Goal: Task Accomplishment & Management: Use online tool/utility

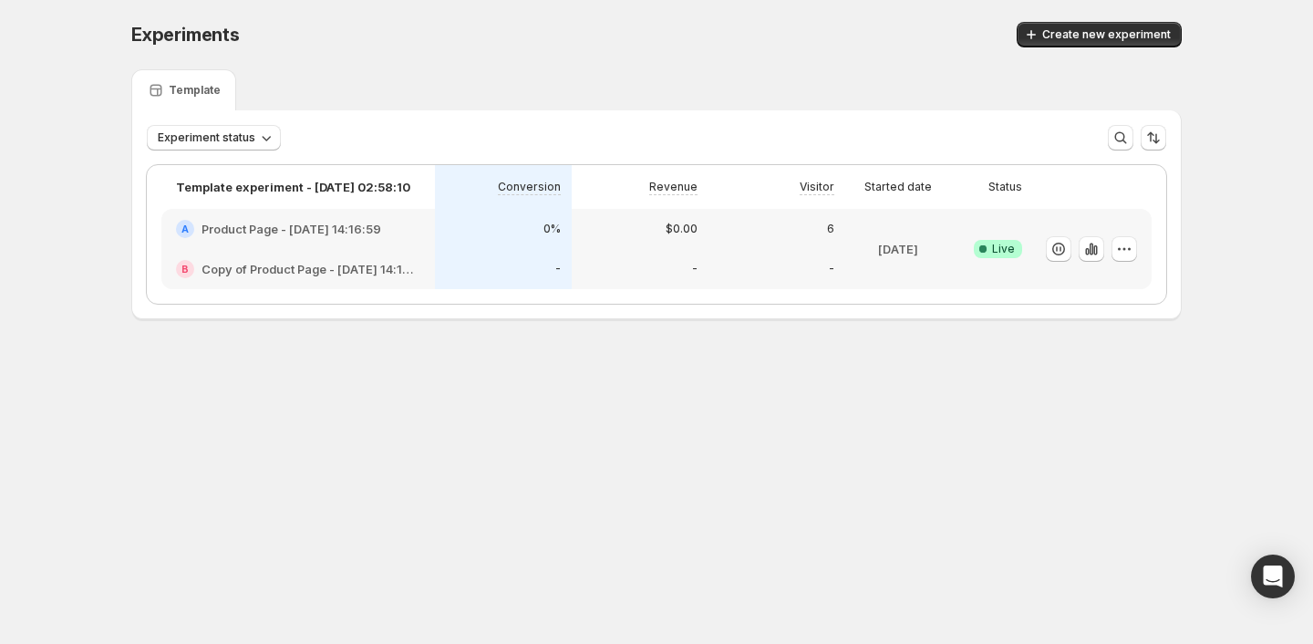
click at [389, 243] on div "A Product Page - [DATE] 14:16:59" at bounding box center [298, 229] width 274 height 40
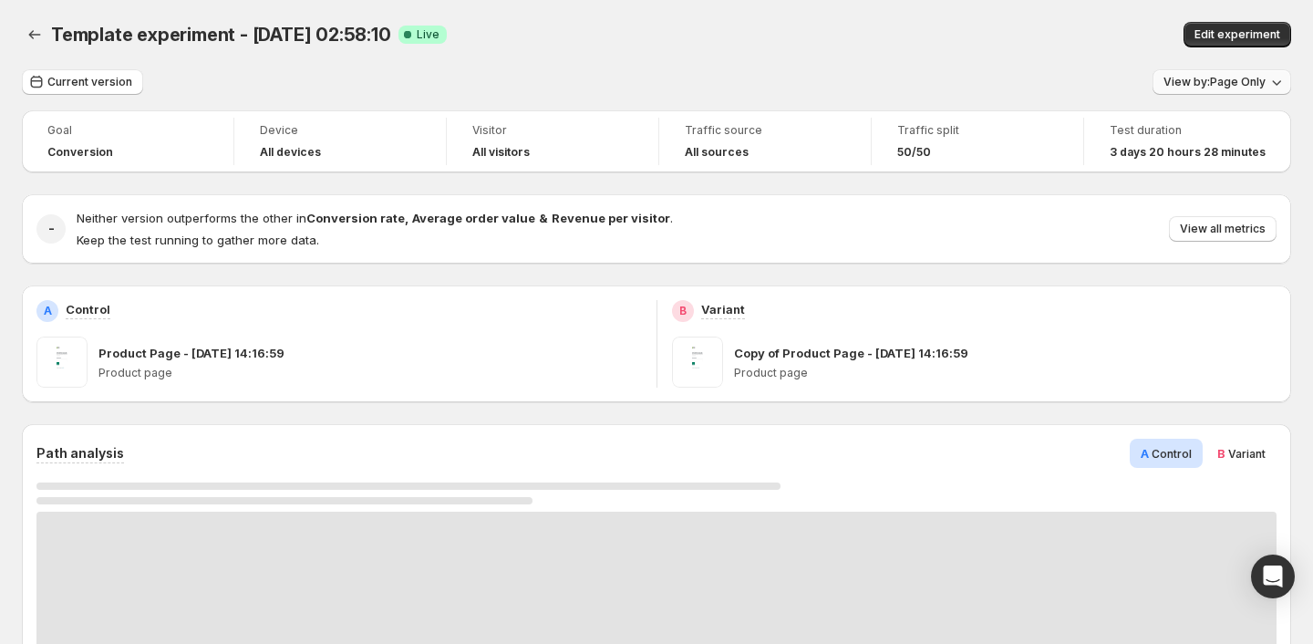
click at [1182, 81] on span "View by: Page Only" at bounding box center [1215, 82] width 102 height 15
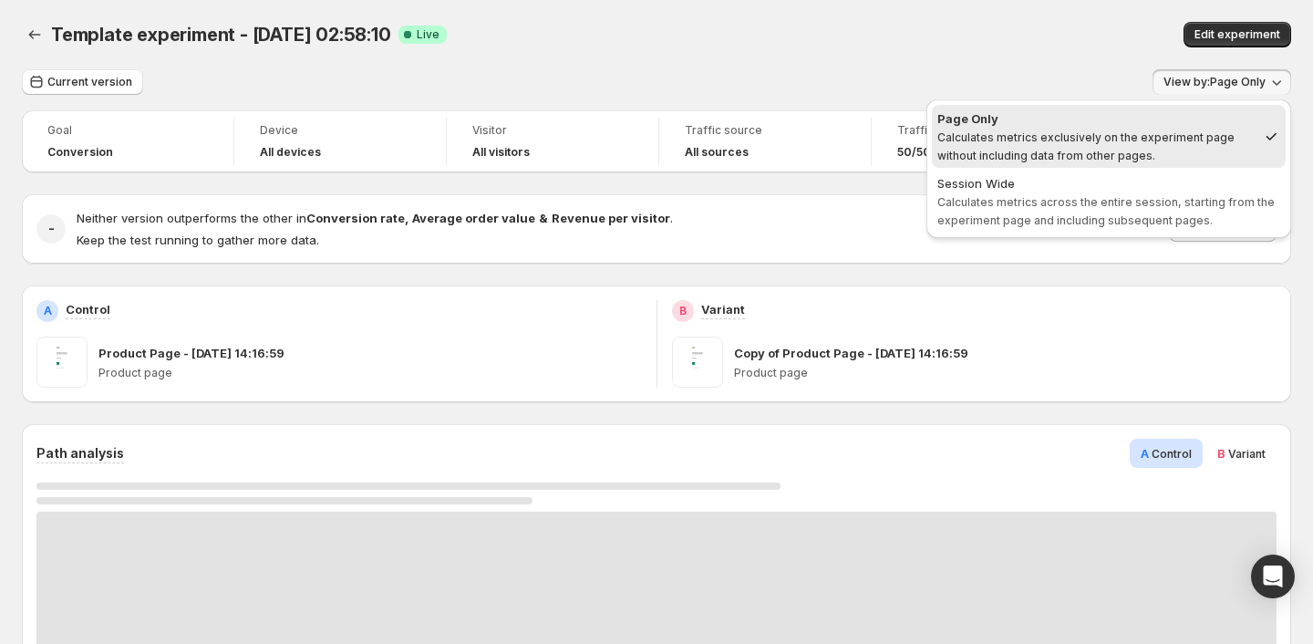
click at [1070, 45] on div "Edit experiment" at bounding box center [1055, 35] width 472 height 26
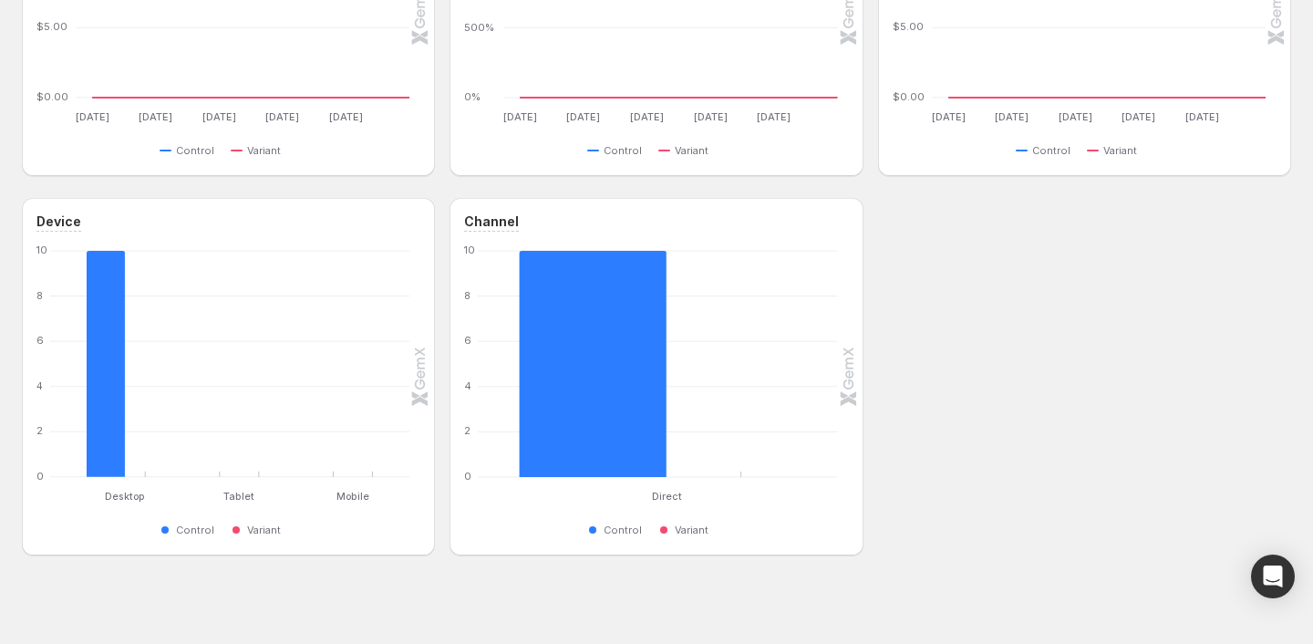
scroll to position [1191, 0]
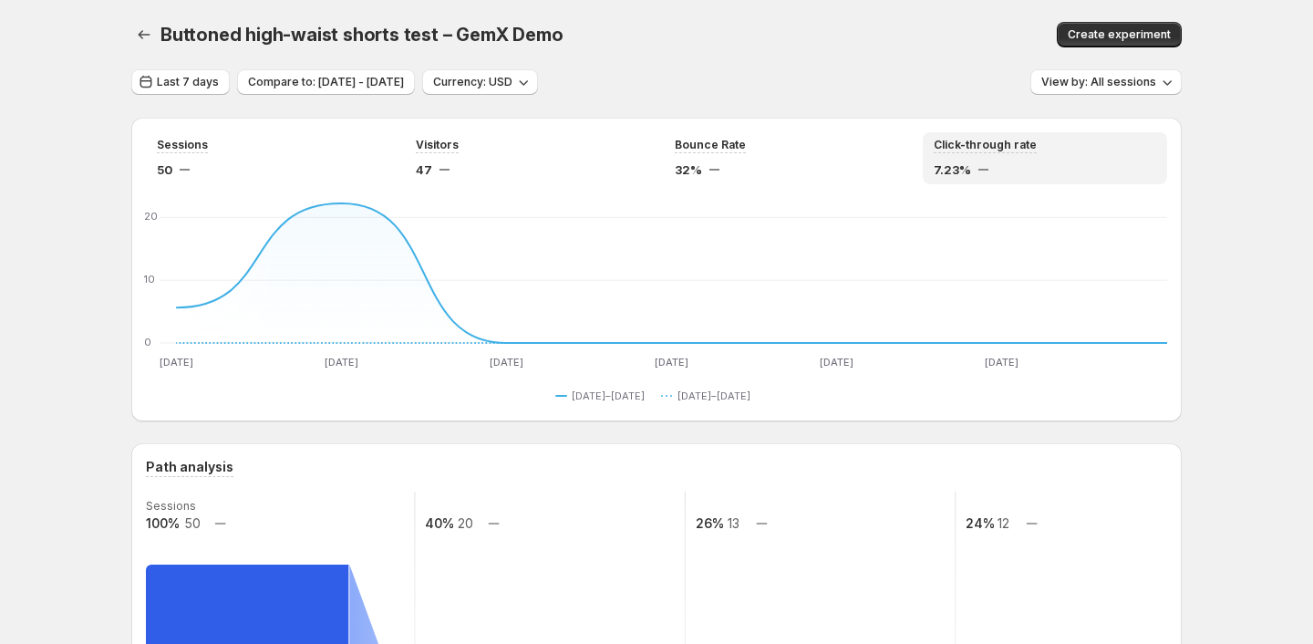
scroll to position [1251, 0]
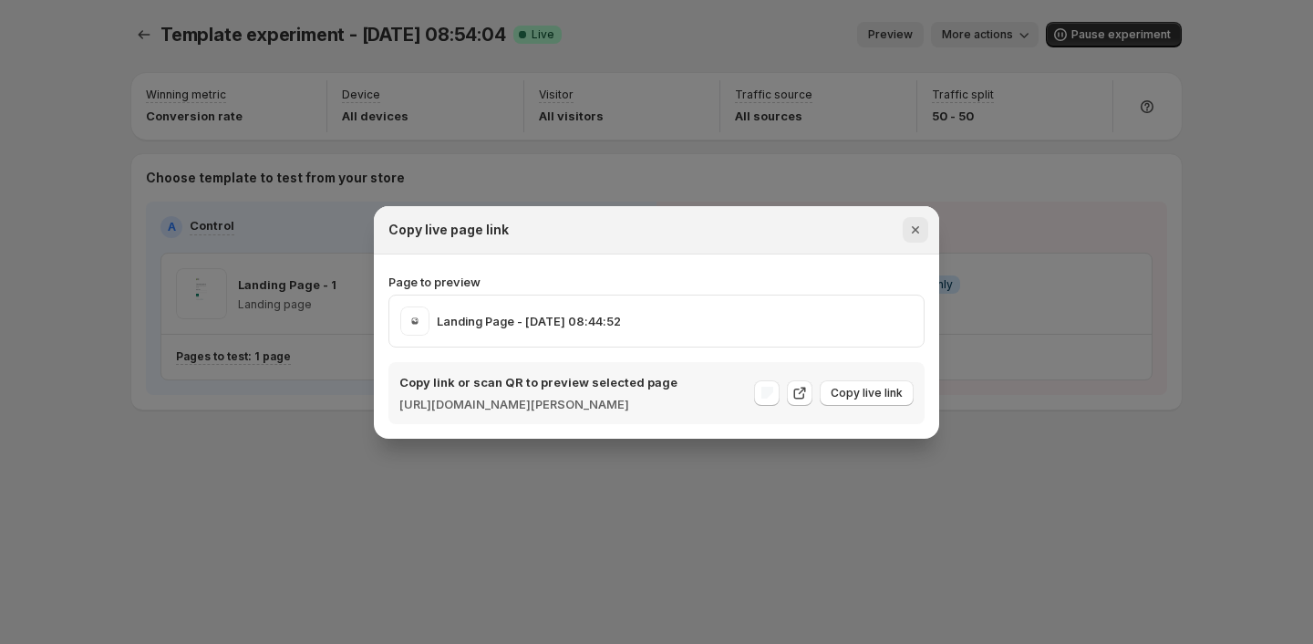
click at [915, 226] on icon "Close" at bounding box center [915, 229] width 7 height 7
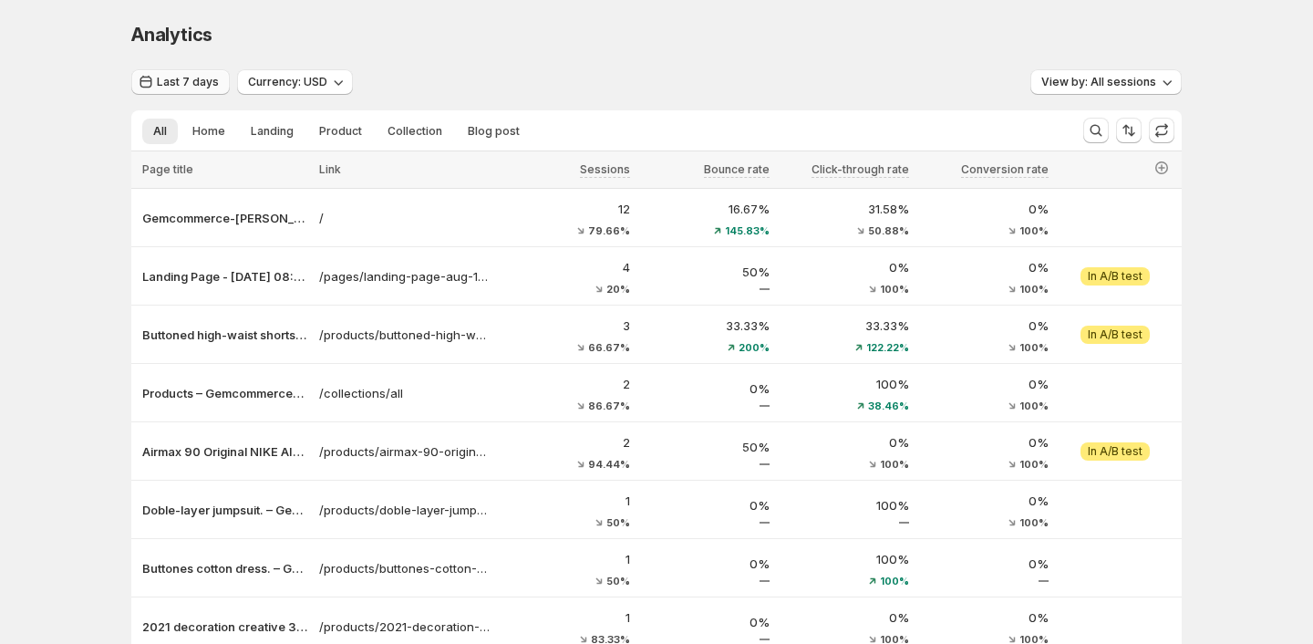
click at [202, 71] on button "Last 7 days" at bounding box center [180, 82] width 98 height 26
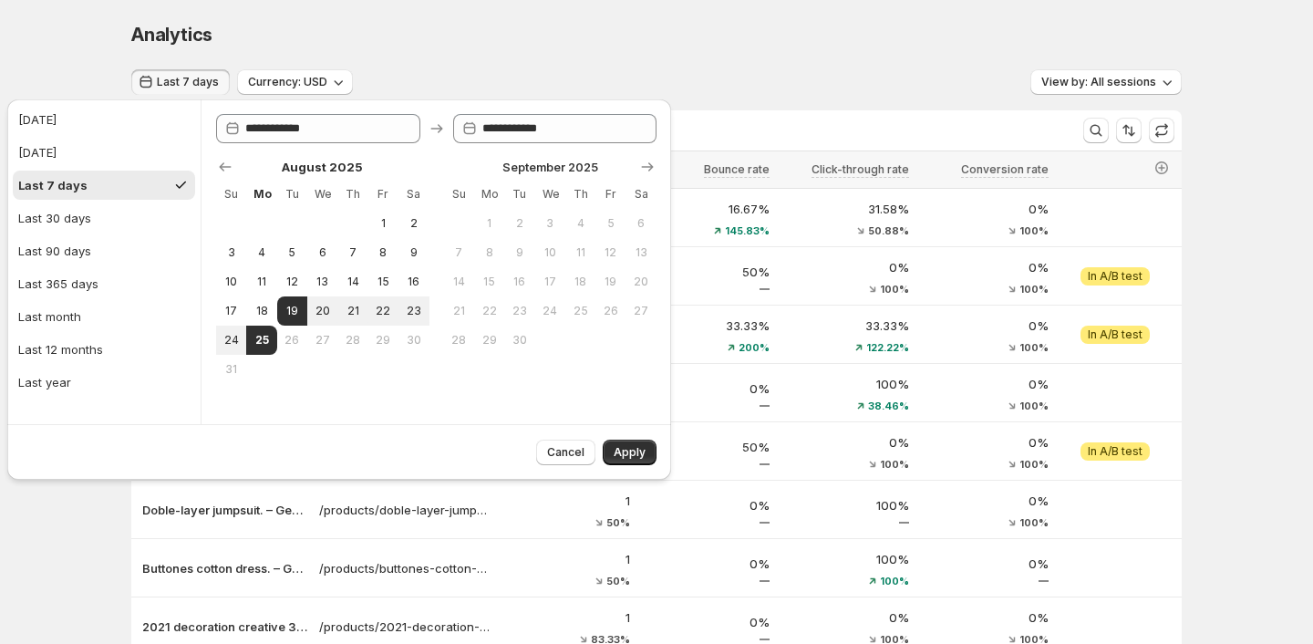
click at [537, 39] on div "Analytics" at bounding box center [656, 35] width 1050 height 26
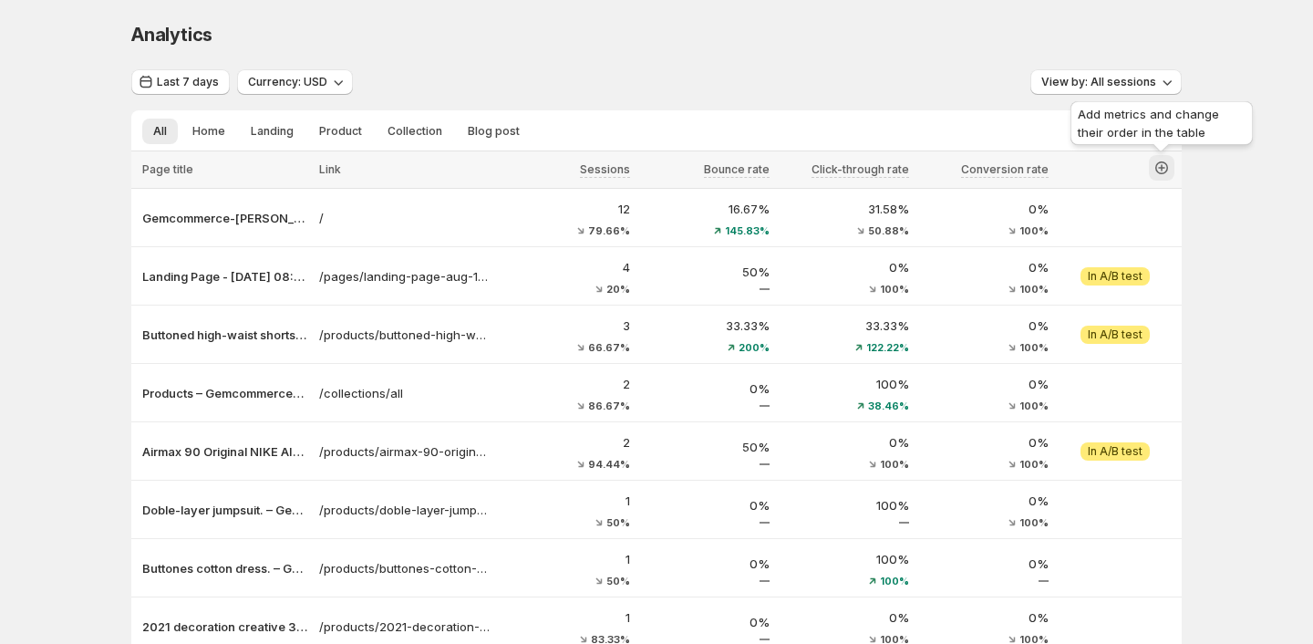
click at [1152, 175] on button "button" at bounding box center [1162, 168] width 26 height 26
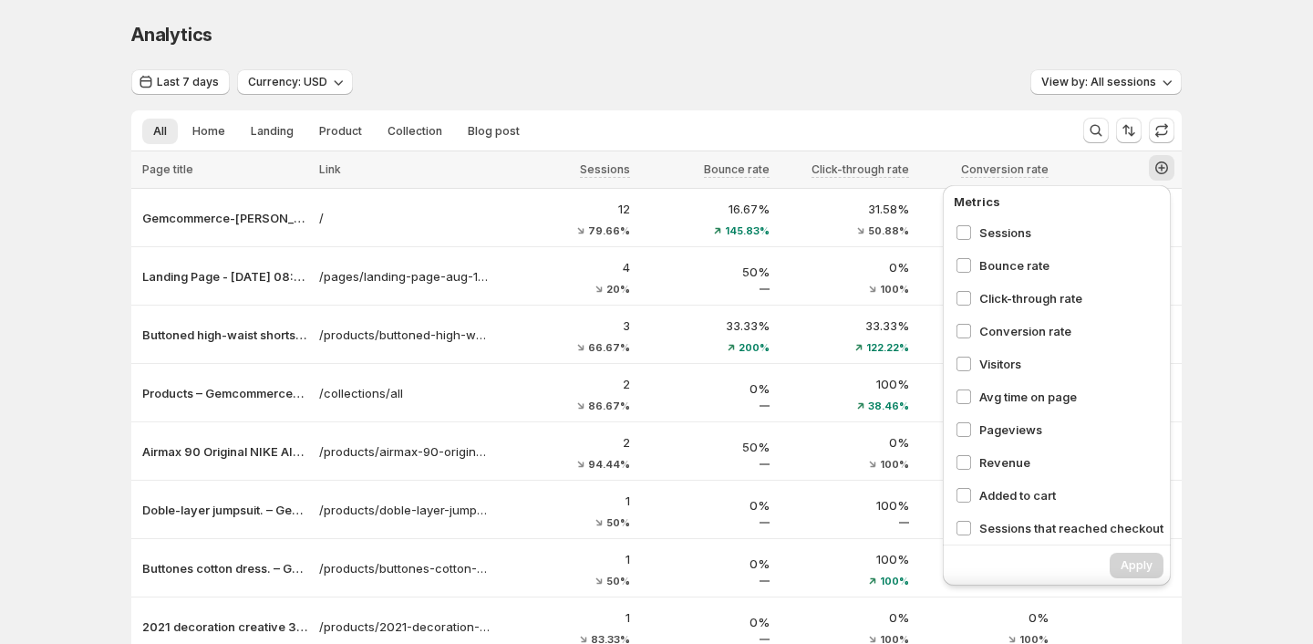
click at [1001, 96] on div "Last 7 days Currency: USD View by: All sessions" at bounding box center [656, 82] width 1050 height 26
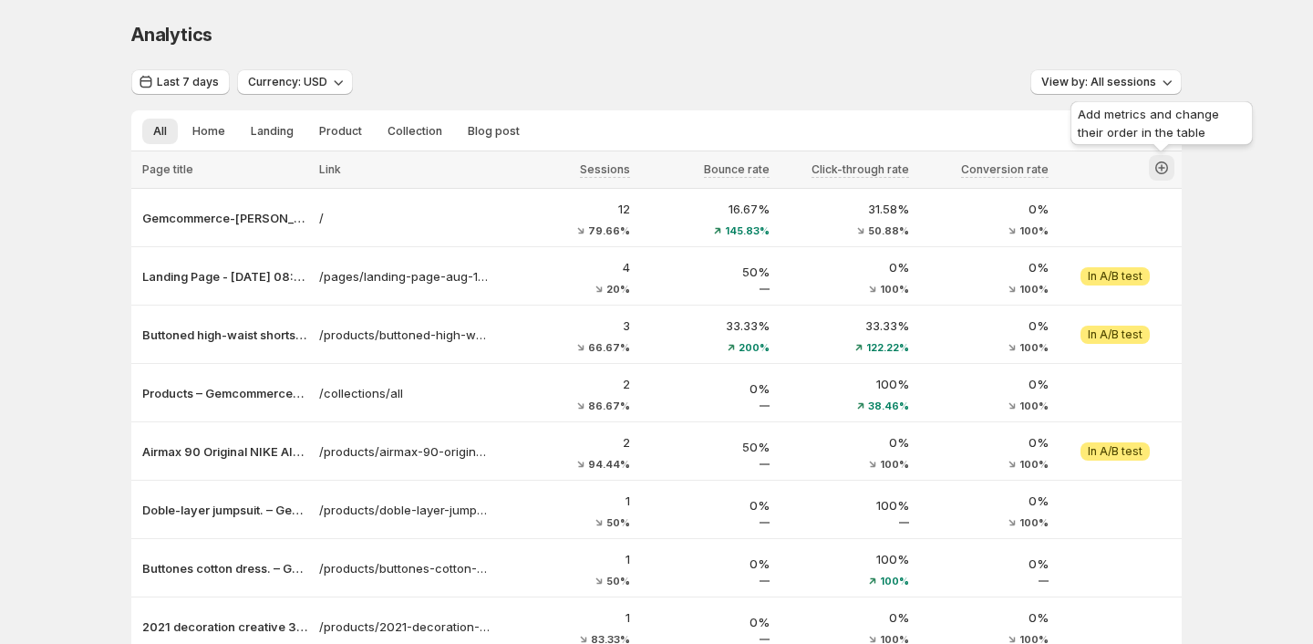
click at [1151, 168] on button "button" at bounding box center [1162, 168] width 26 height 26
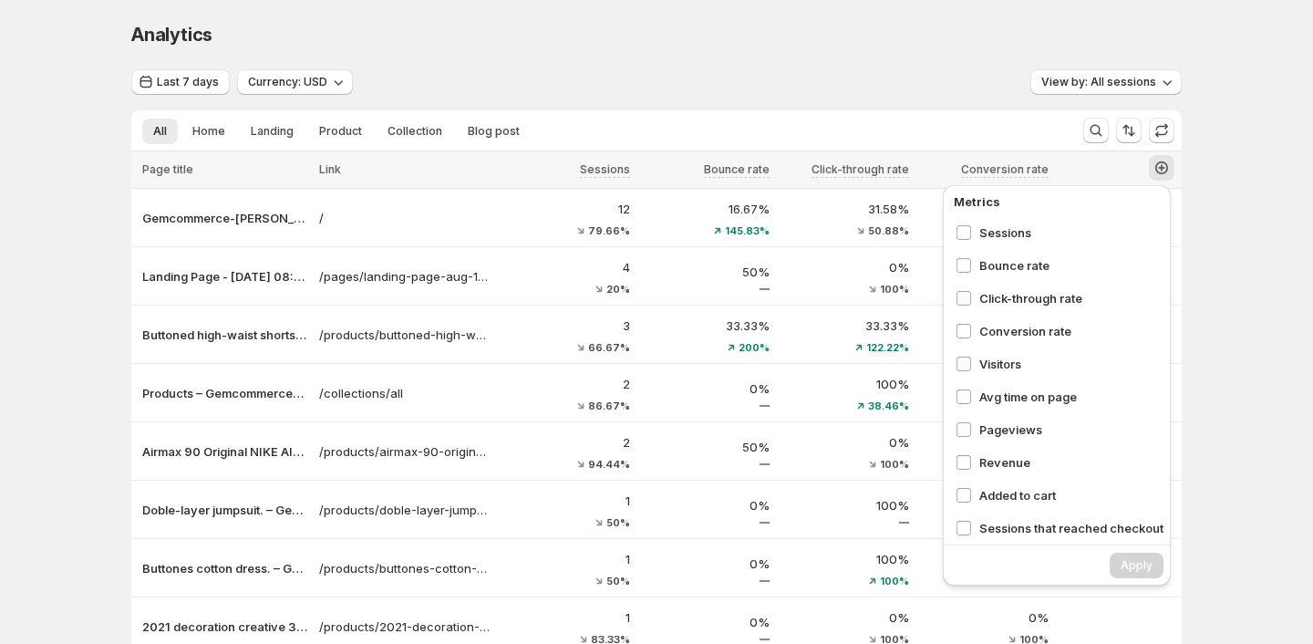
click at [858, 16] on div "Analytics. This page is ready Analytics" at bounding box center [656, 34] width 1050 height 69
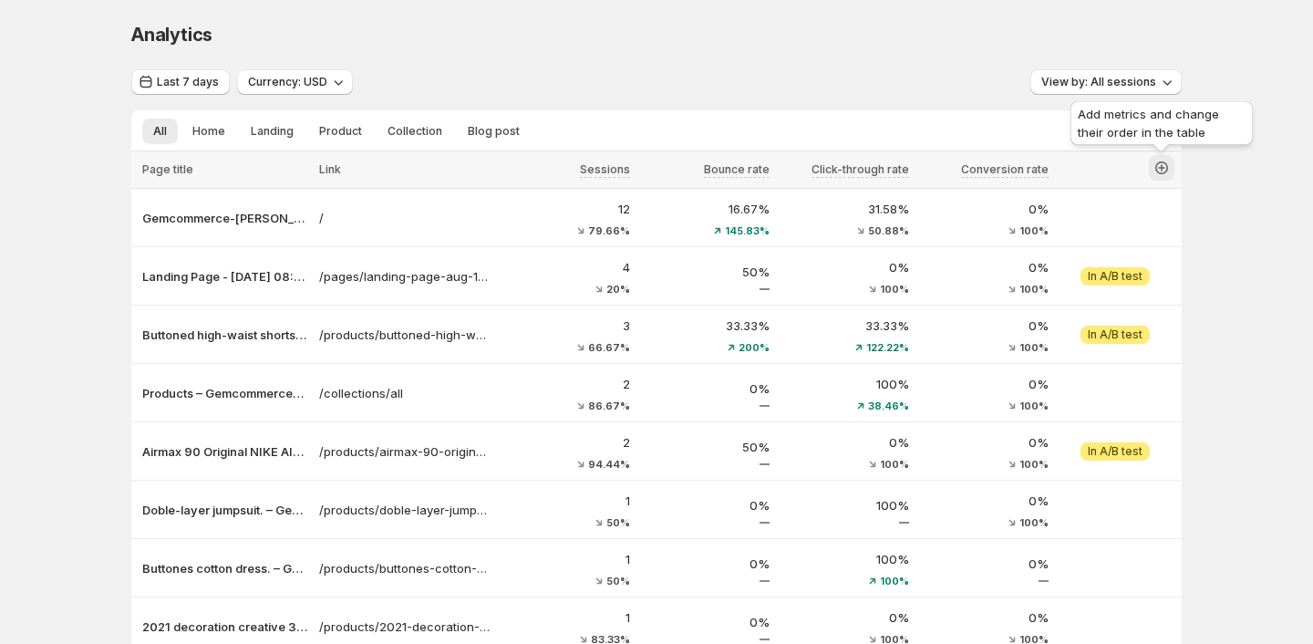
click at [1161, 169] on icon "button" at bounding box center [1162, 168] width 18 height 18
click at [197, 76] on span "Last 7 days" at bounding box center [188, 82] width 62 height 15
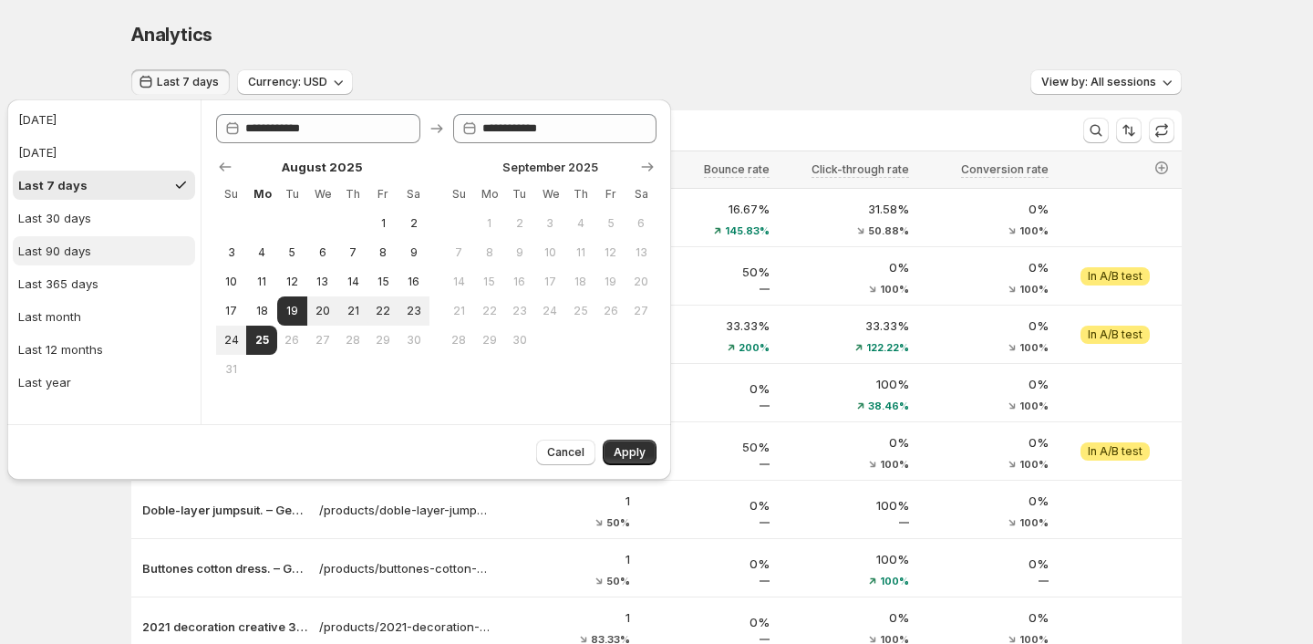
click at [94, 263] on button "Last 90 days" at bounding box center [104, 250] width 182 height 29
type input "**********"
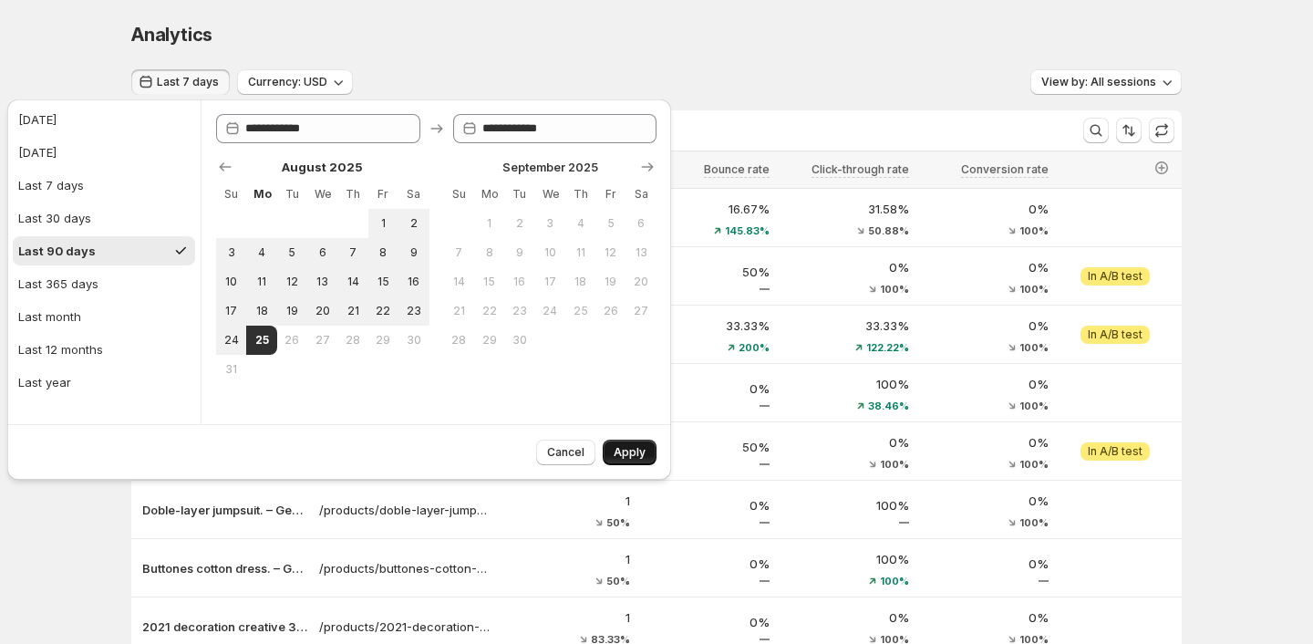
click at [624, 440] on button "Apply" at bounding box center [630, 453] width 54 height 26
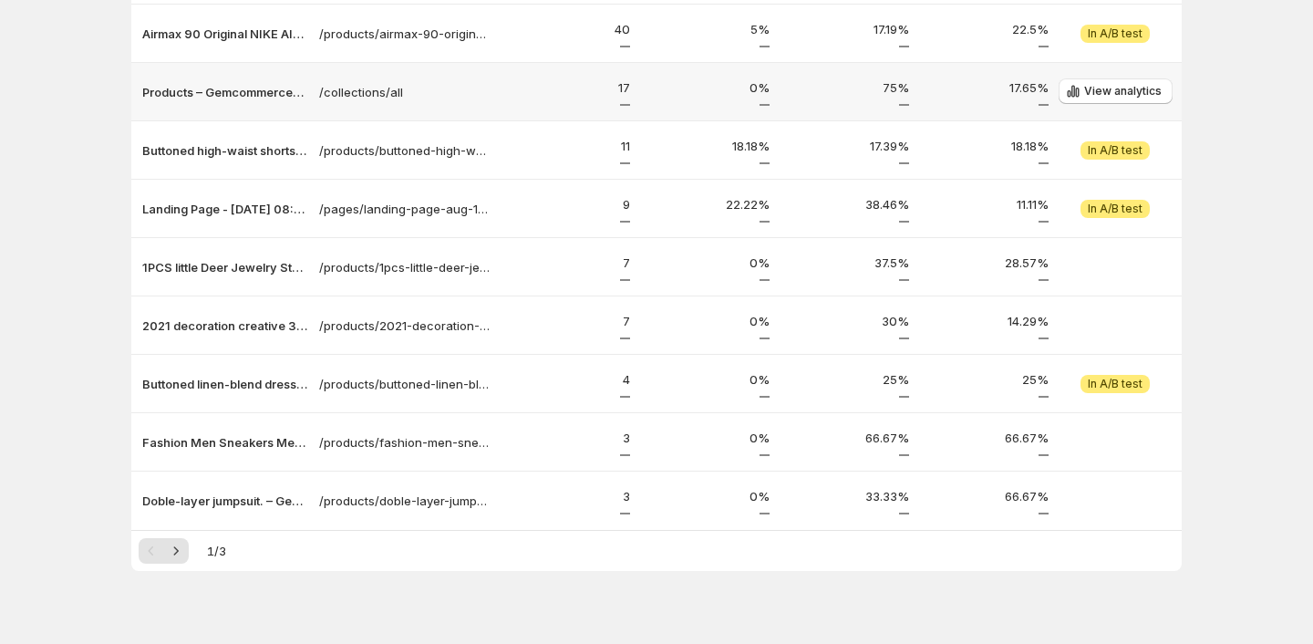
scroll to position [268, 0]
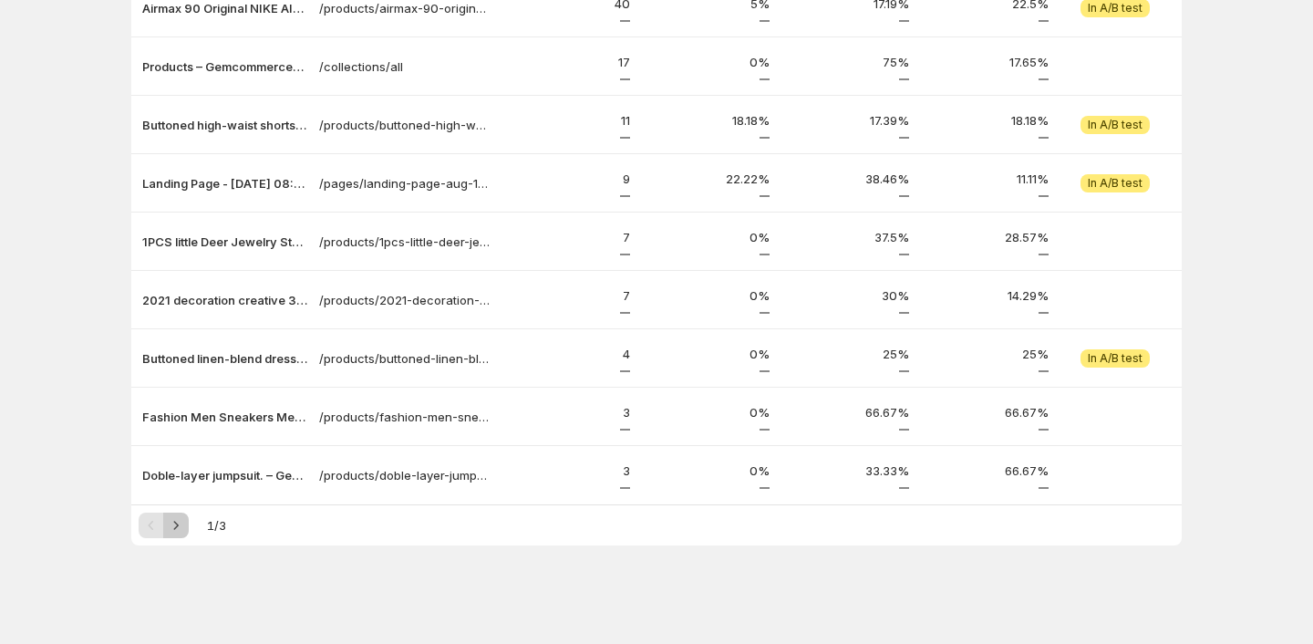
click at [179, 520] on icon "Next" at bounding box center [176, 525] width 18 height 18
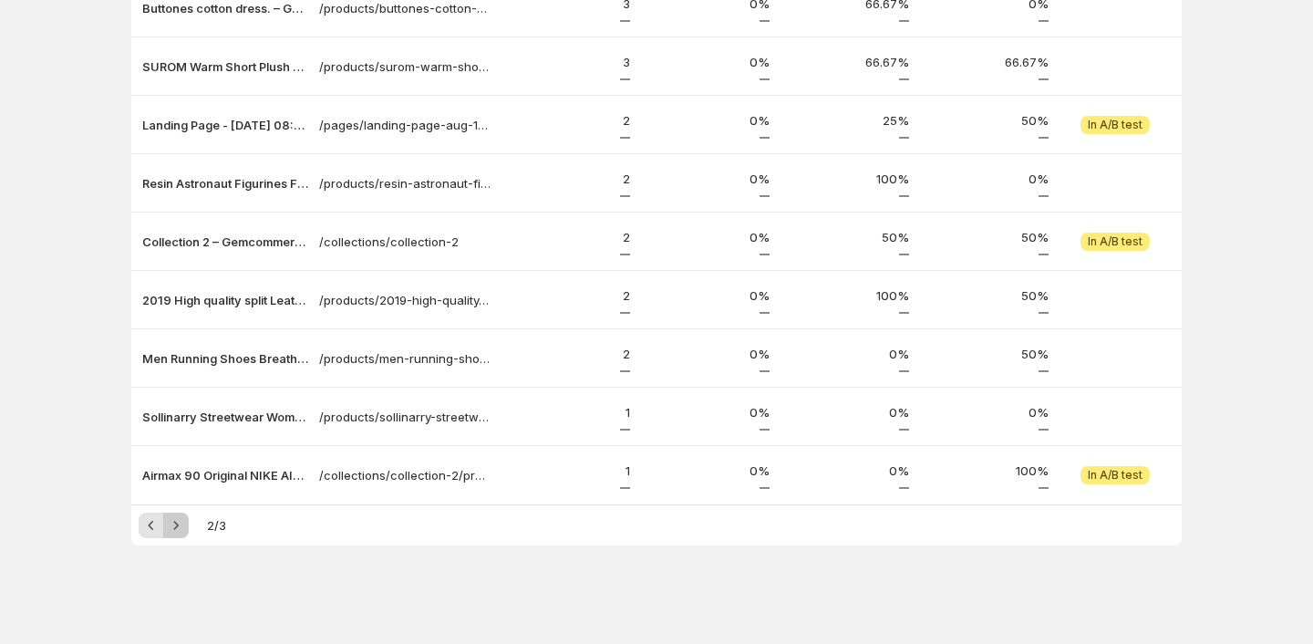
click at [179, 520] on icon "Next" at bounding box center [176, 525] width 18 height 18
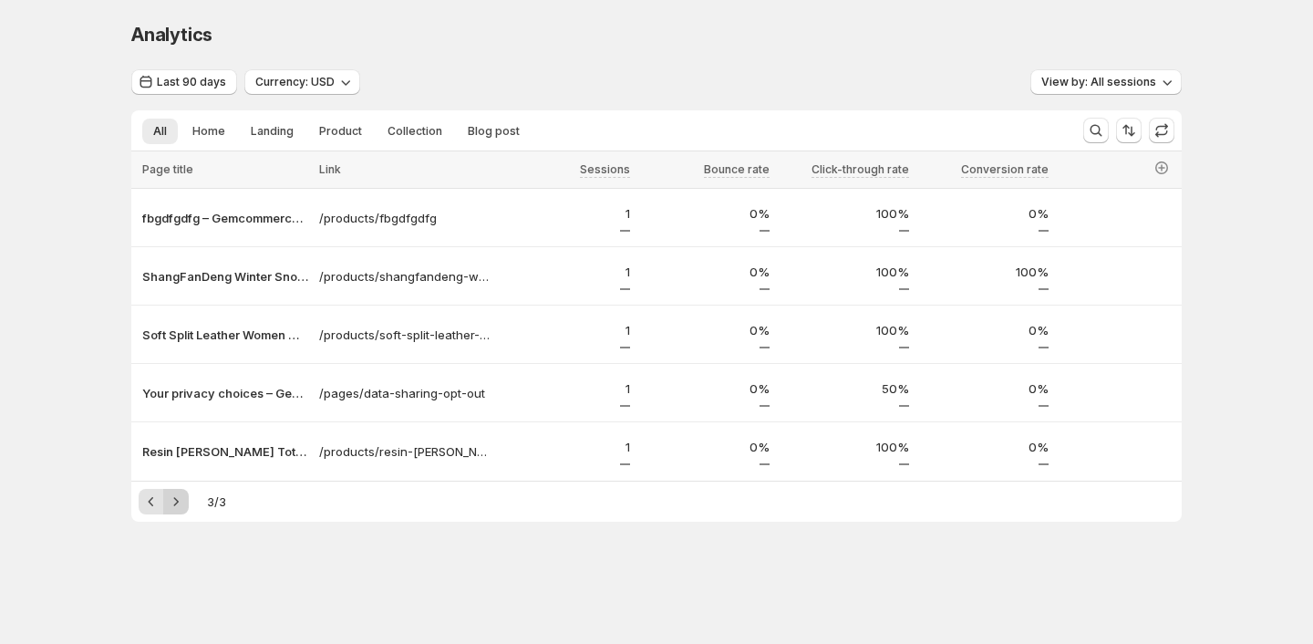
scroll to position [0, 0]
click at [1132, 90] on div "Sort" at bounding box center [1128, 98] width 45 height 40
click at [1094, 83] on span "View by: All sessions" at bounding box center [1098, 82] width 115 height 15
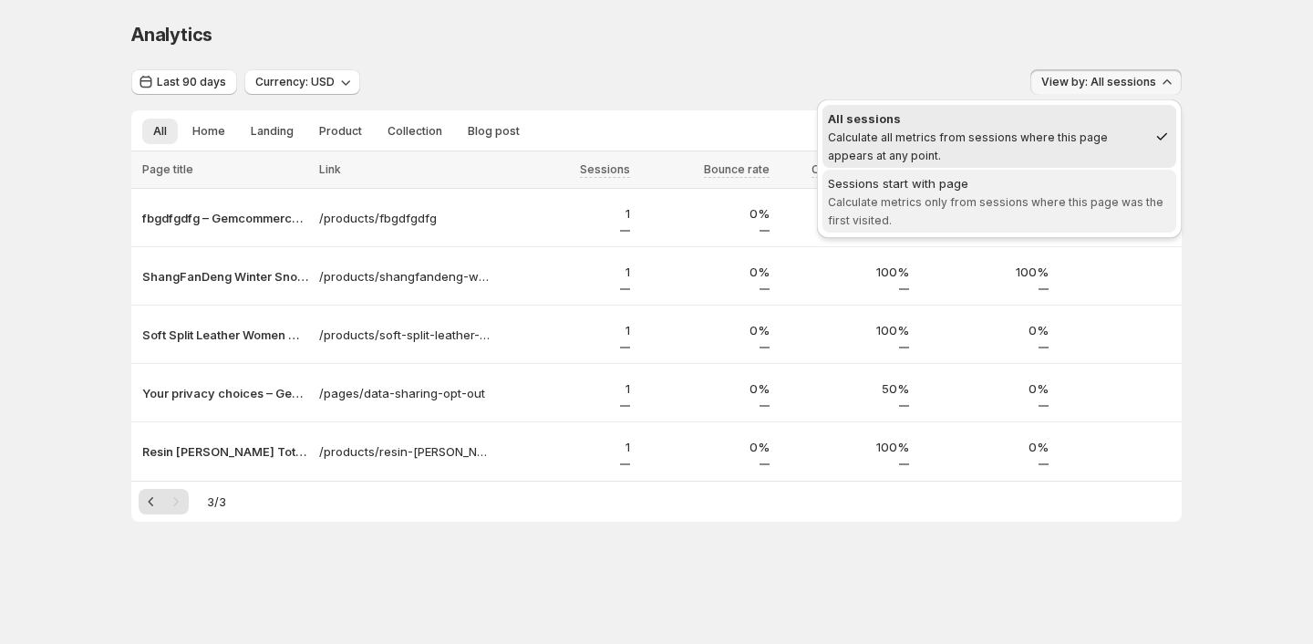
click at [995, 183] on div "Sessions start with page" at bounding box center [999, 183] width 343 height 18
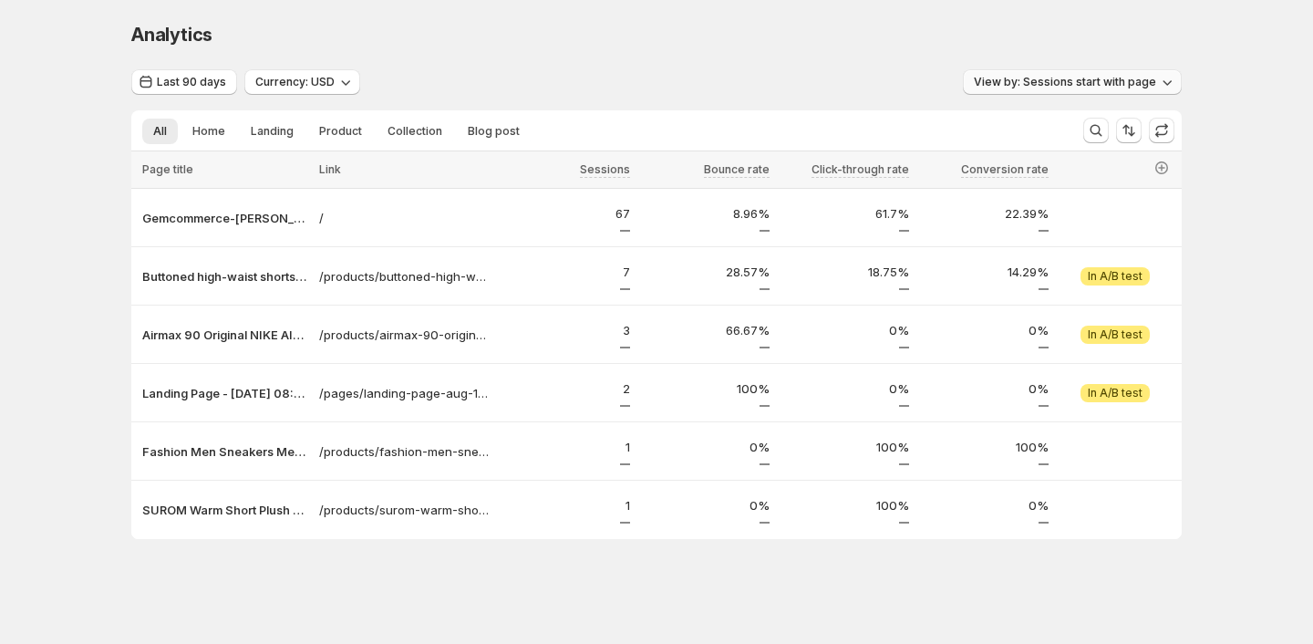
click at [1050, 93] on button "View by: Sessions start with page" at bounding box center [1072, 82] width 219 height 26
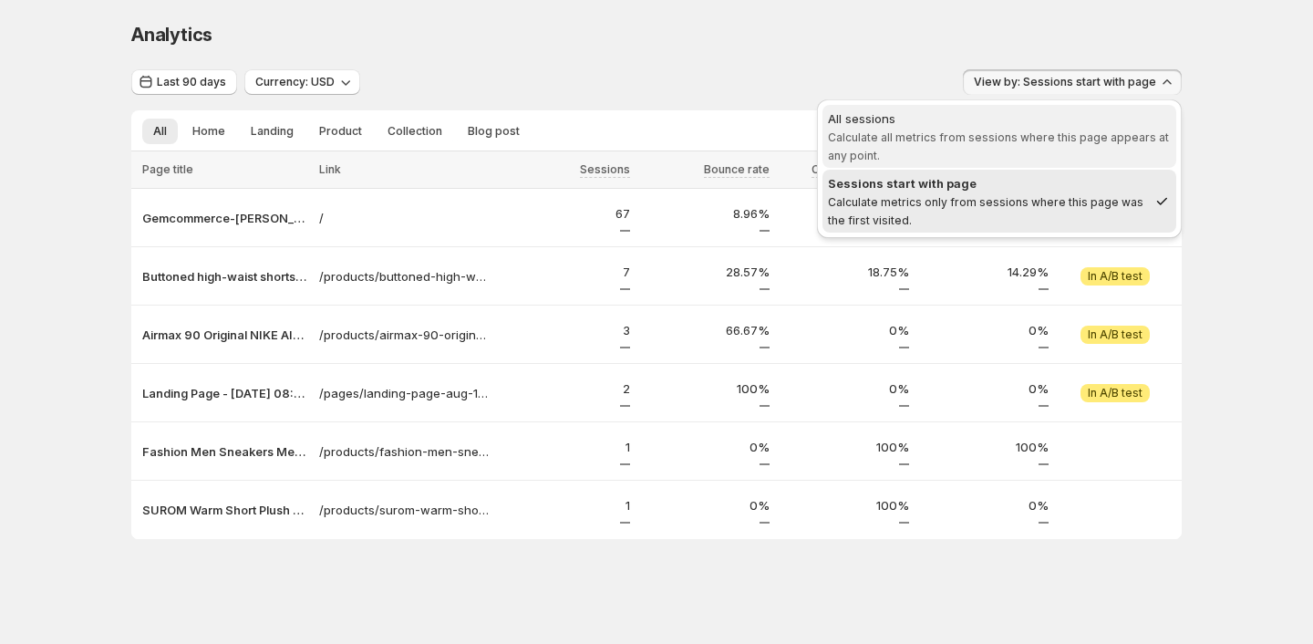
click at [1006, 124] on div "All sessions" at bounding box center [999, 118] width 343 height 18
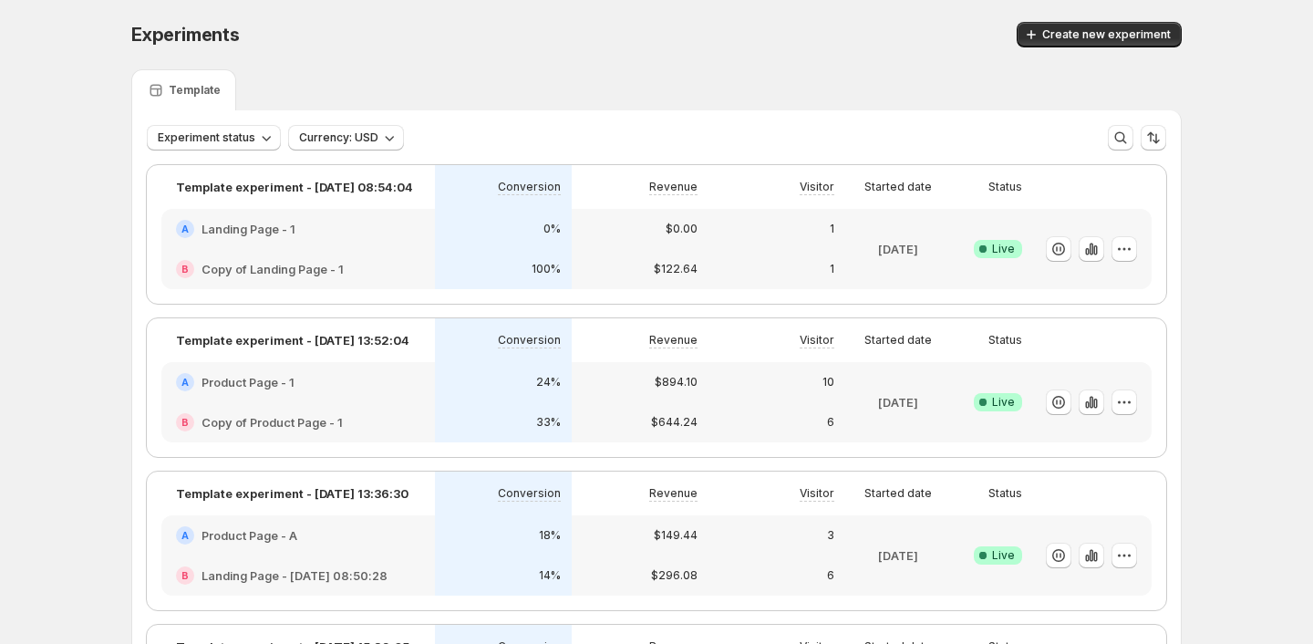
click at [335, 386] on div "A Product Page - 1" at bounding box center [298, 382] width 244 height 18
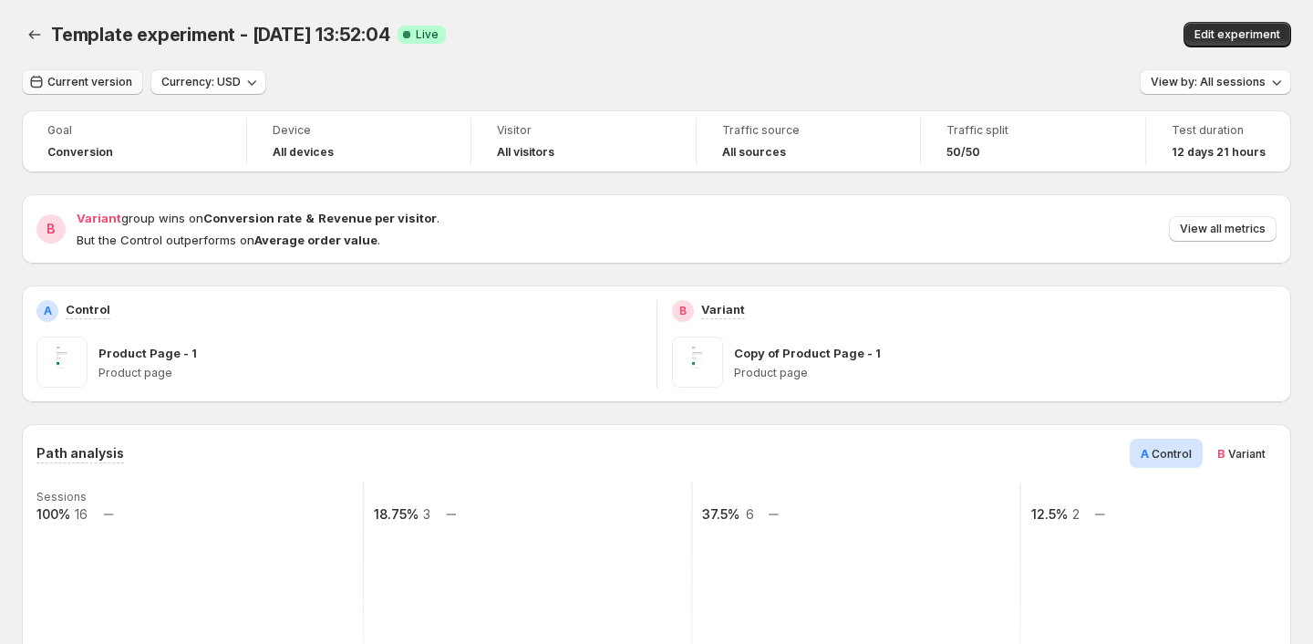
click at [117, 78] on span "Current version" at bounding box center [89, 82] width 85 height 15
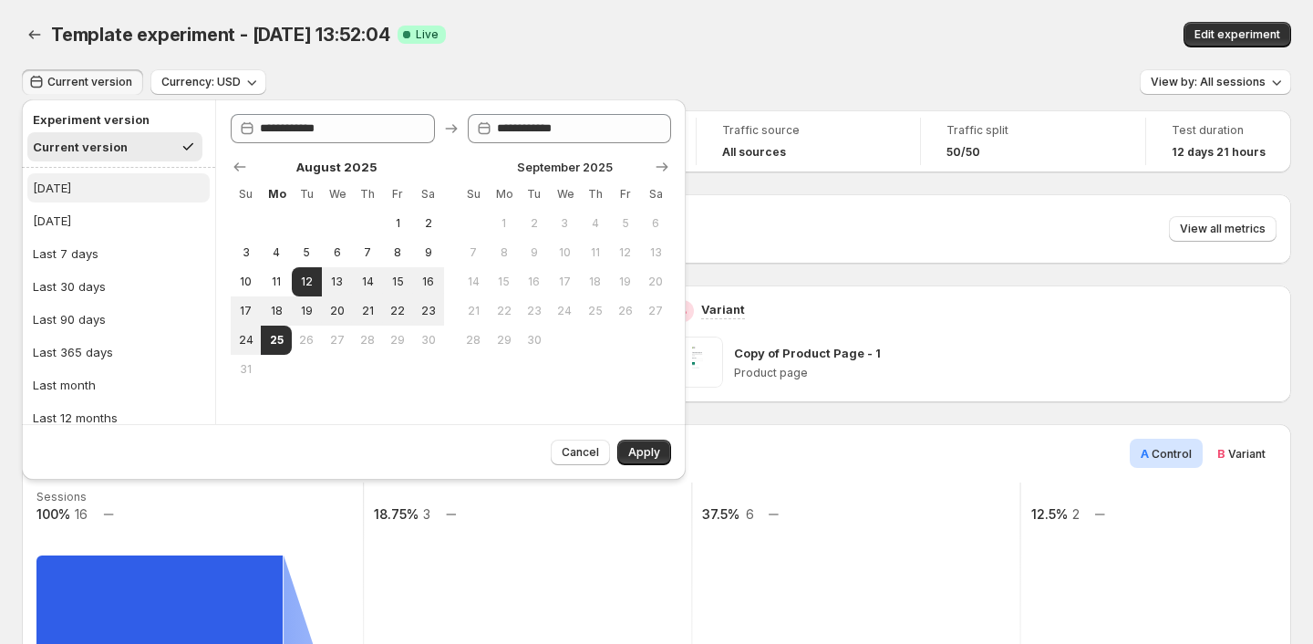
click at [127, 189] on button "Today" at bounding box center [118, 187] width 182 height 29
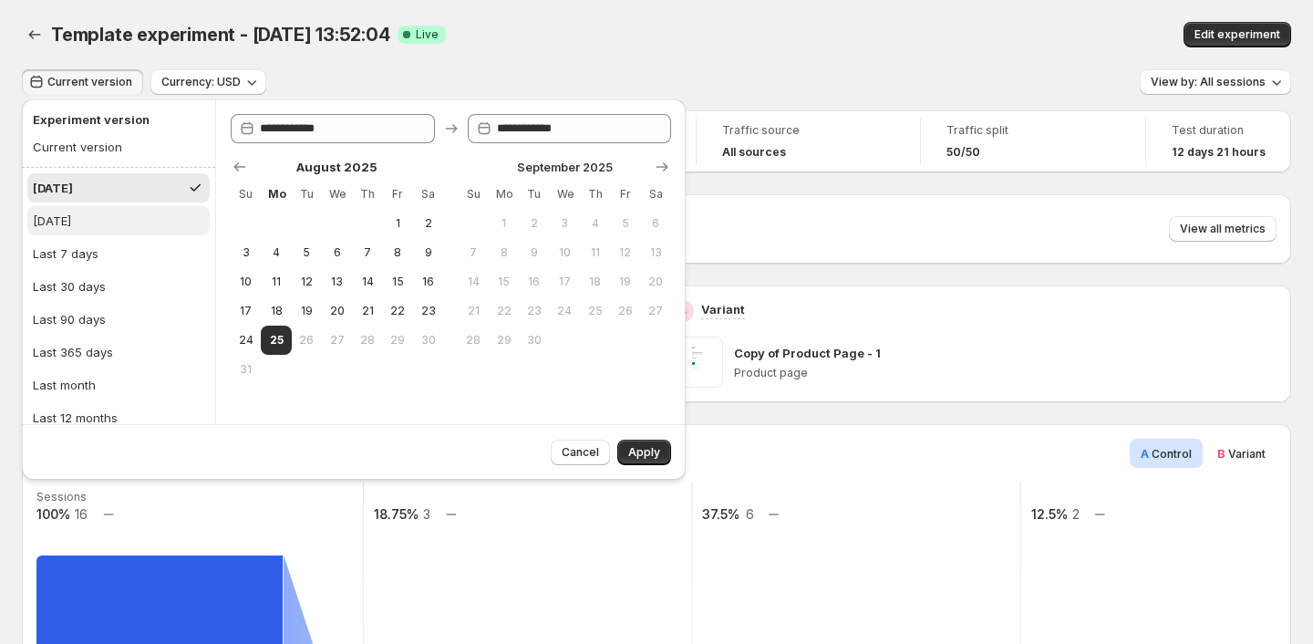
click at [108, 217] on button "Yesterday" at bounding box center [118, 220] width 182 height 29
type input "**********"
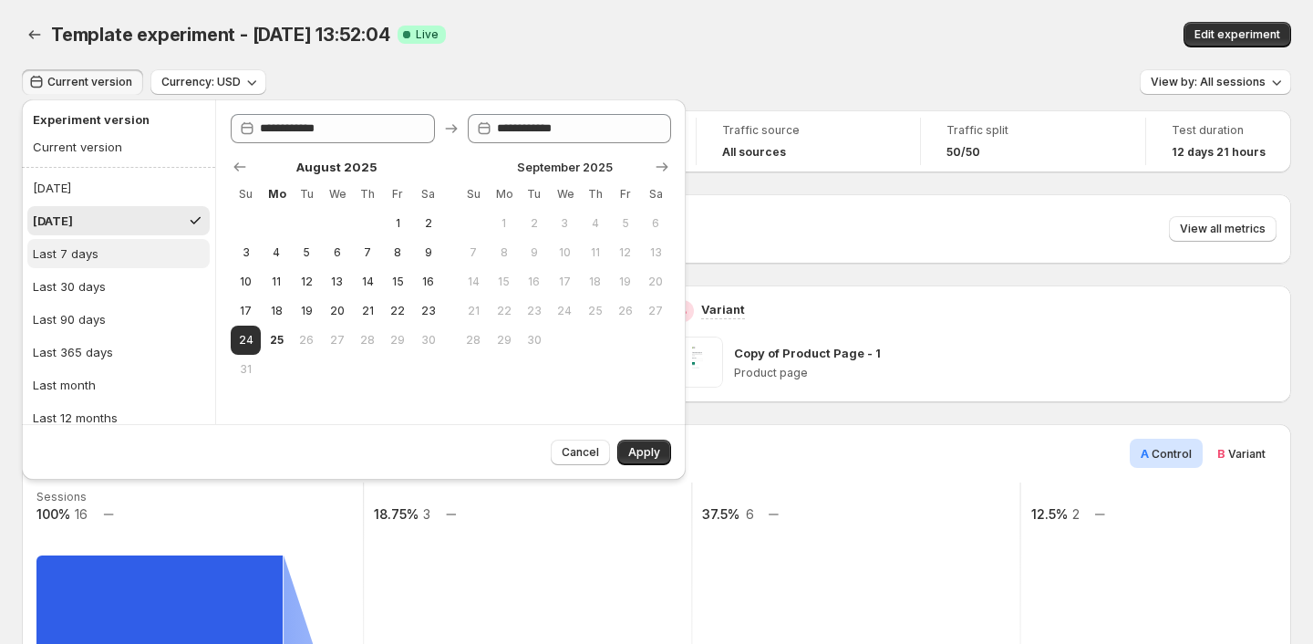
click at [110, 253] on button "Last 7 days" at bounding box center [118, 253] width 182 height 29
type input "**********"
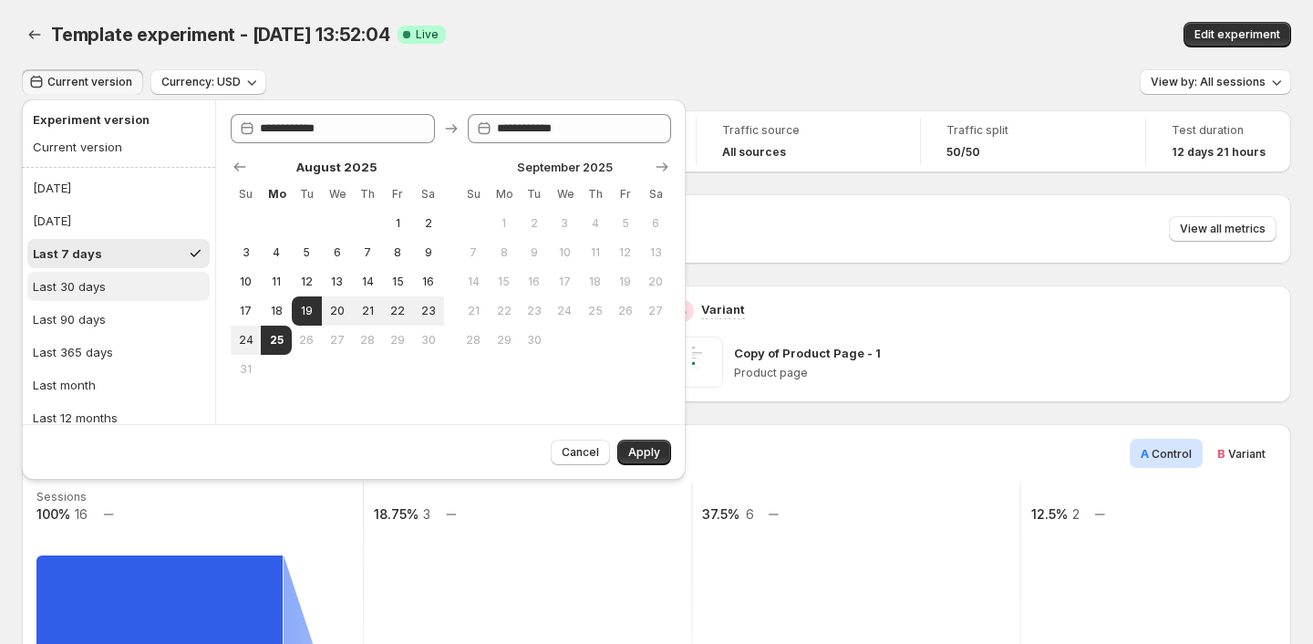
click at [123, 276] on button "Last 30 days" at bounding box center [118, 286] width 182 height 29
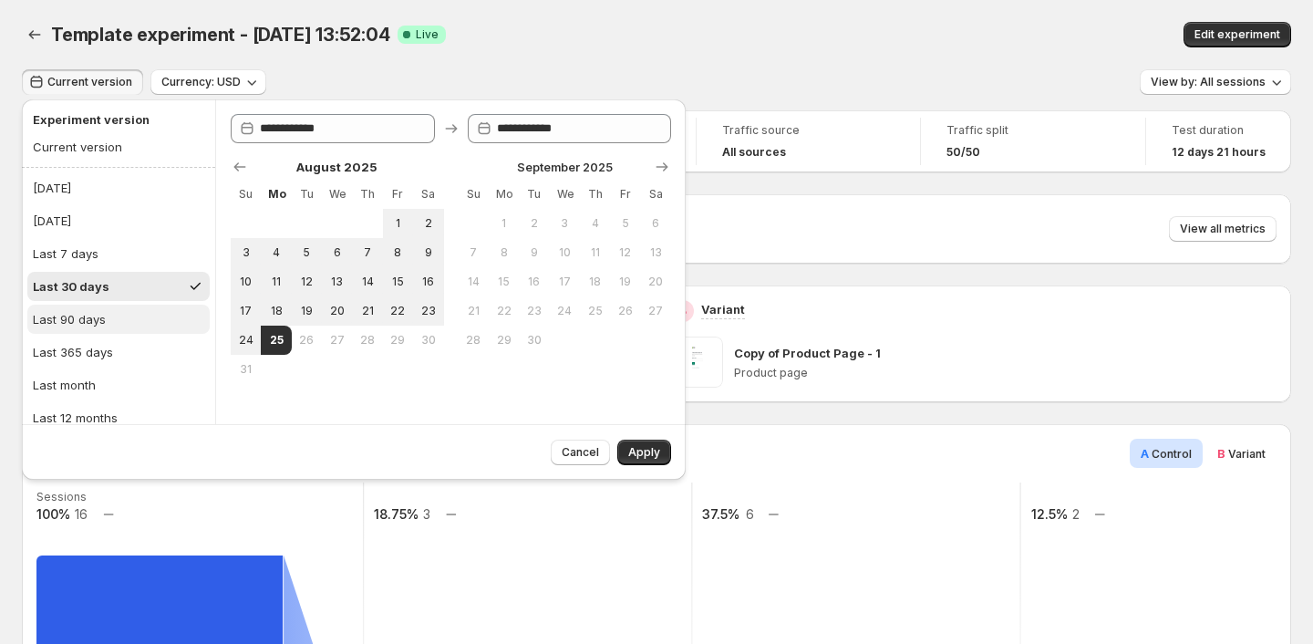
click at [119, 309] on button "Last 90 days" at bounding box center [118, 319] width 182 height 29
click at [99, 347] on div "Last 365 days" at bounding box center [73, 352] width 80 height 18
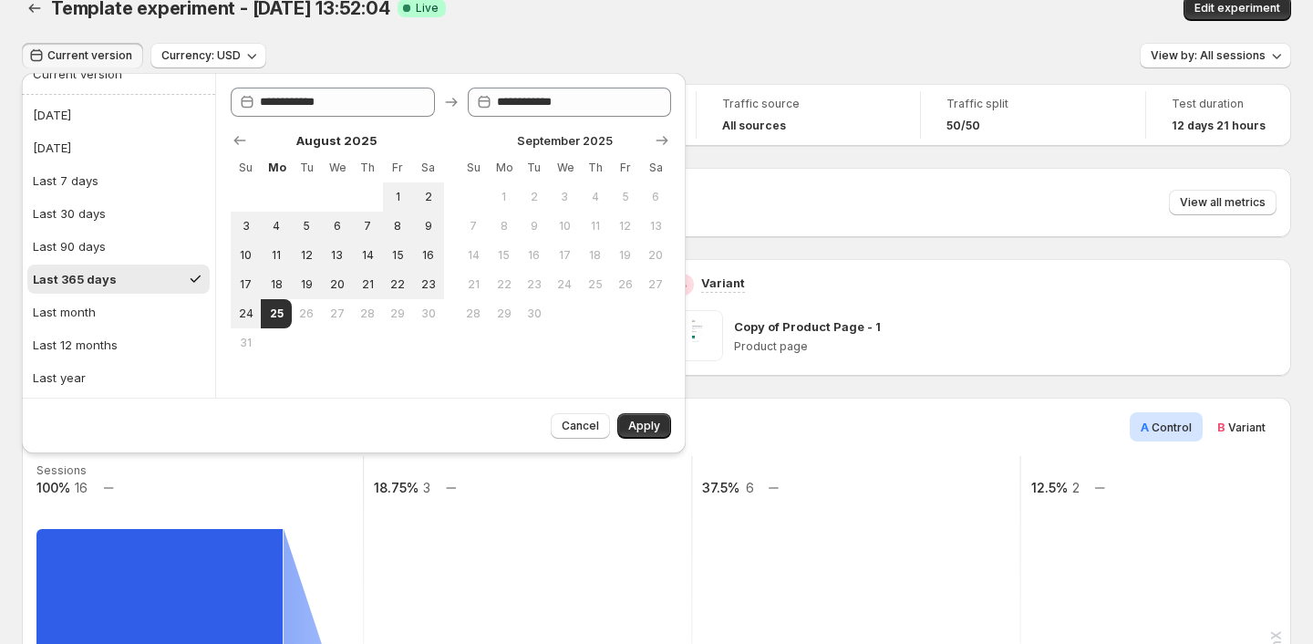
scroll to position [33, 0]
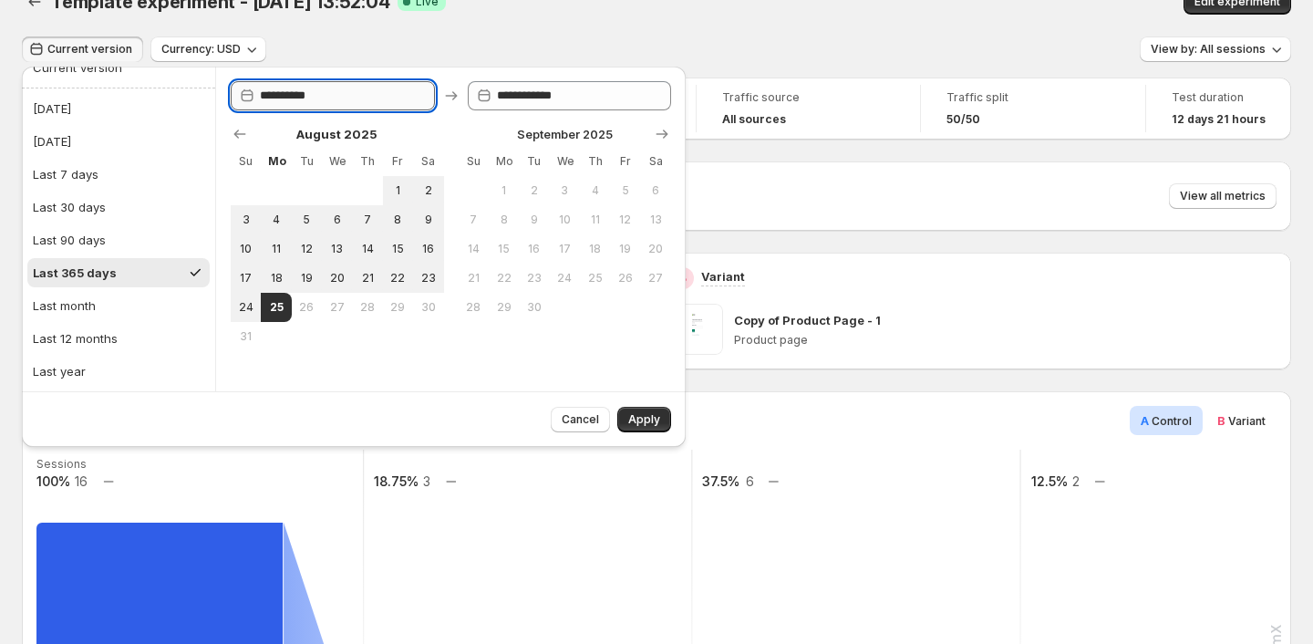
click at [389, 91] on input "**********" at bounding box center [347, 95] width 175 height 29
type input "**********"
click at [556, 104] on input "**********" at bounding box center [584, 95] width 175 height 29
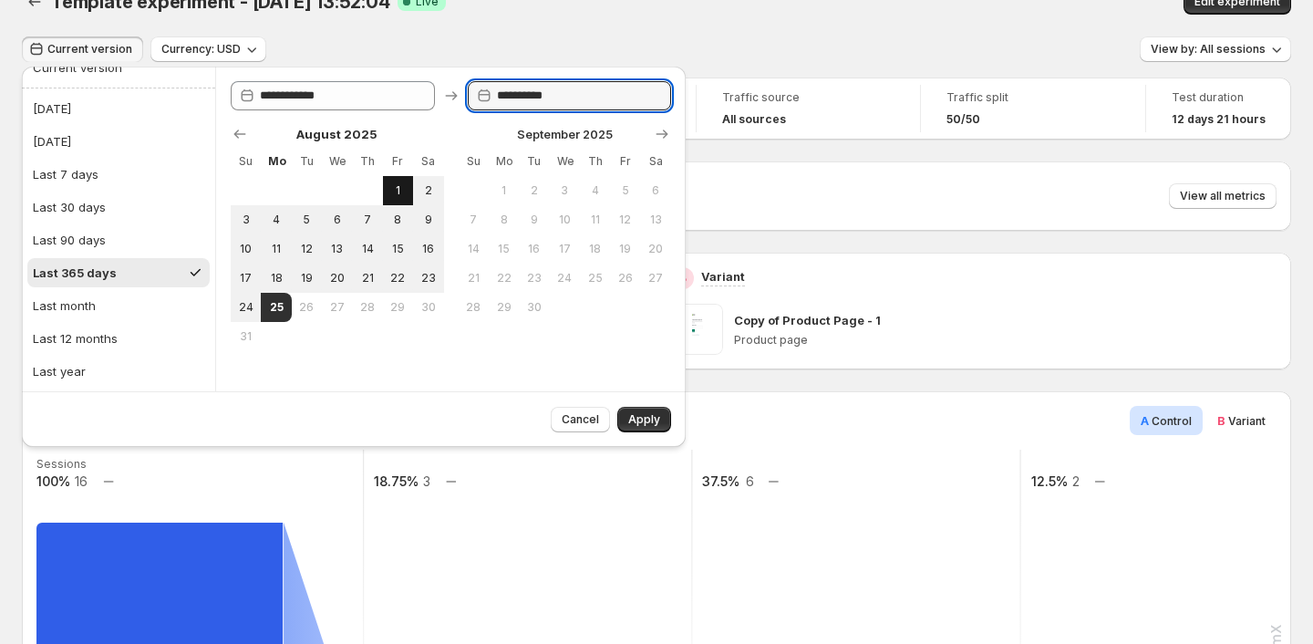
type input "**********"
click at [396, 184] on span "1" at bounding box center [398, 190] width 16 height 15
type input "**********"
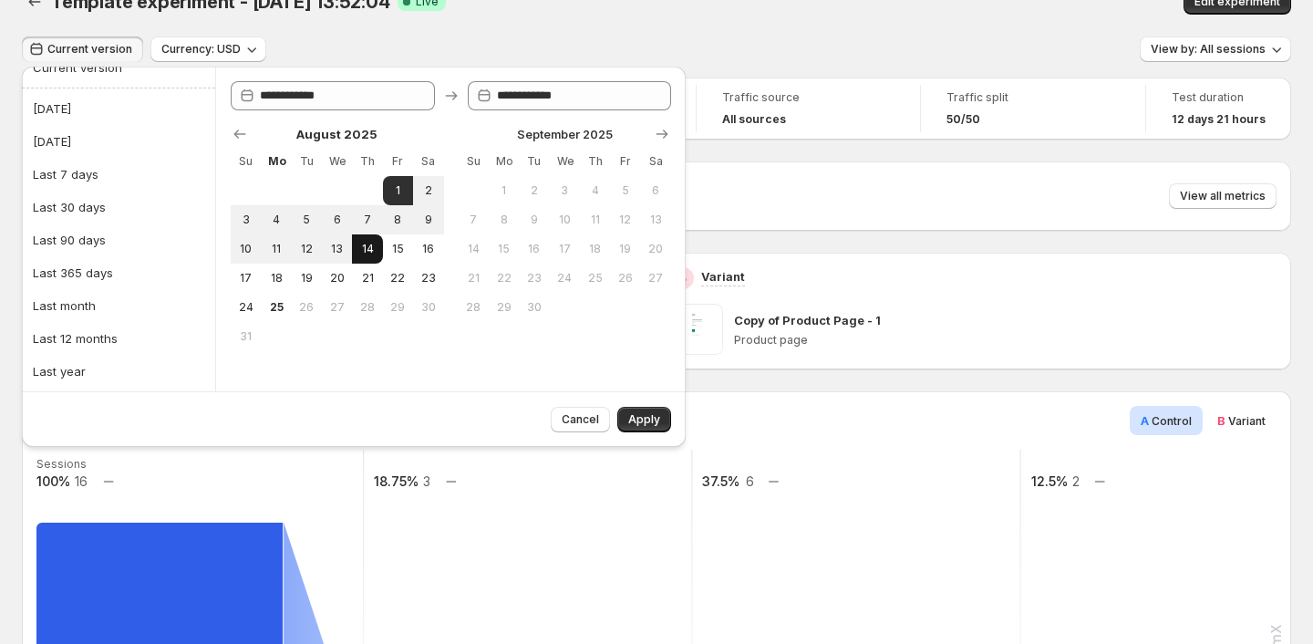
click at [377, 244] on button "14" at bounding box center [367, 248] width 30 height 29
type input "**********"
click at [645, 424] on span "Apply" at bounding box center [644, 419] width 32 height 15
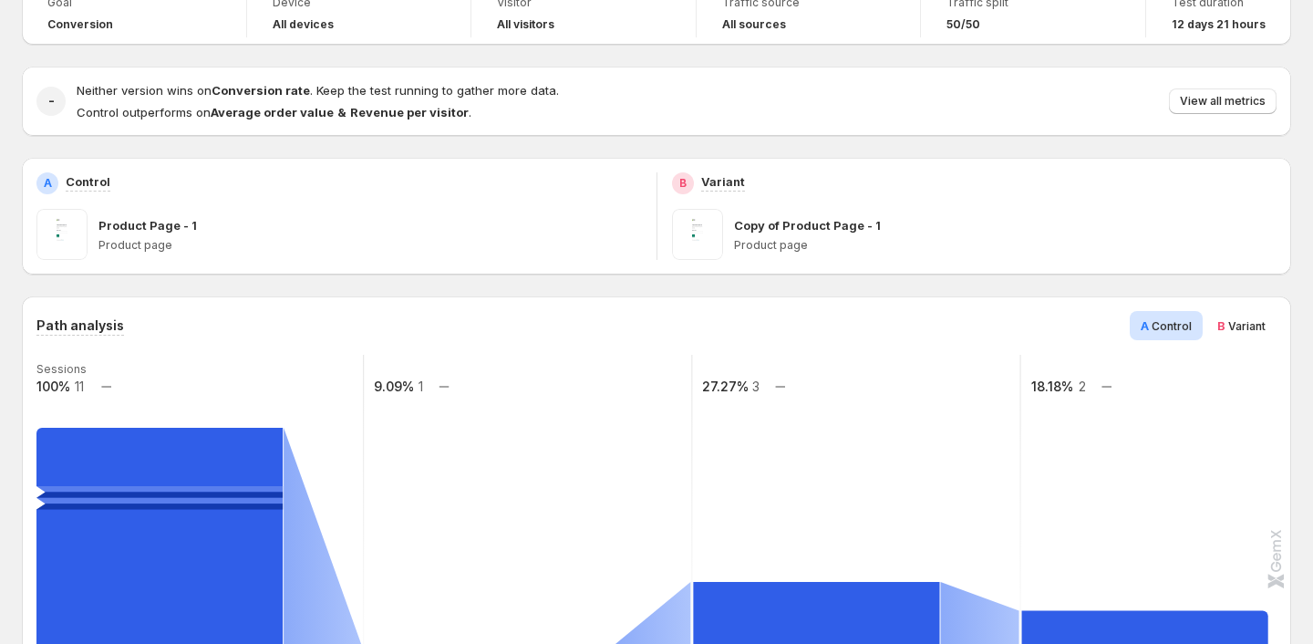
scroll to position [0, 0]
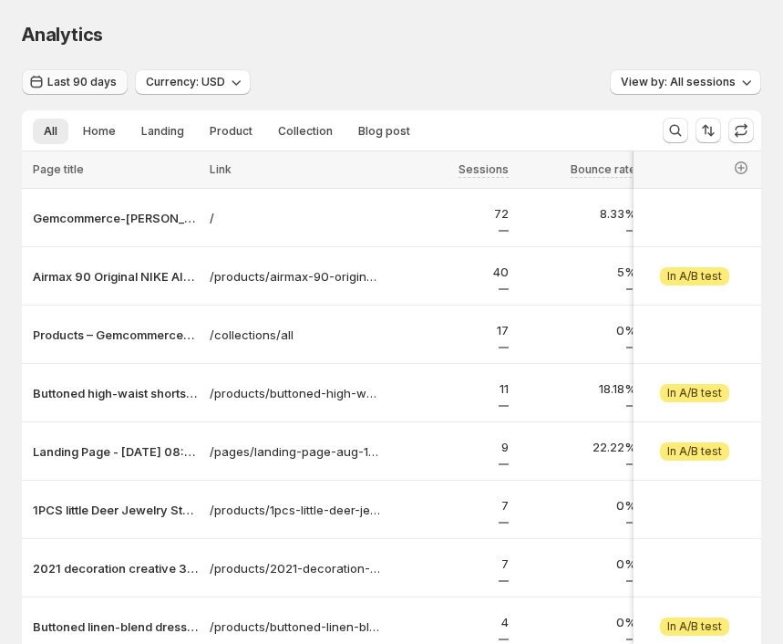
click at [106, 78] on span "Last 90 days" at bounding box center [81, 82] width 69 height 15
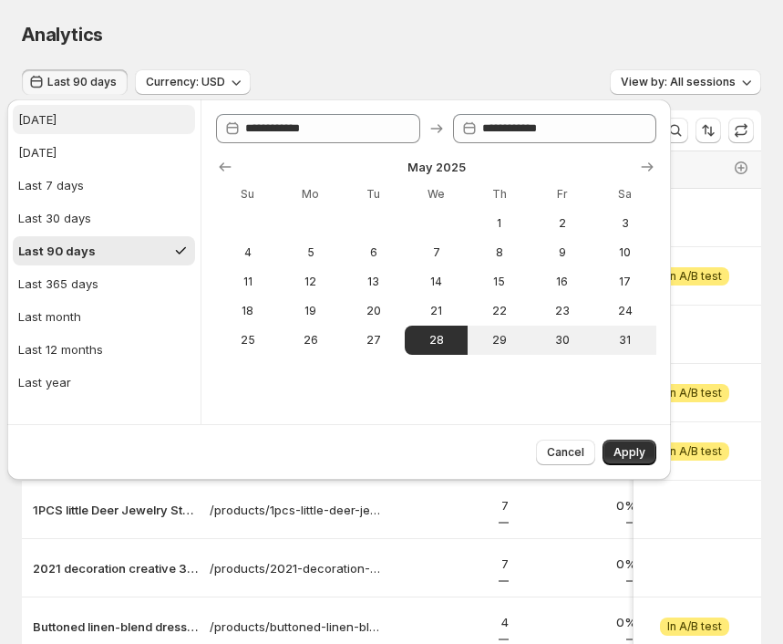
click at [93, 125] on button "[DATE]" at bounding box center [104, 119] width 182 height 29
type input "**********"
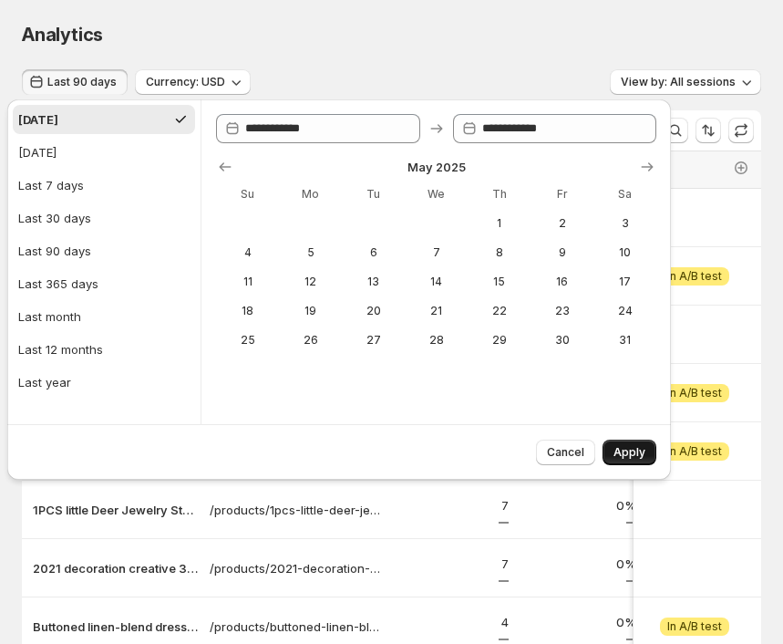
click at [630, 445] on button "Apply" at bounding box center [630, 453] width 54 height 26
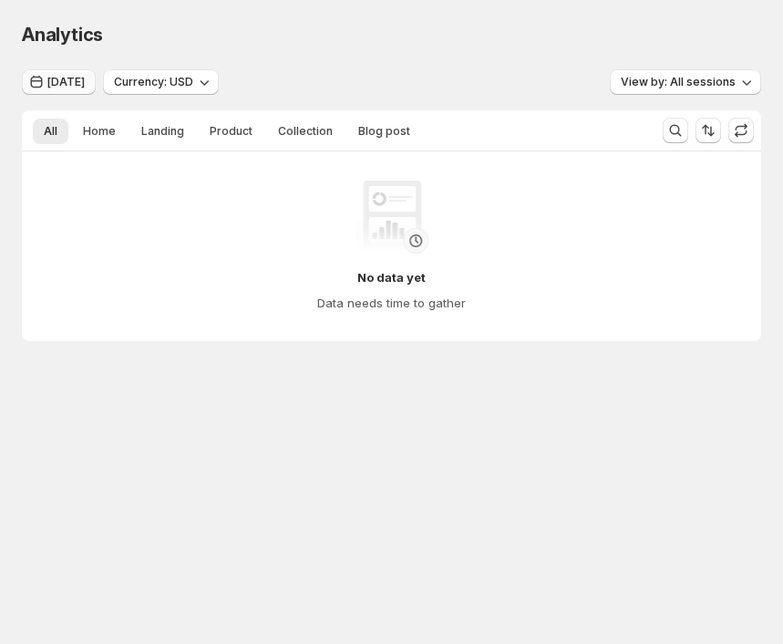
click at [75, 83] on span "[DATE]" at bounding box center [65, 82] width 37 height 15
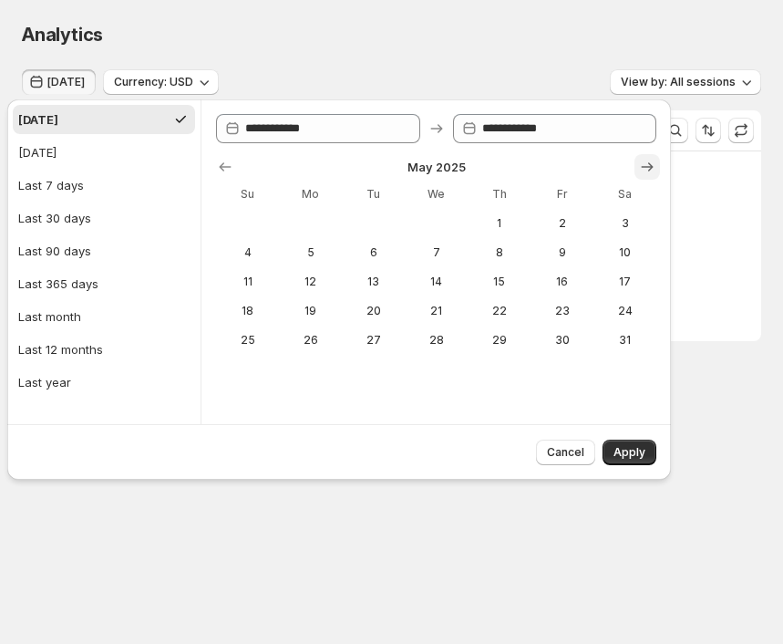
click at [642, 178] on button "Show next month, June 2025" at bounding box center [648, 167] width 26 height 26
click at [642, 178] on button "Show next month, July 2025" at bounding box center [648, 167] width 26 height 26
click at [642, 178] on button "Show next month, August 2025" at bounding box center [648, 167] width 26 height 26
click at [508, 72] on div "Today Currency: USD View by: All sessions" at bounding box center [392, 82] width 740 height 26
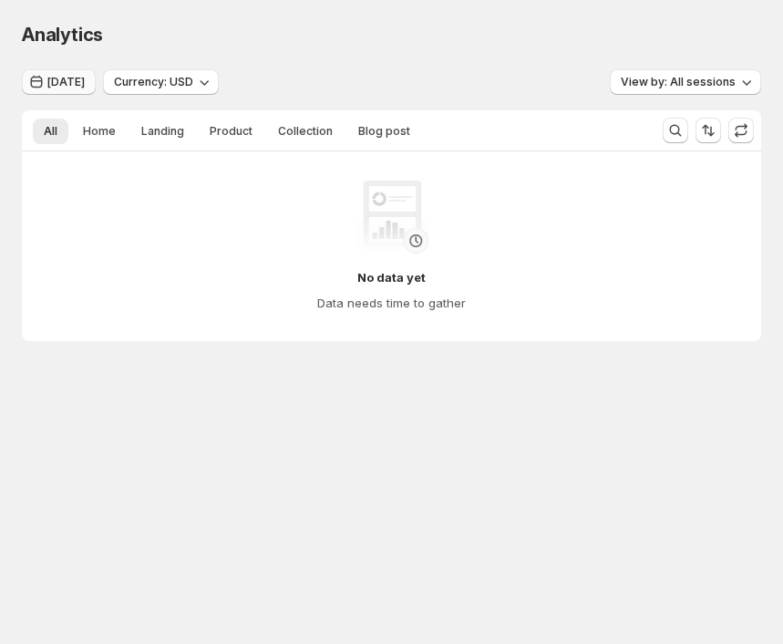
click at [78, 85] on span "Today" at bounding box center [65, 82] width 37 height 15
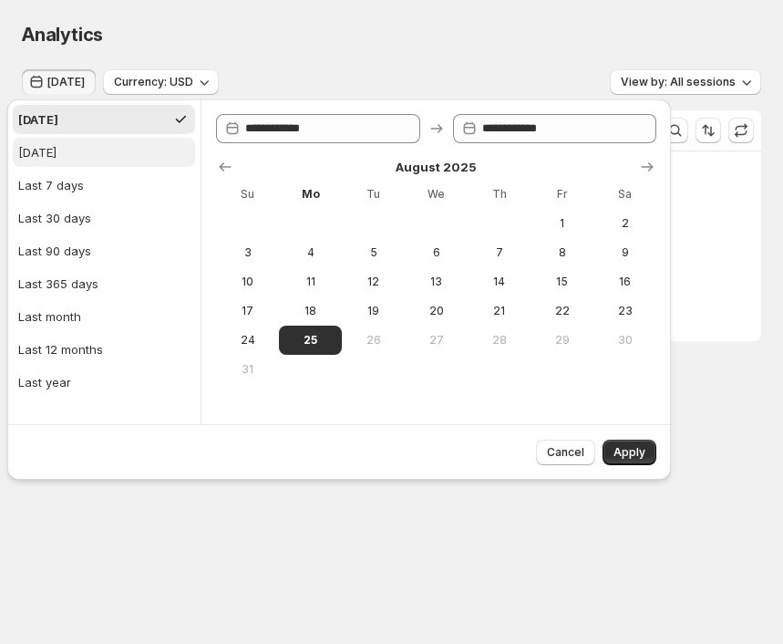
click at [96, 161] on button "Yesterday" at bounding box center [104, 152] width 182 height 29
type input "**********"
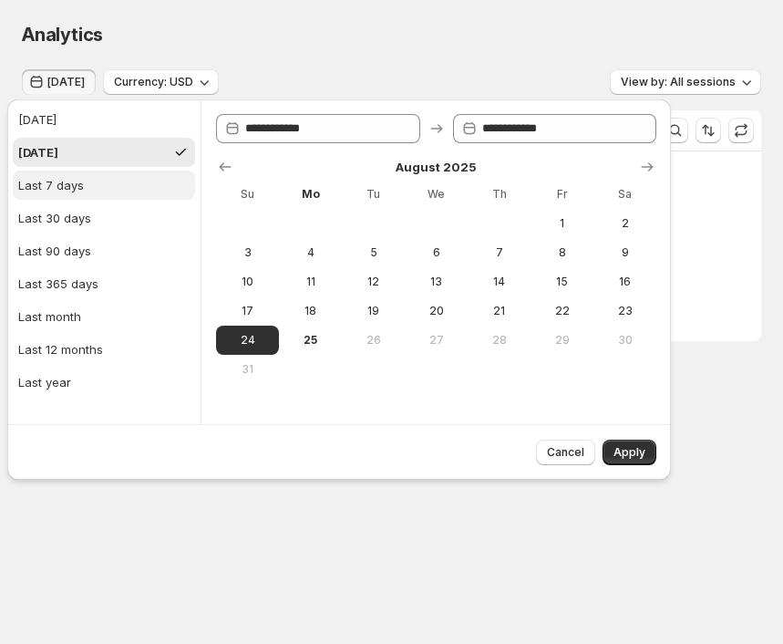
click at [91, 190] on button "Last 7 days" at bounding box center [104, 185] width 182 height 29
type input "**********"
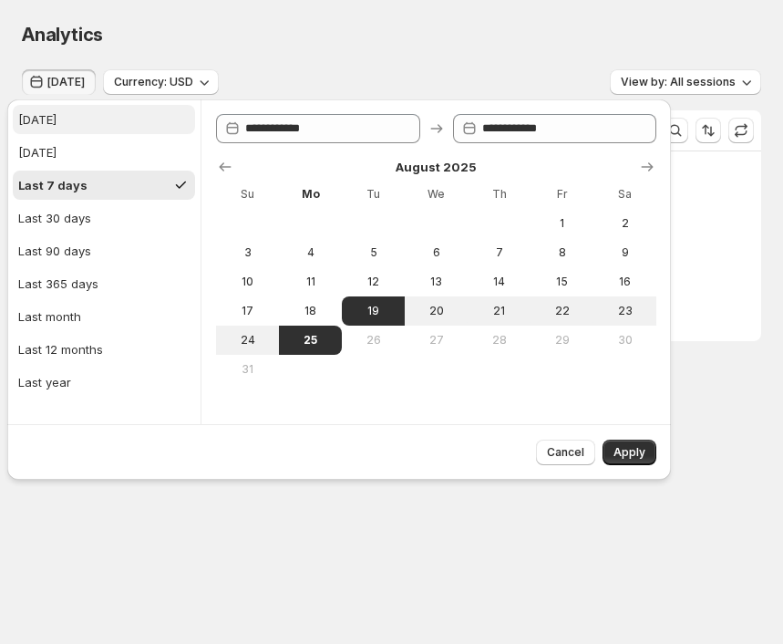
click at [110, 128] on button "Today" at bounding box center [104, 119] width 182 height 29
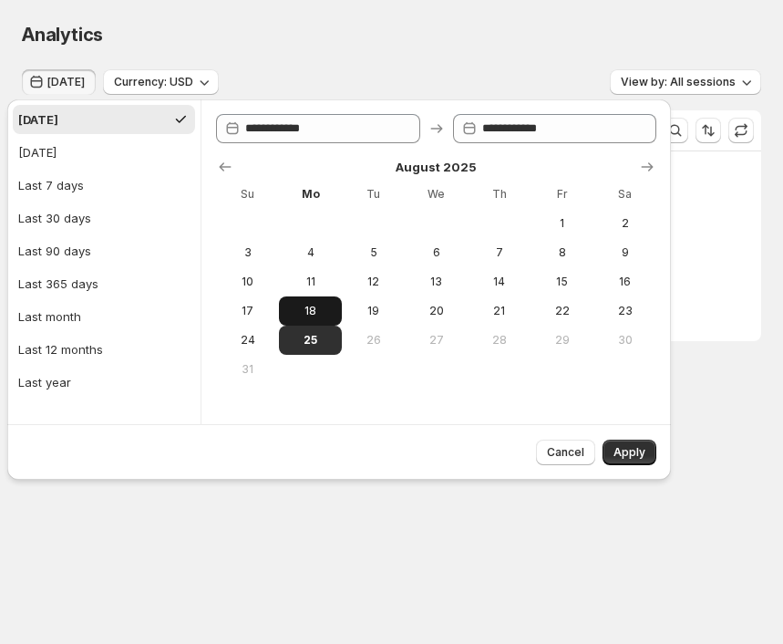
click at [305, 305] on span "18" at bounding box center [310, 311] width 48 height 15
type input "**********"
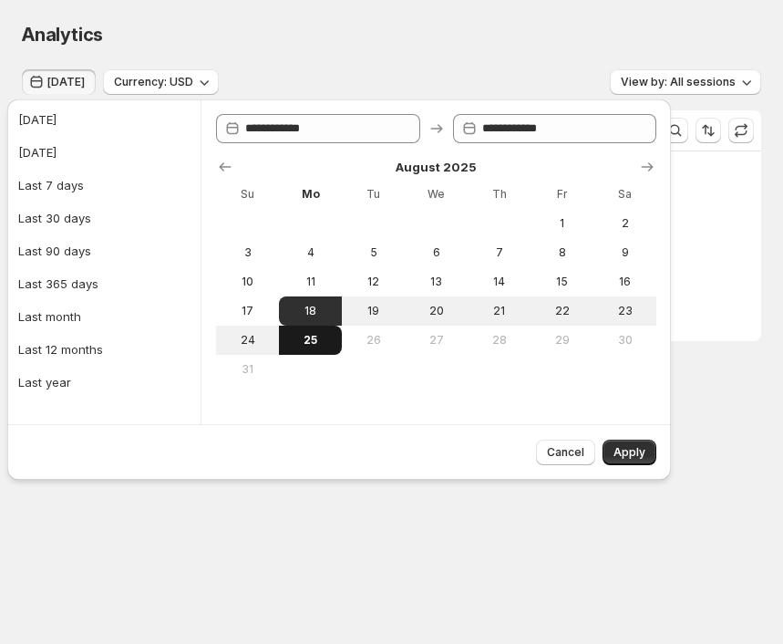
click at [318, 328] on button "25" at bounding box center [310, 340] width 63 height 29
type input "**********"
click at [616, 451] on span "Apply" at bounding box center [630, 452] width 32 height 15
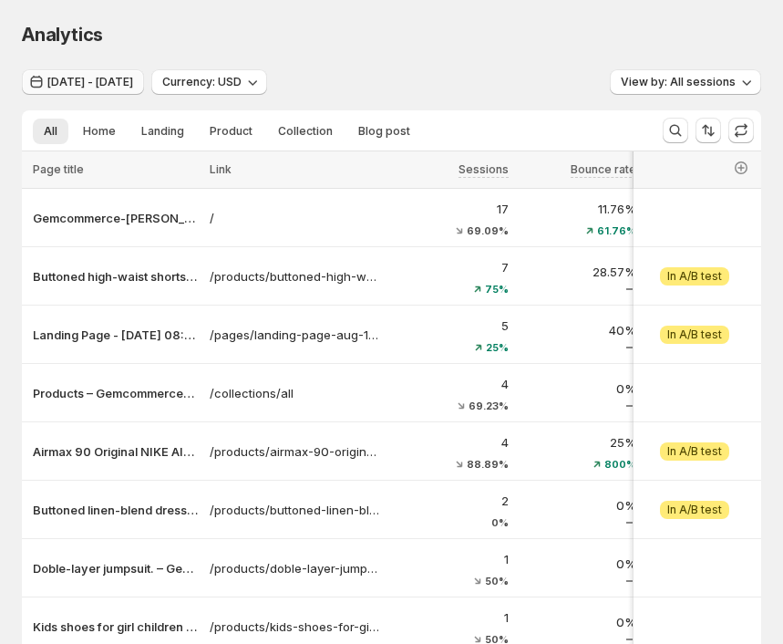
click at [133, 83] on span "Aug 17, 2025 - Aug 24, 2025" at bounding box center [90, 82] width 86 height 15
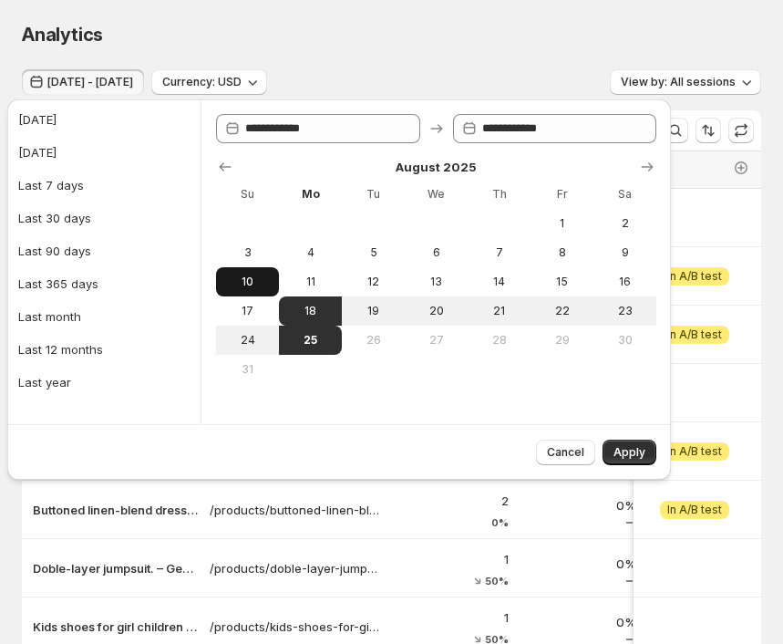
click at [267, 278] on span "10" at bounding box center [247, 281] width 48 height 15
type input "**********"
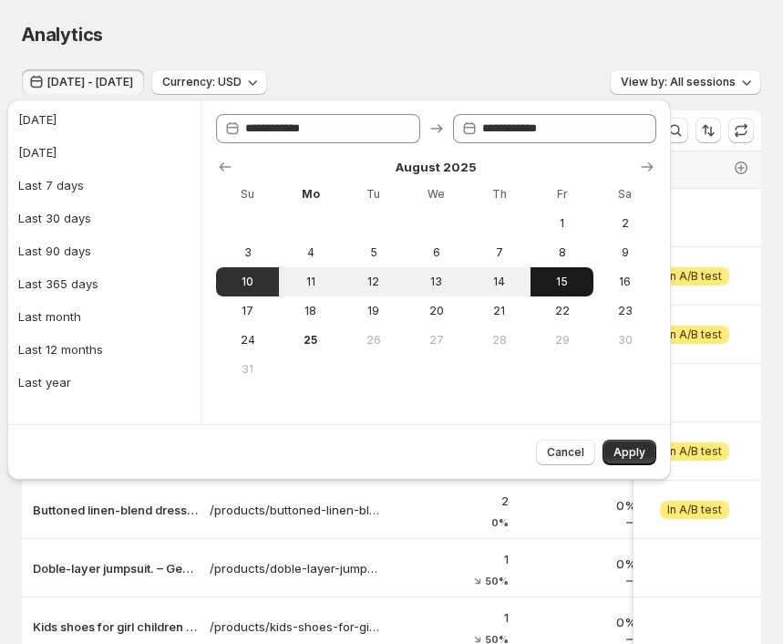
click at [551, 290] on button "15" at bounding box center [562, 281] width 63 height 29
type input "**********"
click at [638, 450] on span "Apply" at bounding box center [630, 452] width 32 height 15
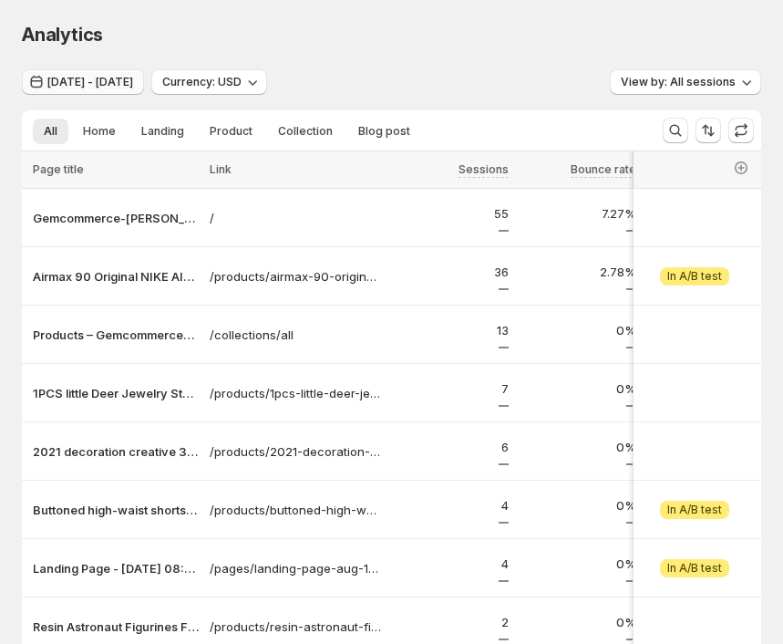
click at [133, 87] on span "Aug 09, 2025 - Aug 14, 2025" at bounding box center [90, 82] width 86 height 15
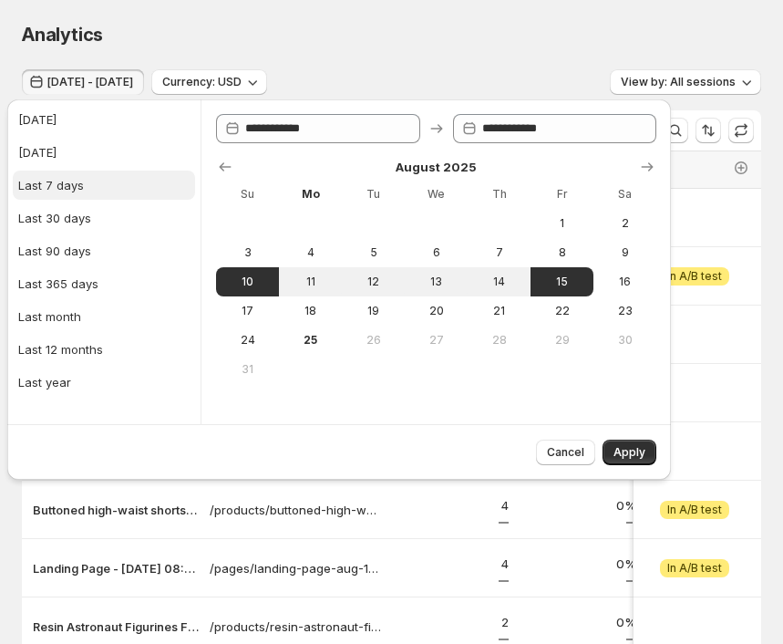
click at [110, 182] on button "Last 7 days" at bounding box center [104, 185] width 182 height 29
type input "**********"
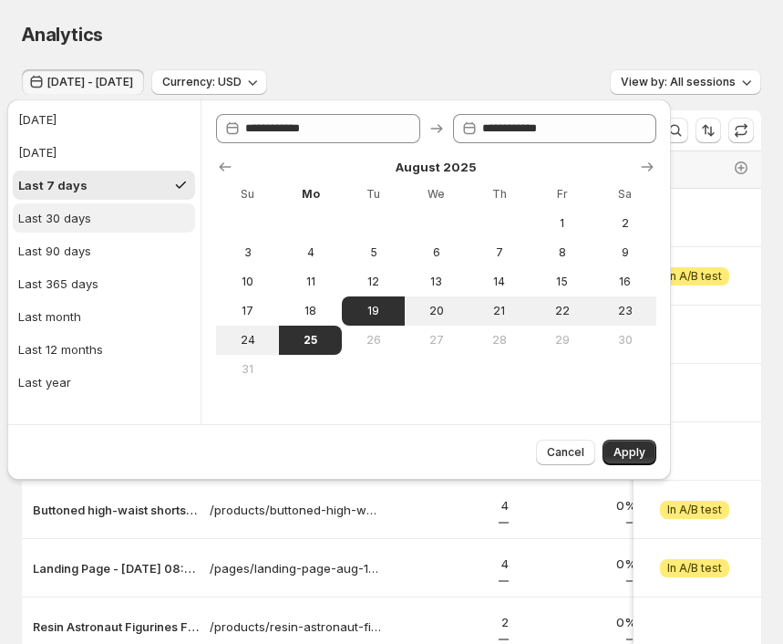
click at [102, 214] on button "Last 30 days" at bounding box center [104, 217] width 182 height 29
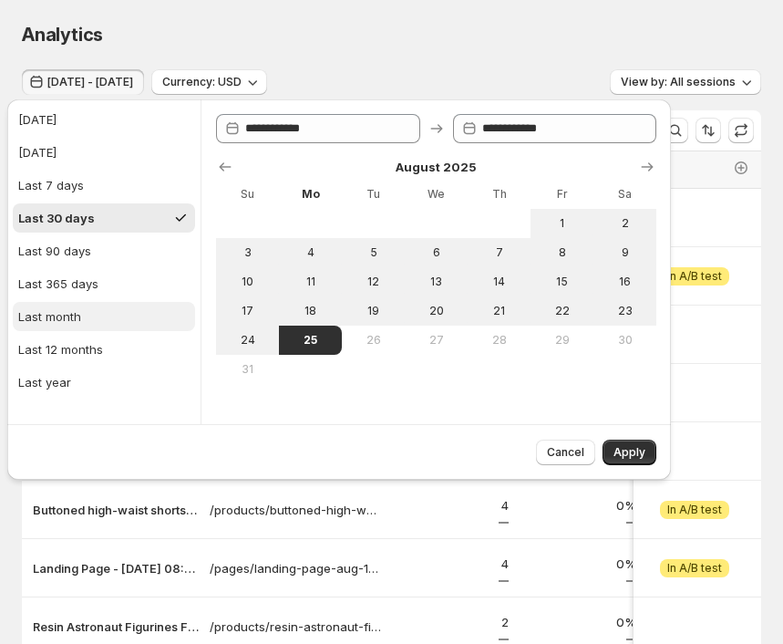
click at [77, 313] on div "Last month" at bounding box center [49, 316] width 63 height 18
type input "**********"
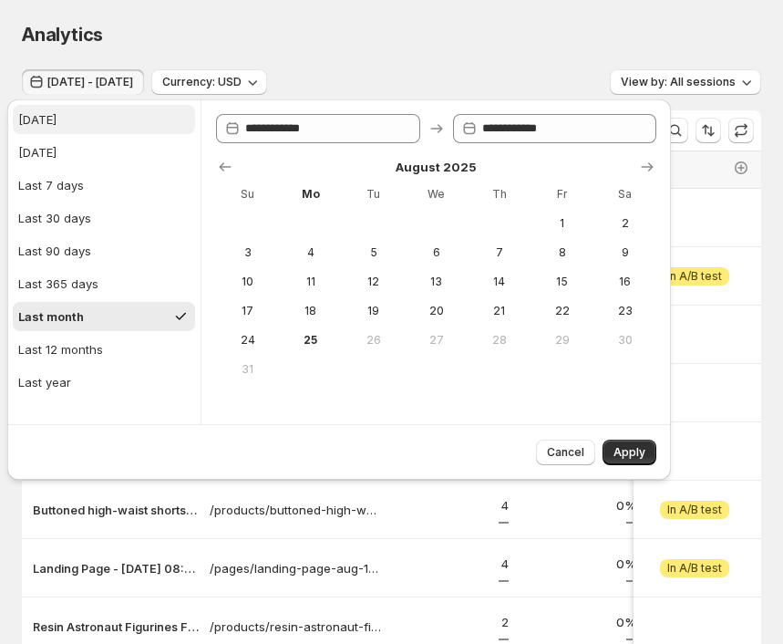
click at [103, 127] on button "Today" at bounding box center [104, 119] width 182 height 29
type input "**********"
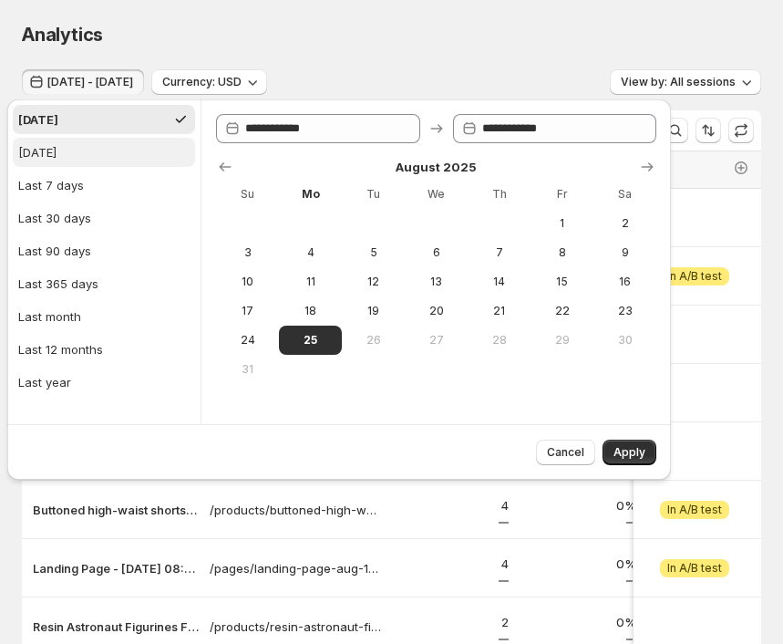
click at [115, 159] on button "Yesterday" at bounding box center [104, 152] width 182 height 29
type input "**********"
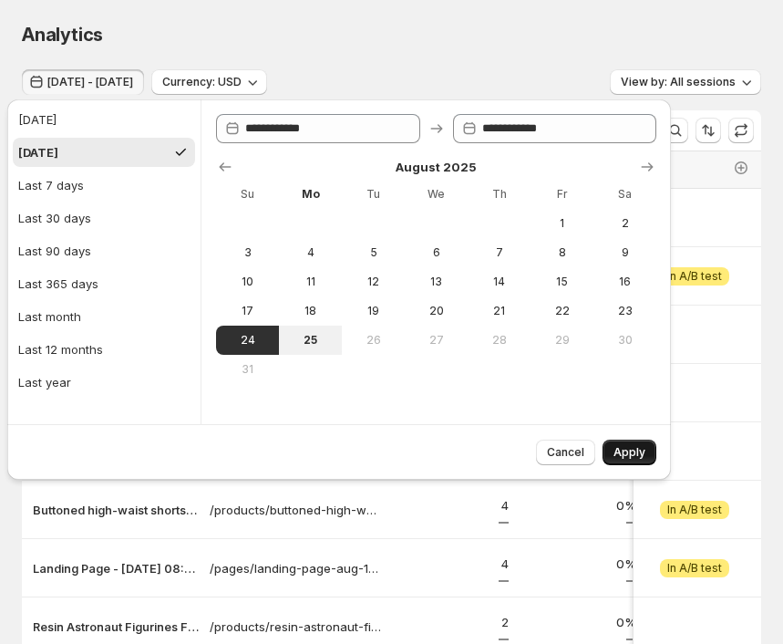
click at [630, 452] on span "Apply" at bounding box center [630, 452] width 32 height 15
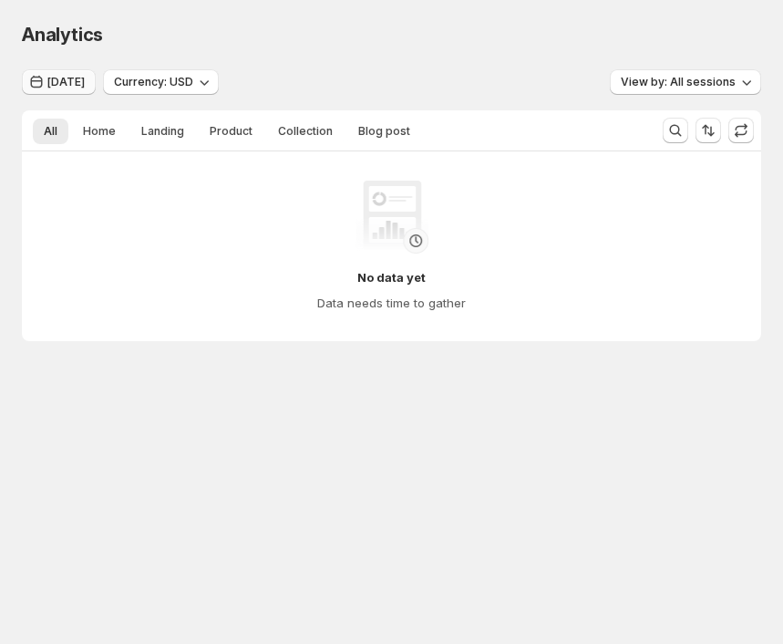
click at [96, 85] on button "Yesterday" at bounding box center [59, 82] width 74 height 26
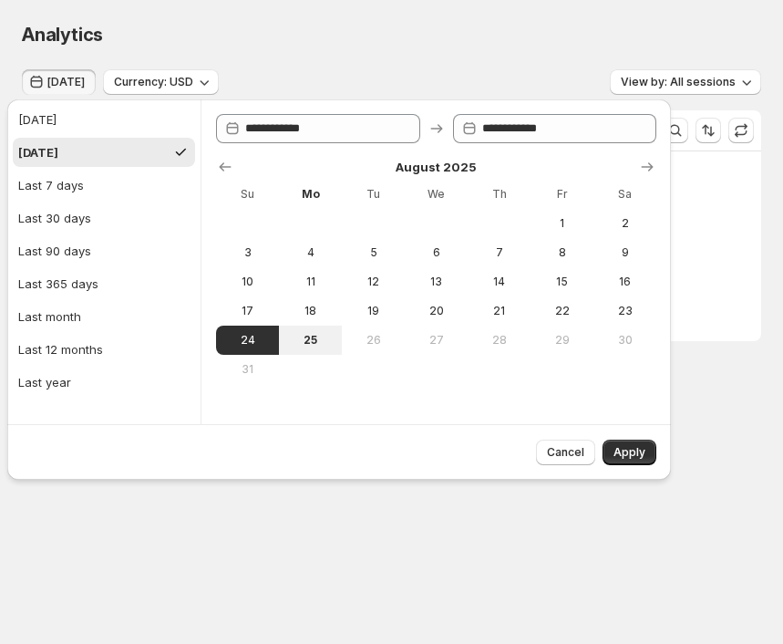
click at [454, 67] on div "Analytics. This page is ready Analytics" at bounding box center [392, 34] width 740 height 69
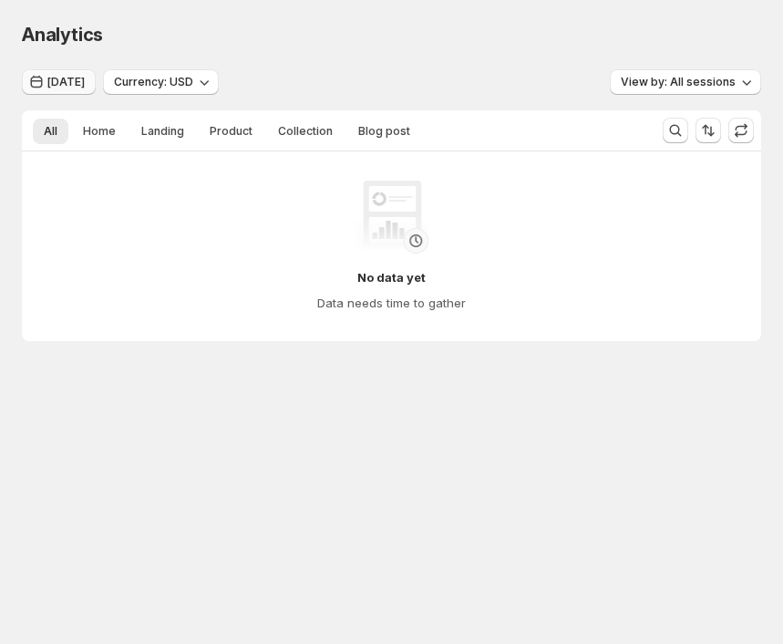
click at [96, 93] on button "[DATE]" at bounding box center [59, 82] width 74 height 26
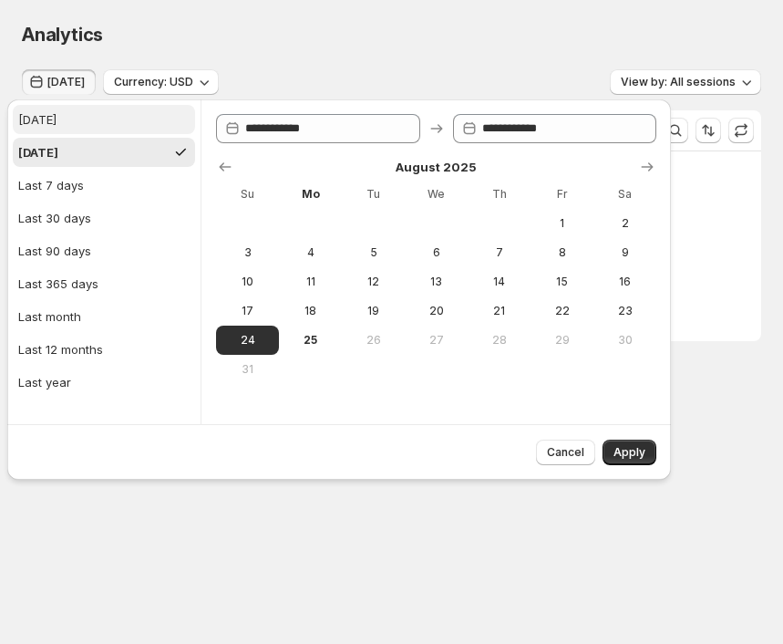
click at [99, 123] on button "[DATE]" at bounding box center [104, 119] width 182 height 29
type input "**********"
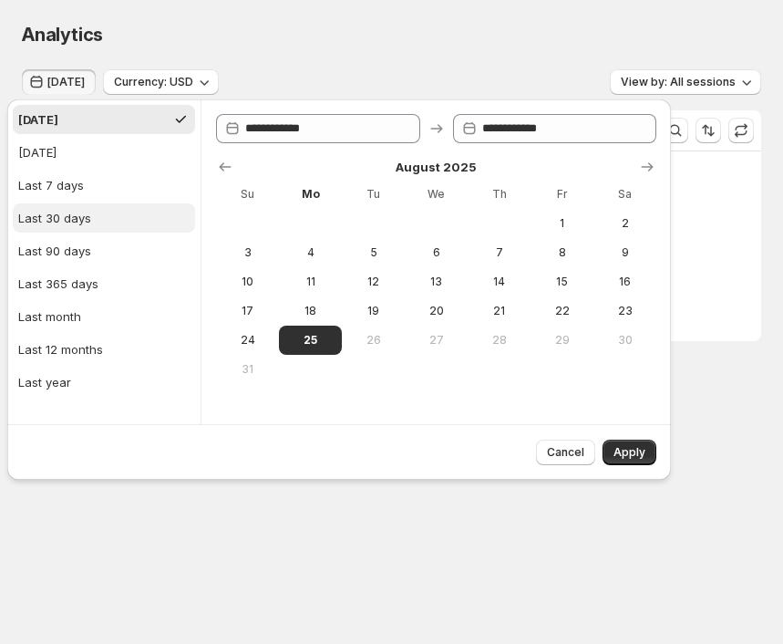
click at [129, 208] on button "Last 30 days" at bounding box center [104, 217] width 182 height 29
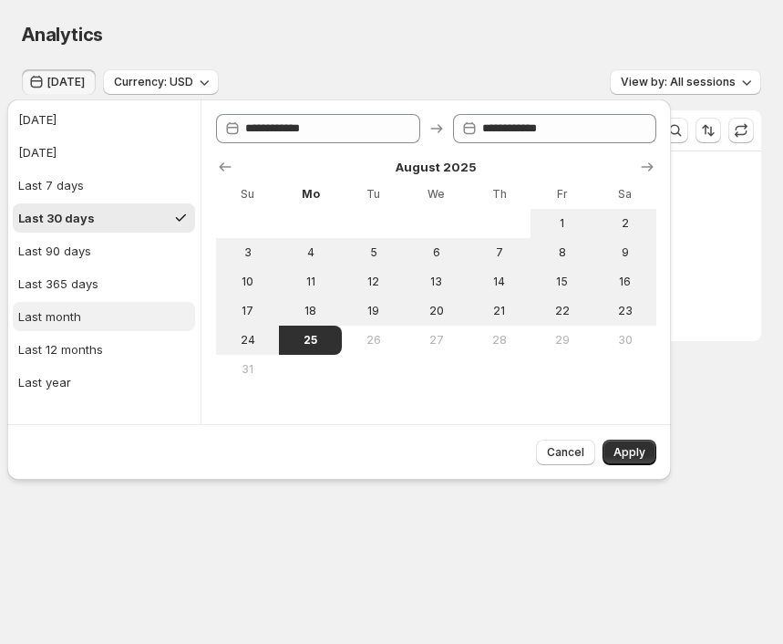
click at [93, 323] on button "Last month" at bounding box center [104, 316] width 182 height 29
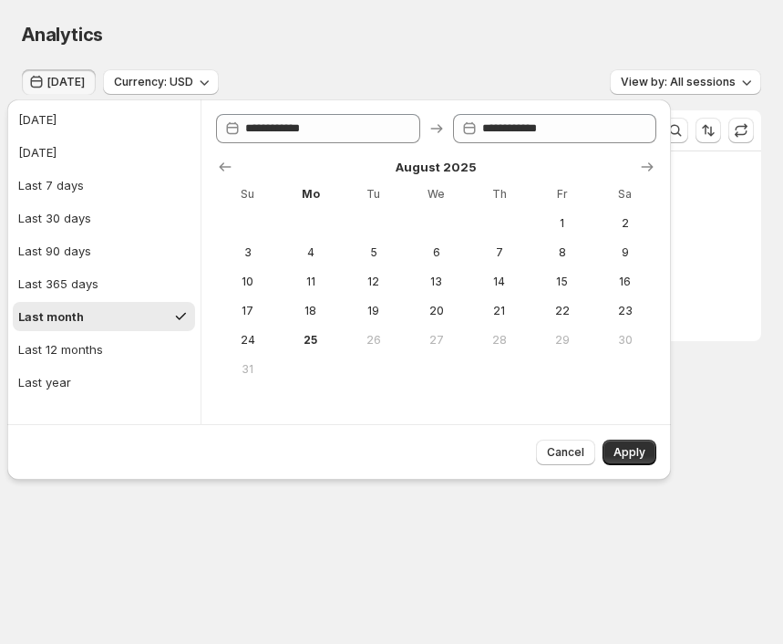
type input "**********"
click at [99, 121] on button "Today" at bounding box center [104, 119] width 182 height 29
type input "**********"
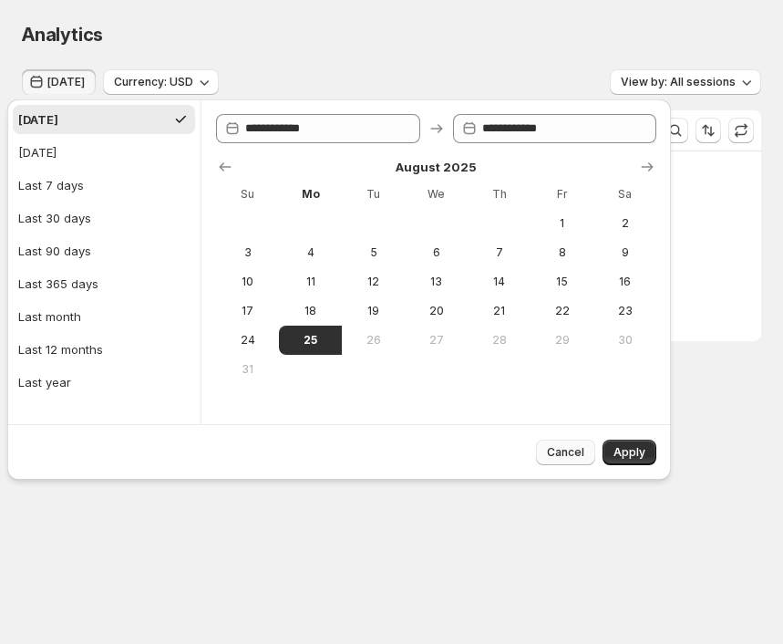
click at [547, 444] on button "Cancel" at bounding box center [565, 453] width 59 height 26
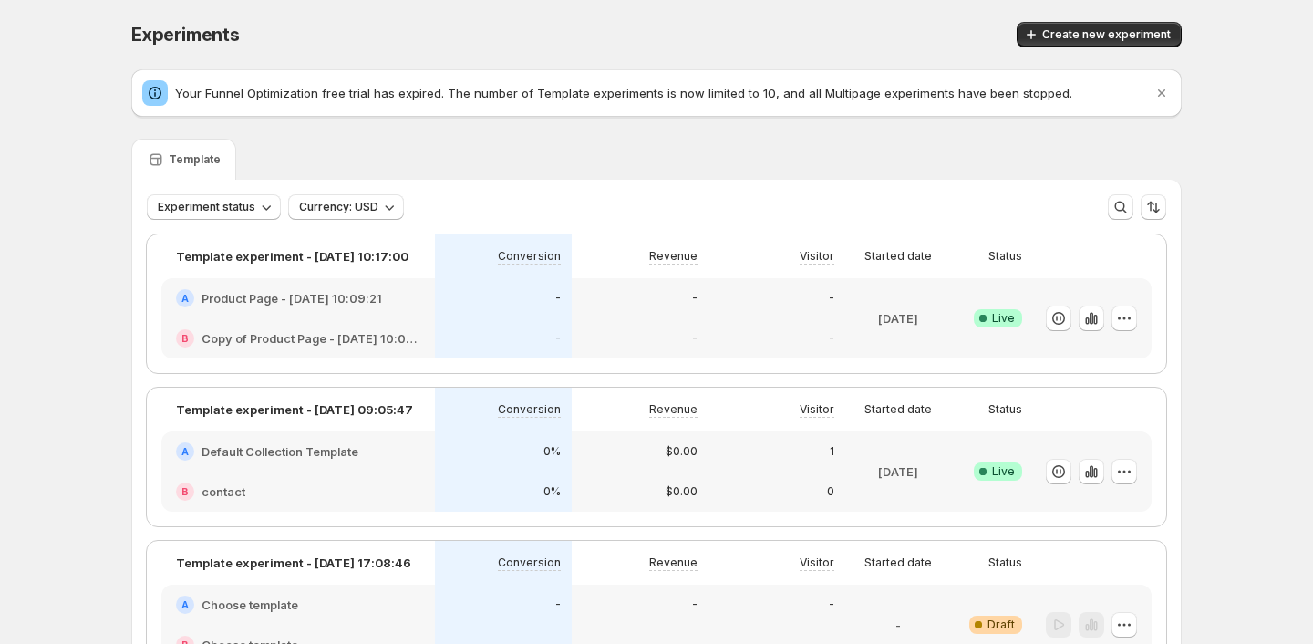
click at [617, 435] on div "$0.00" at bounding box center [640, 451] width 137 height 40
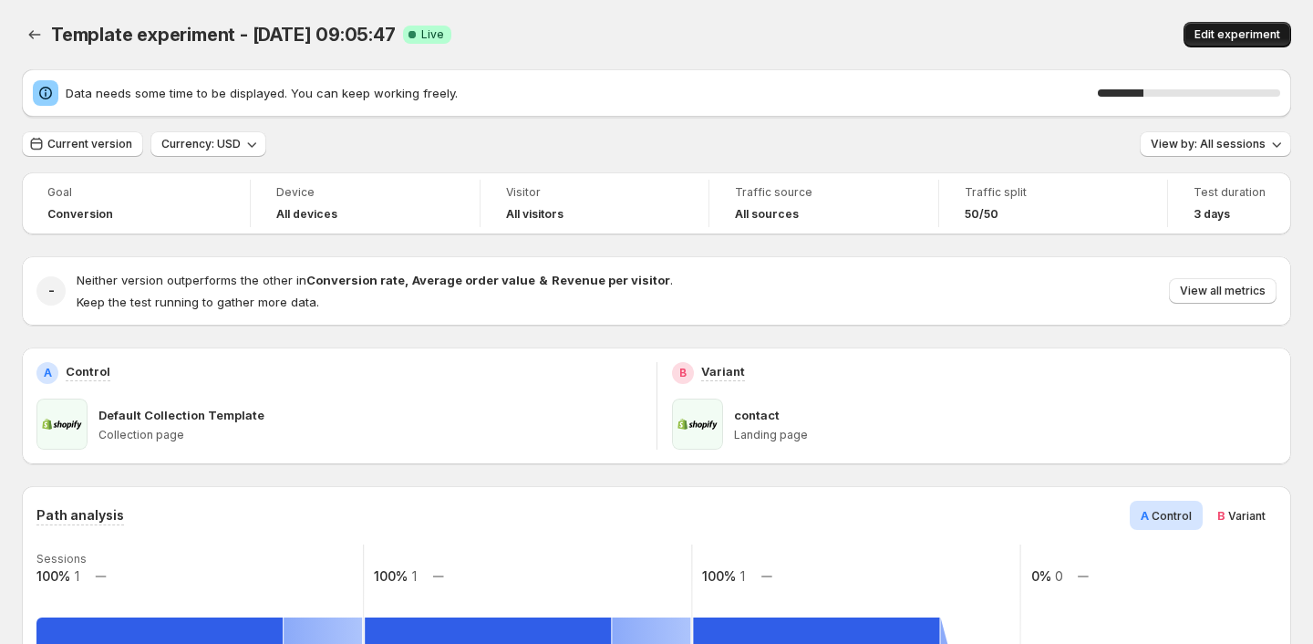
click at [1251, 34] on span "Edit experiment" at bounding box center [1238, 34] width 86 height 15
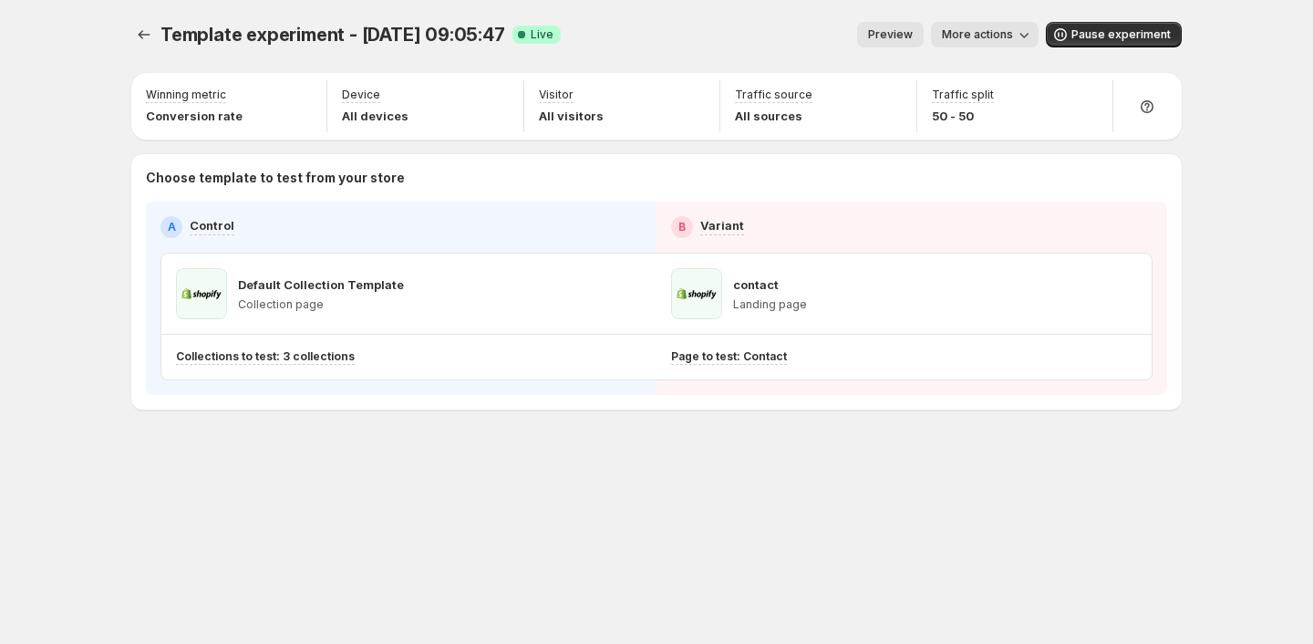
click at [915, 23] on button "Preview" at bounding box center [890, 35] width 67 height 26
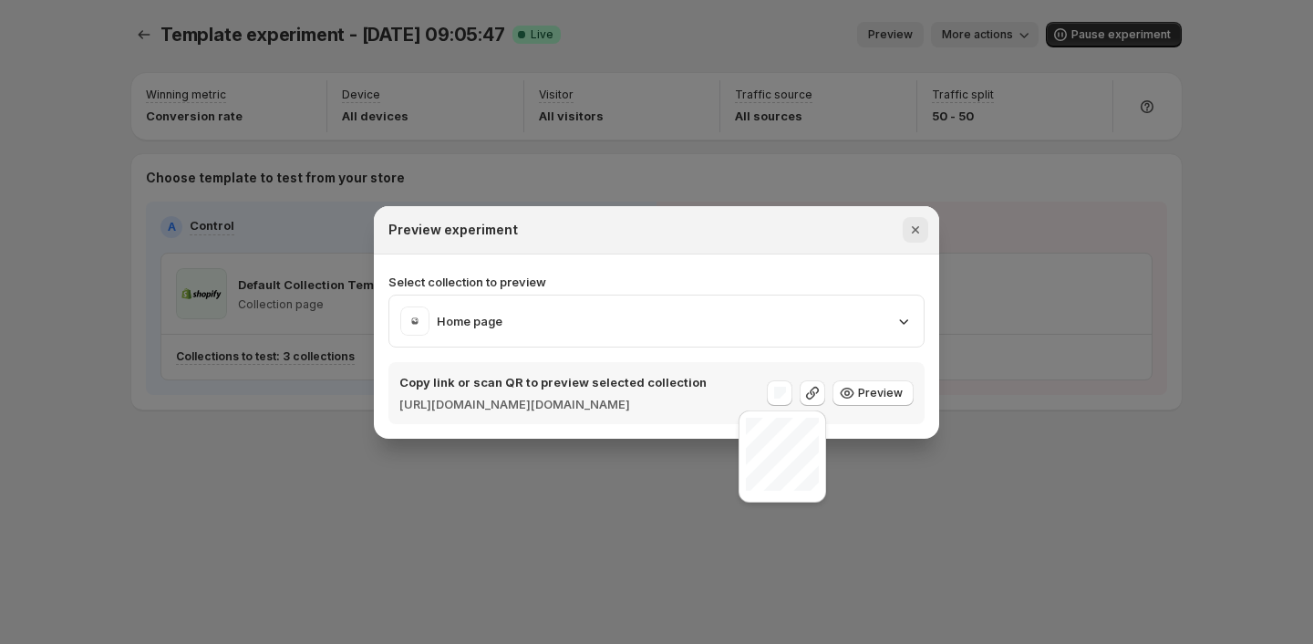
click at [914, 221] on icon "Close" at bounding box center [915, 230] width 18 height 18
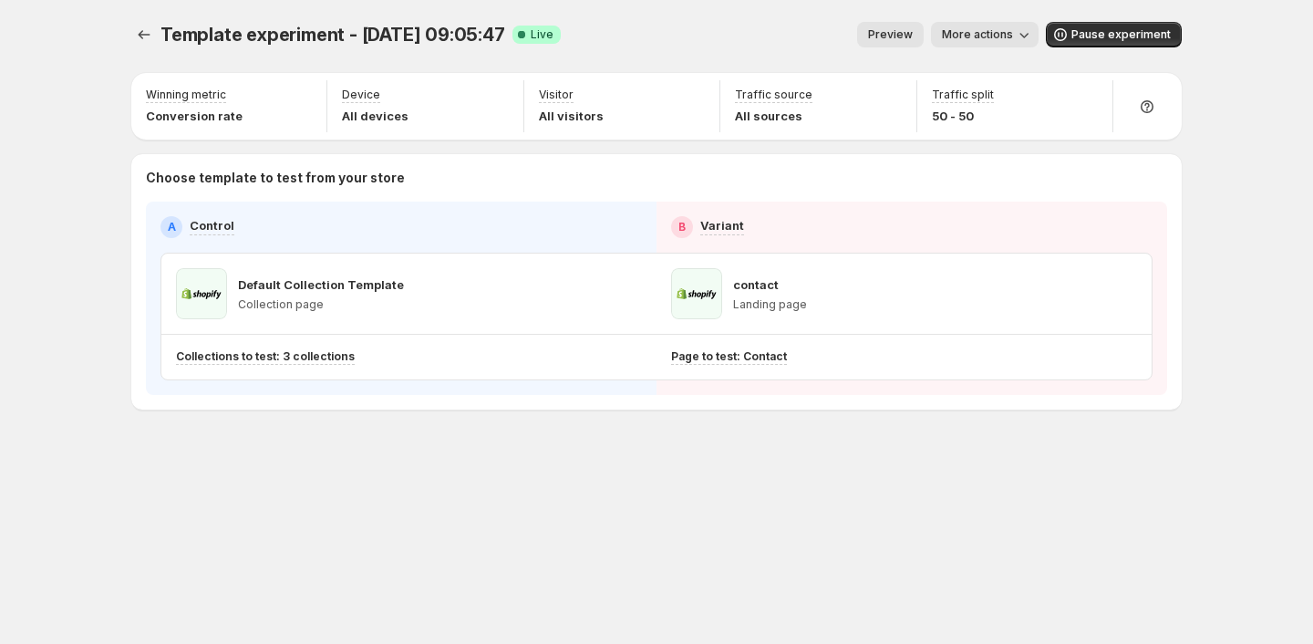
click at [913, 36] on span "Preview" at bounding box center [890, 34] width 45 height 15
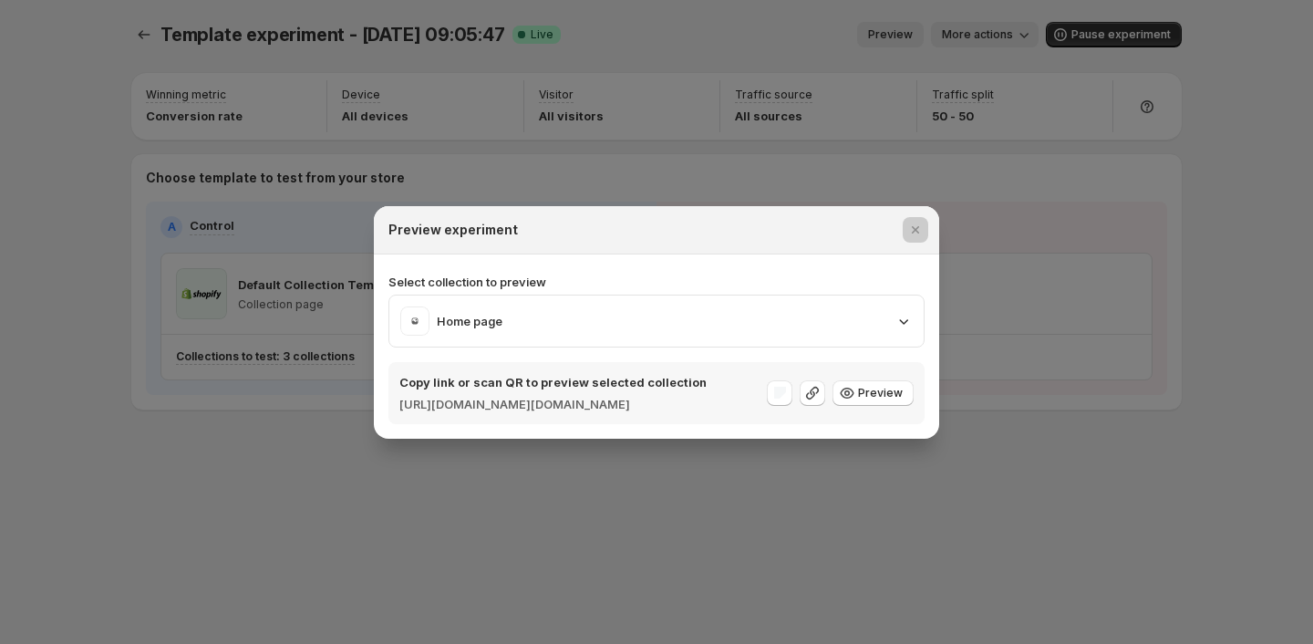
click at [993, 386] on div at bounding box center [656, 322] width 1313 height 644
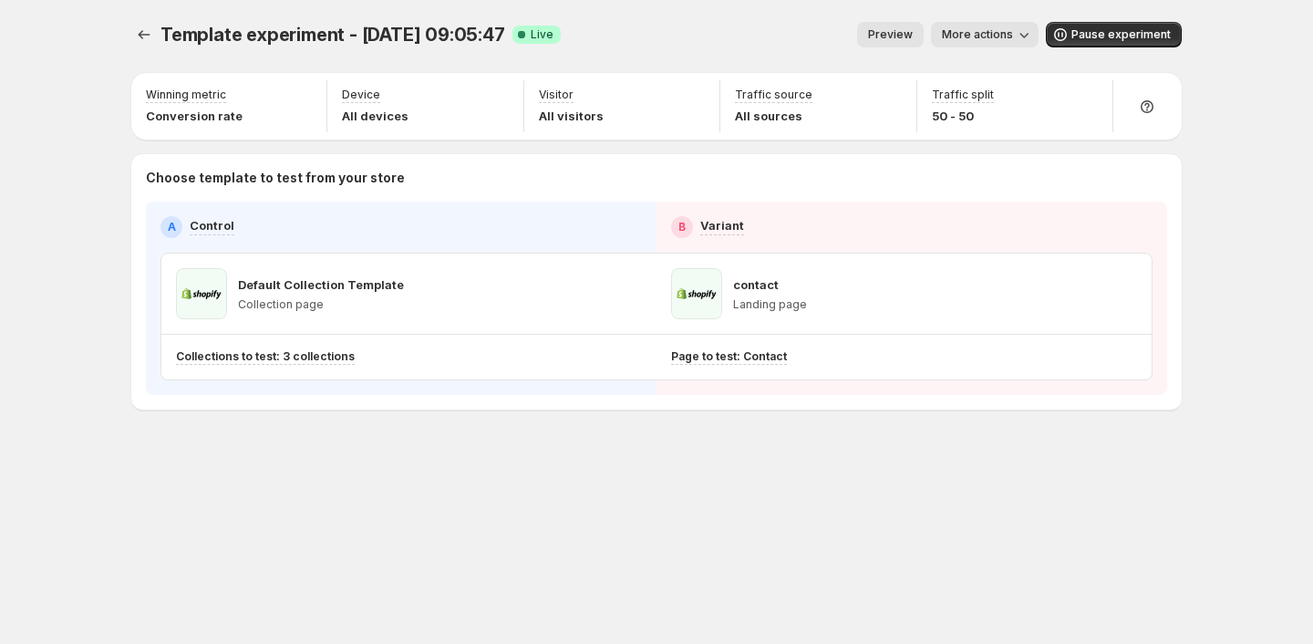
click at [899, 39] on span "Preview" at bounding box center [890, 34] width 45 height 15
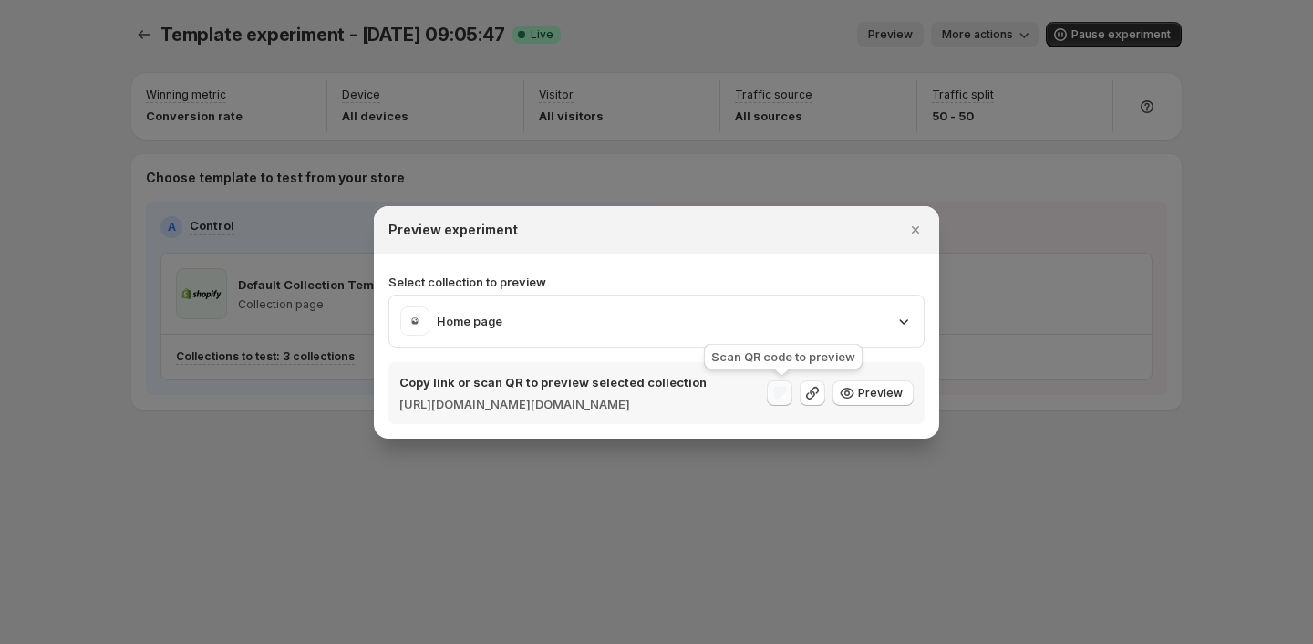
click at [784, 399] on div ":rr7:" at bounding box center [780, 393] width 26 height 26
click at [876, 390] on span "Preview" at bounding box center [880, 393] width 45 height 15
click at [921, 221] on icon "Close" at bounding box center [915, 230] width 18 height 18
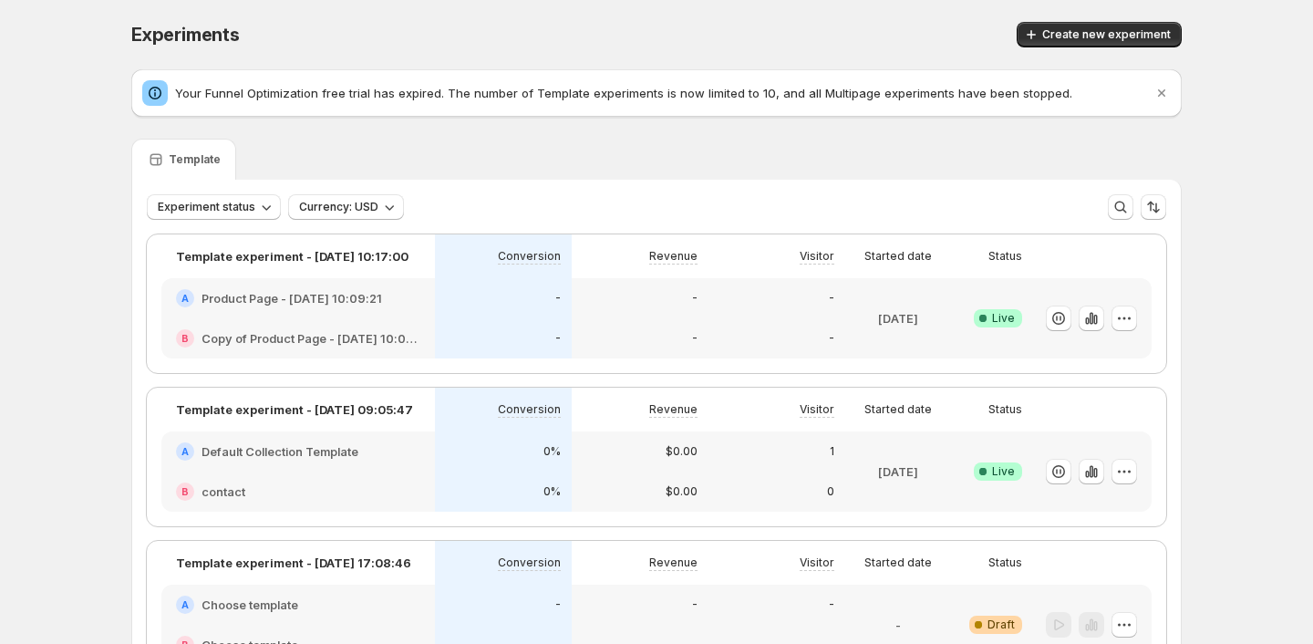
click at [719, 430] on div "Visitor" at bounding box center [777, 410] width 137 height 44
click at [760, 460] on div "1" at bounding box center [777, 451] width 137 height 40
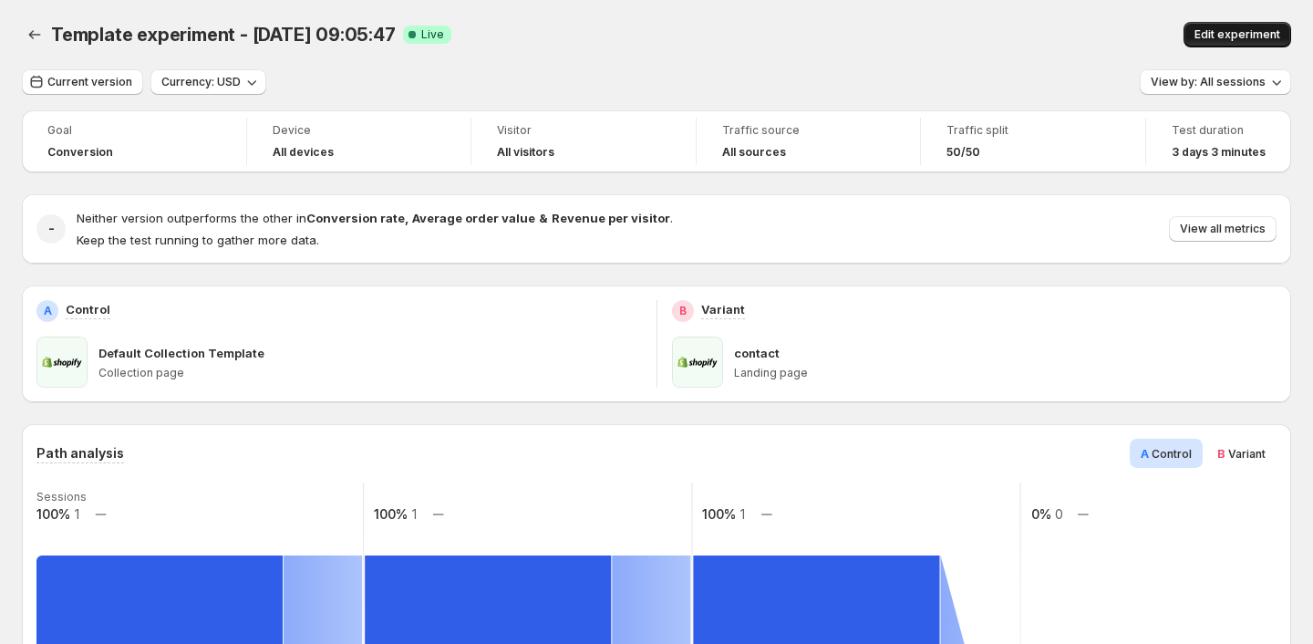
click at [1240, 36] on span "Edit experiment" at bounding box center [1238, 34] width 86 height 15
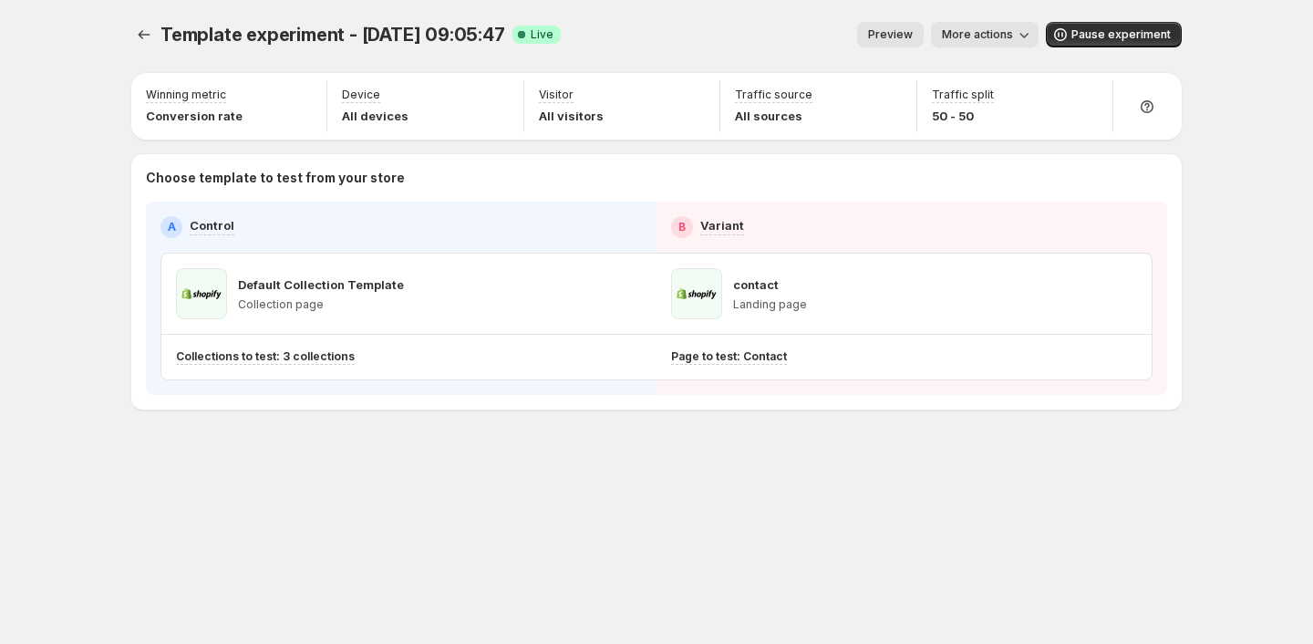
click at [995, 26] on button "More actions" at bounding box center [985, 35] width 108 height 26
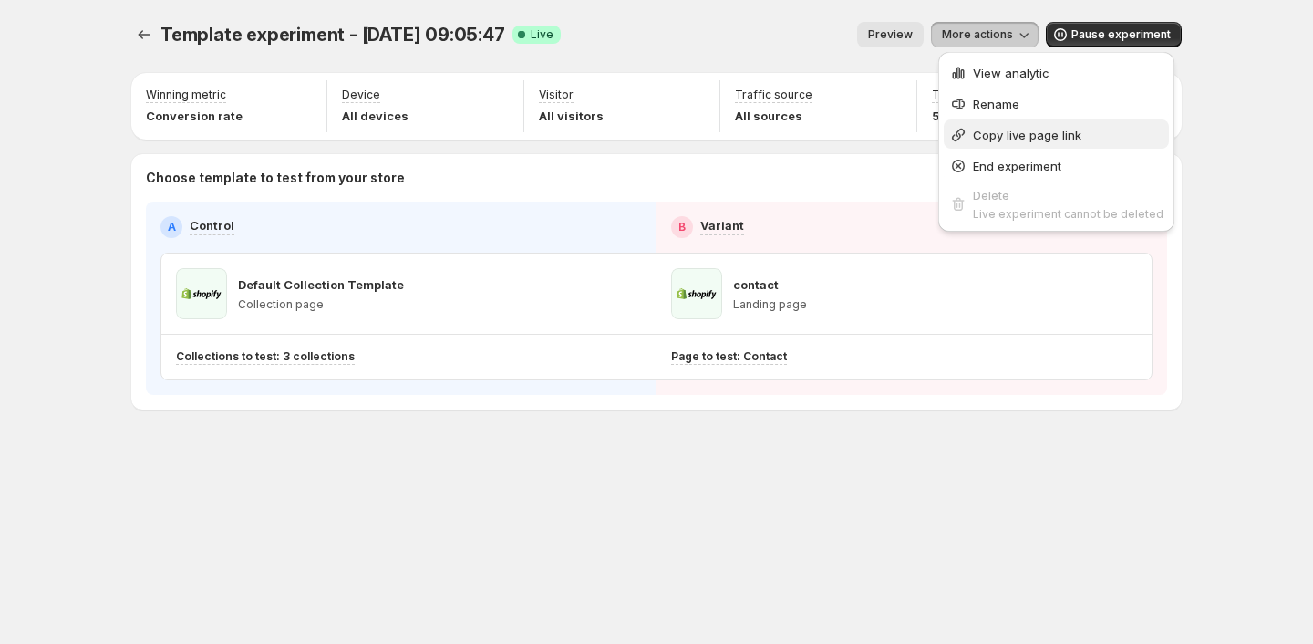
click at [1012, 140] on span "Copy live page link" at bounding box center [1027, 135] width 109 height 15
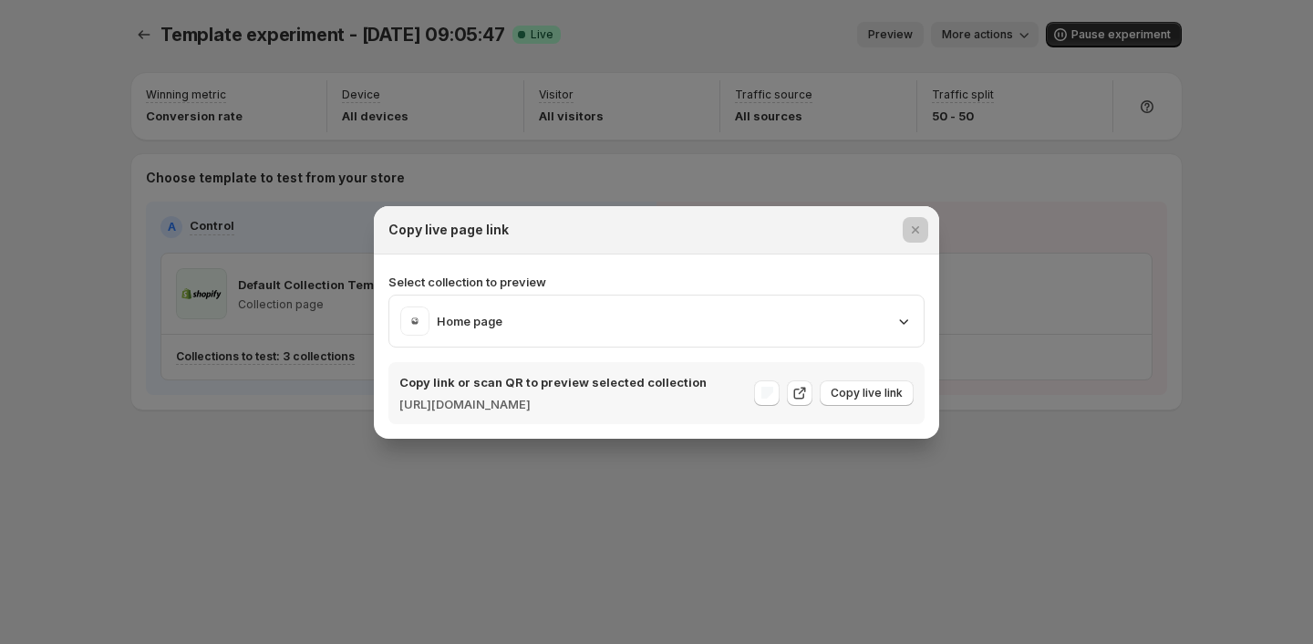
click at [857, 120] on div at bounding box center [656, 322] width 1313 height 644
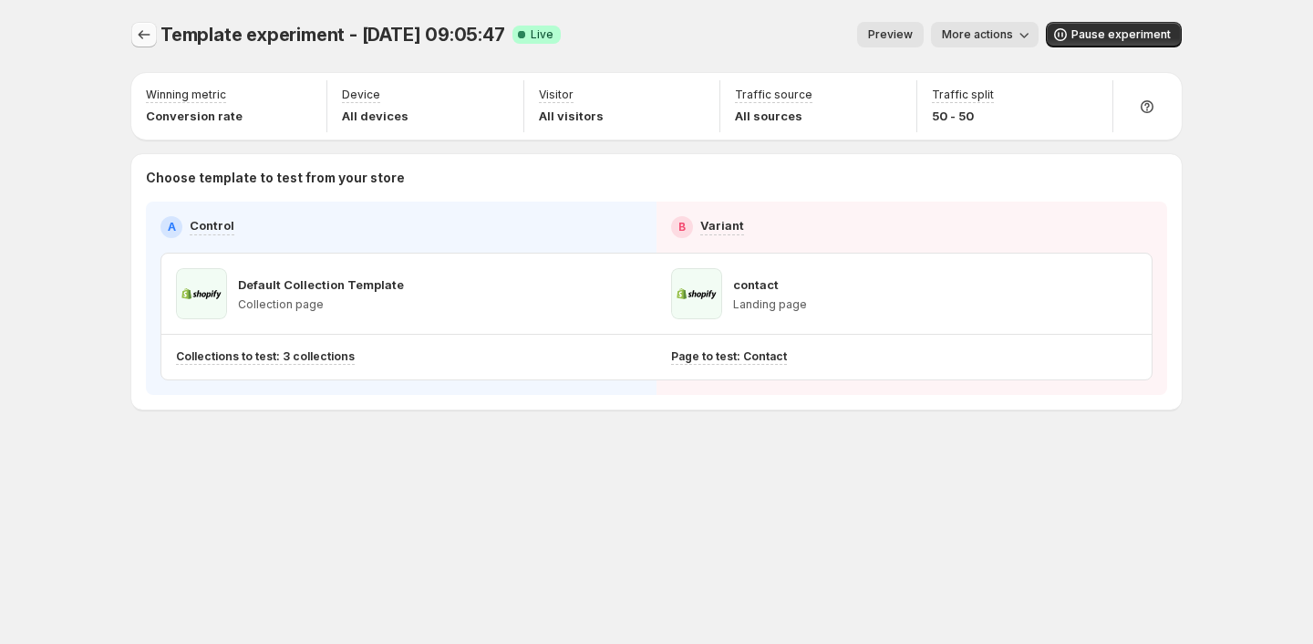
click at [133, 40] on button "Experiments" at bounding box center [144, 35] width 26 height 26
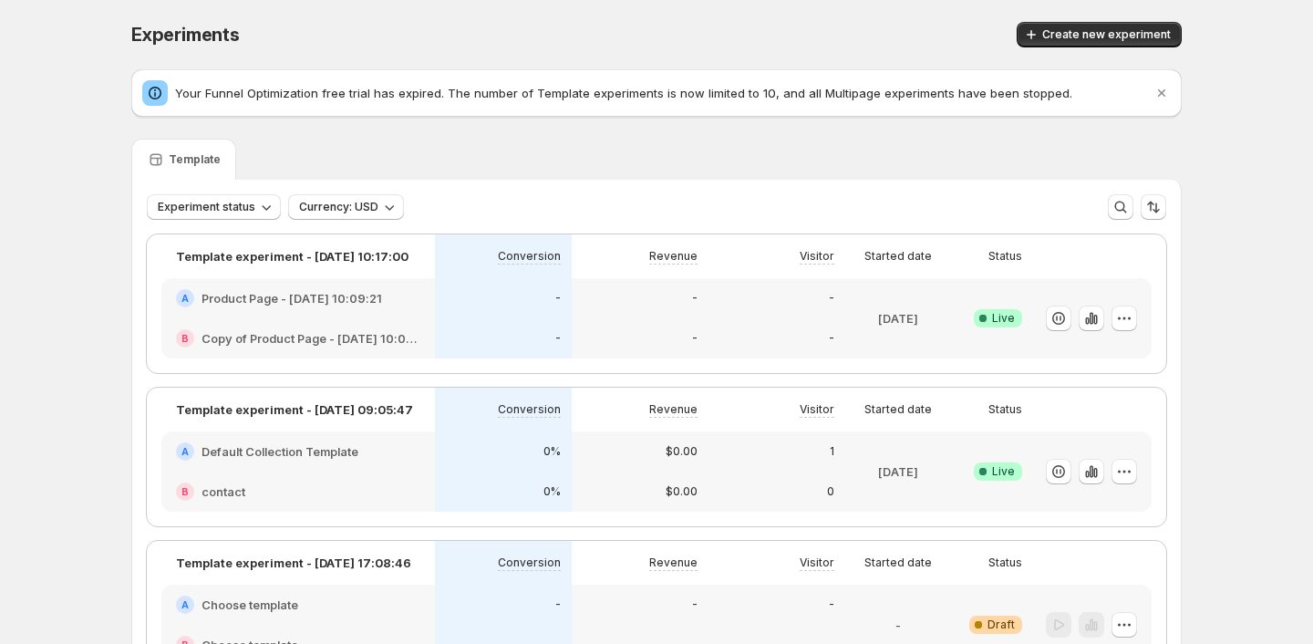
click at [733, 298] on div "-" at bounding box center [776, 298] width 115 height 18
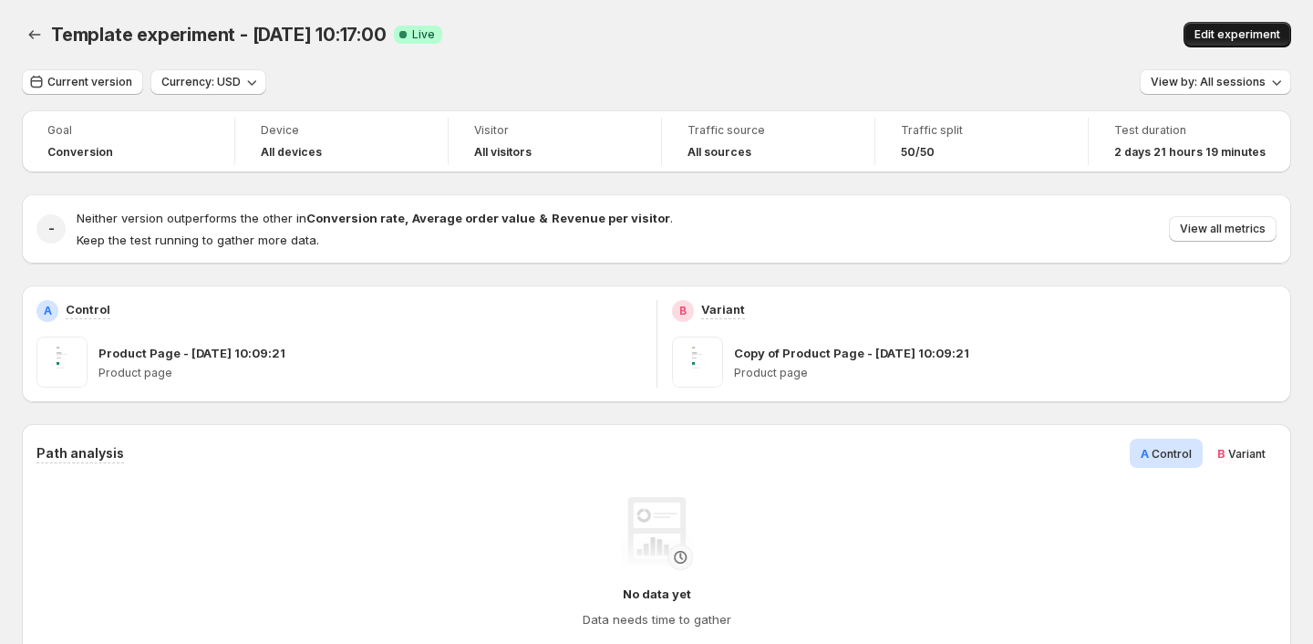
click at [1208, 33] on span "Edit experiment" at bounding box center [1238, 34] width 86 height 15
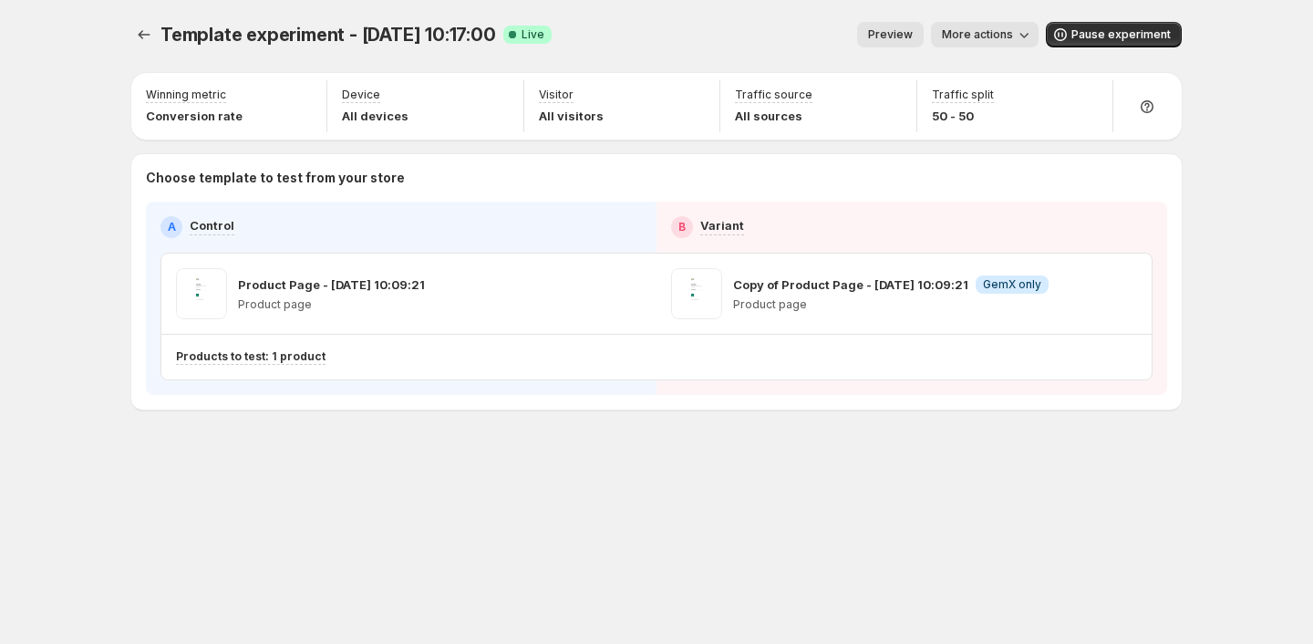
click at [995, 40] on span "More actions" at bounding box center [977, 34] width 71 height 15
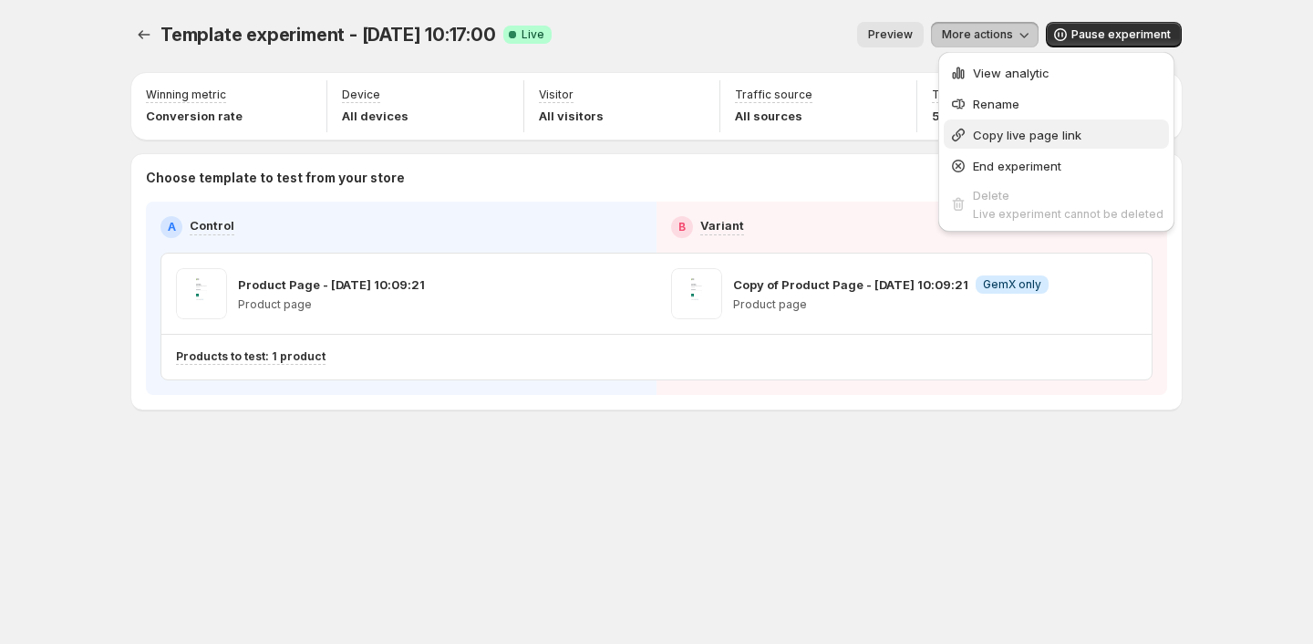
click at [999, 136] on span "Copy live page link" at bounding box center [1027, 135] width 109 height 15
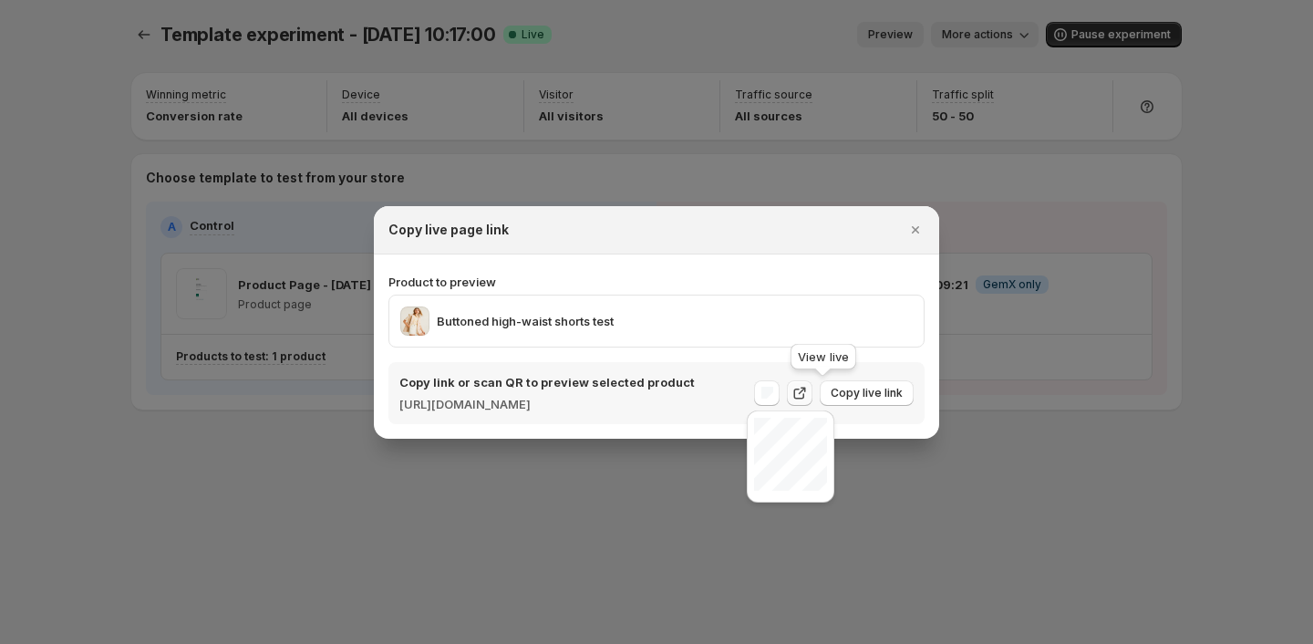
click at [809, 392] on icon ":r1p5:" at bounding box center [800, 393] width 18 height 18
click at [819, 306] on div "Buttoned high-waist shorts test" at bounding box center [656, 320] width 512 height 29
click at [919, 226] on icon "Close" at bounding box center [915, 230] width 18 height 18
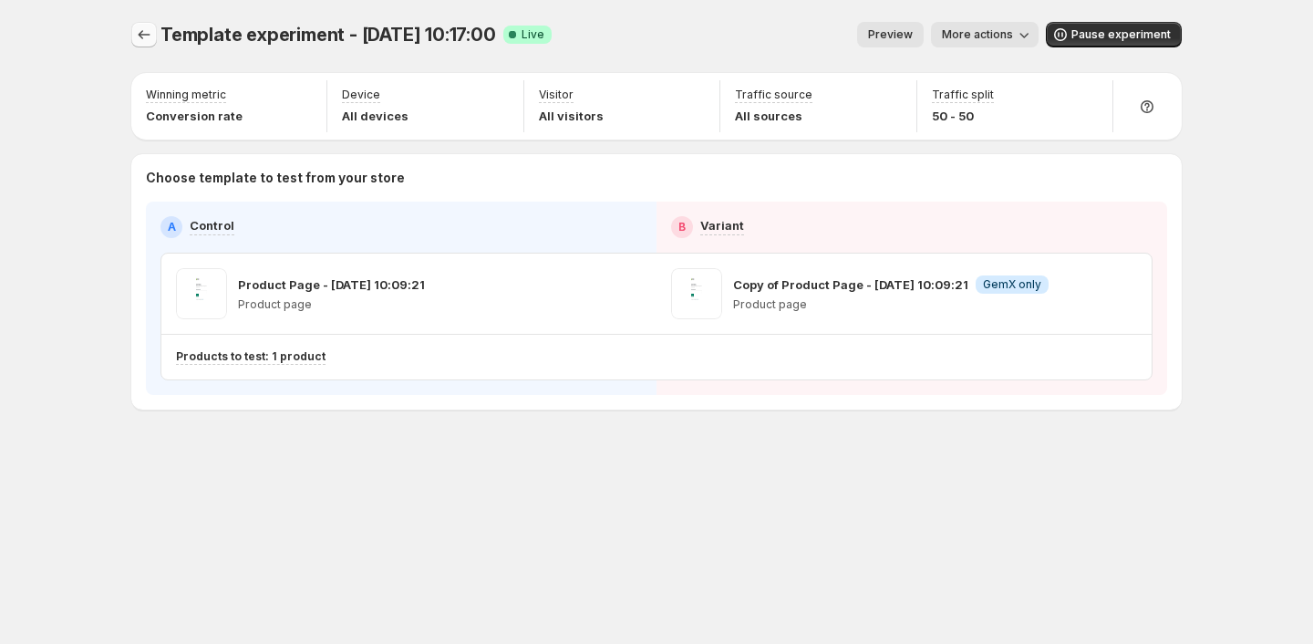
click at [131, 29] on button "Experiments" at bounding box center [144, 35] width 26 height 26
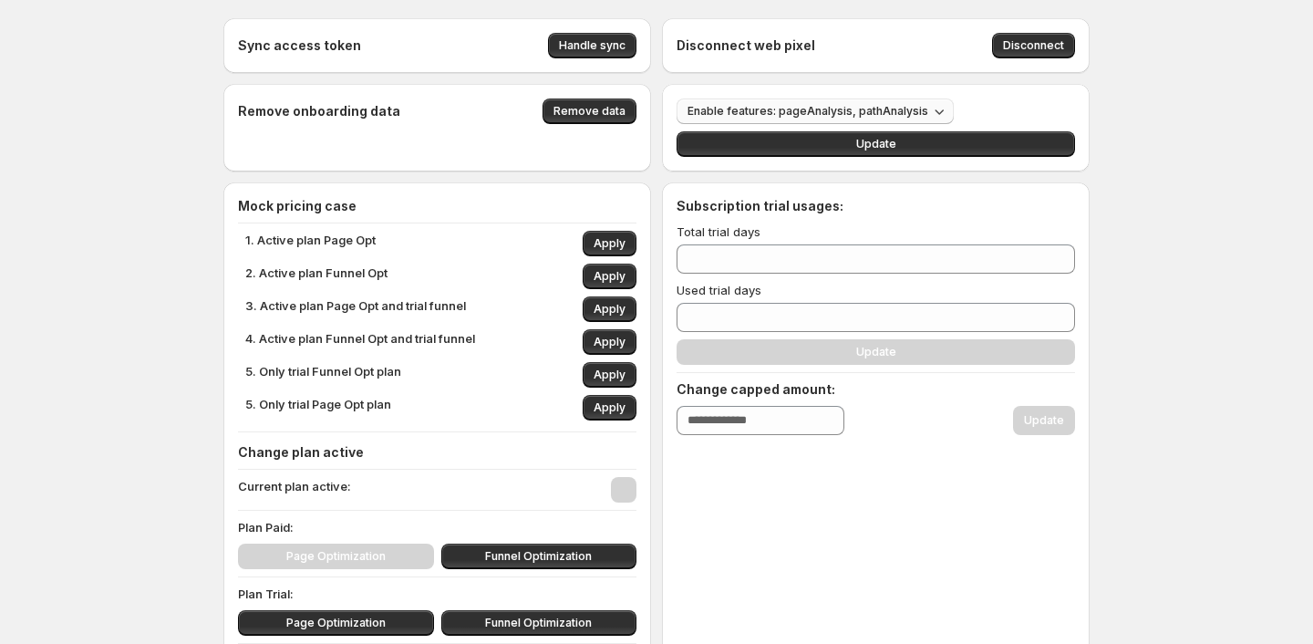
click at [862, 108] on span "Enable features: pageAnalysis, pathAnalysis" at bounding box center [808, 111] width 241 height 15
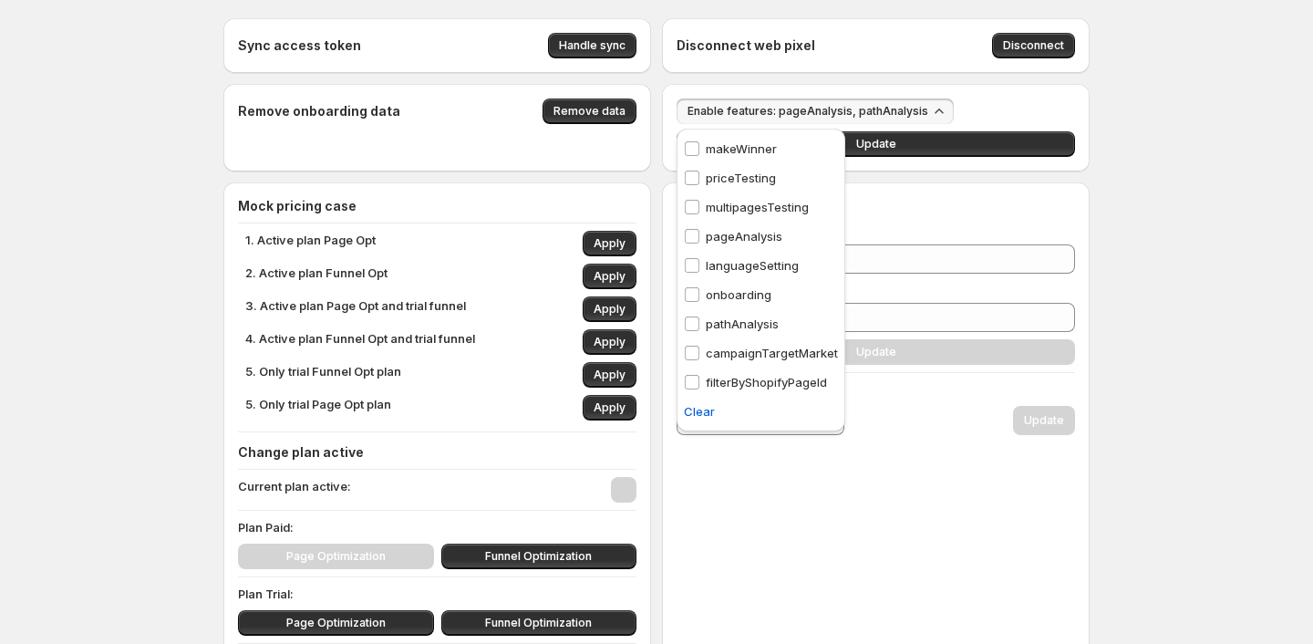
click at [760, 211] on p "multipagesTesting" at bounding box center [757, 207] width 103 height 18
click at [934, 295] on div "Used trial days" at bounding box center [876, 290] width 398 height 18
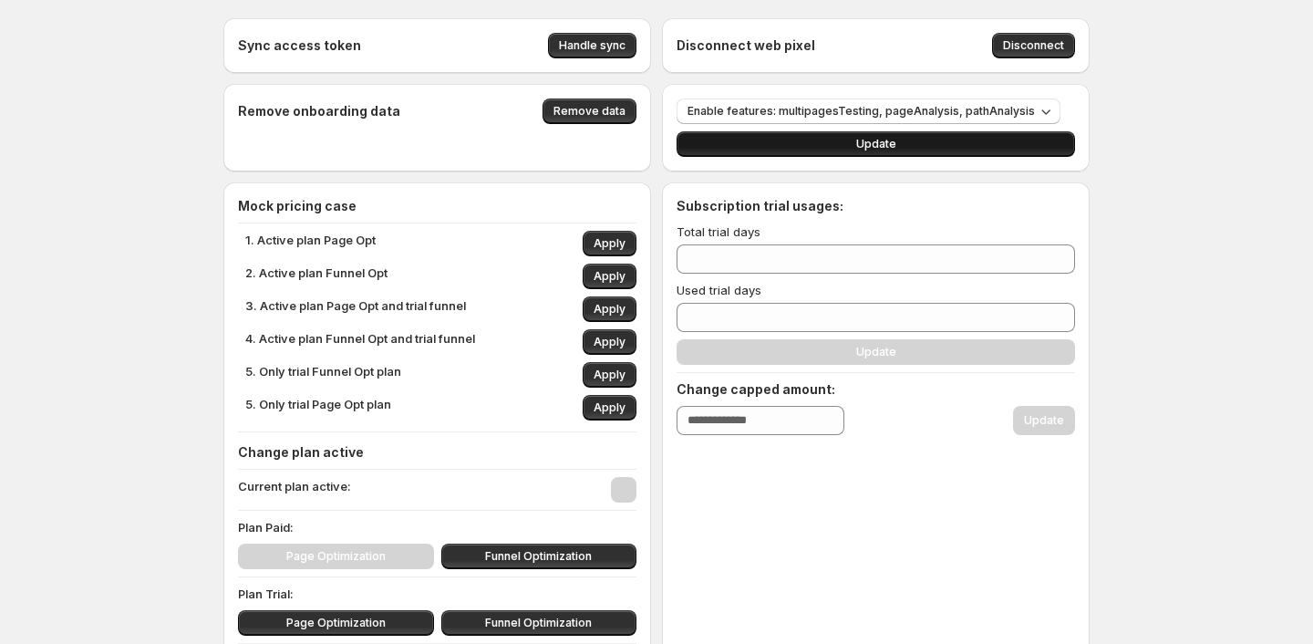
click at [930, 150] on button "Update" at bounding box center [876, 144] width 398 height 26
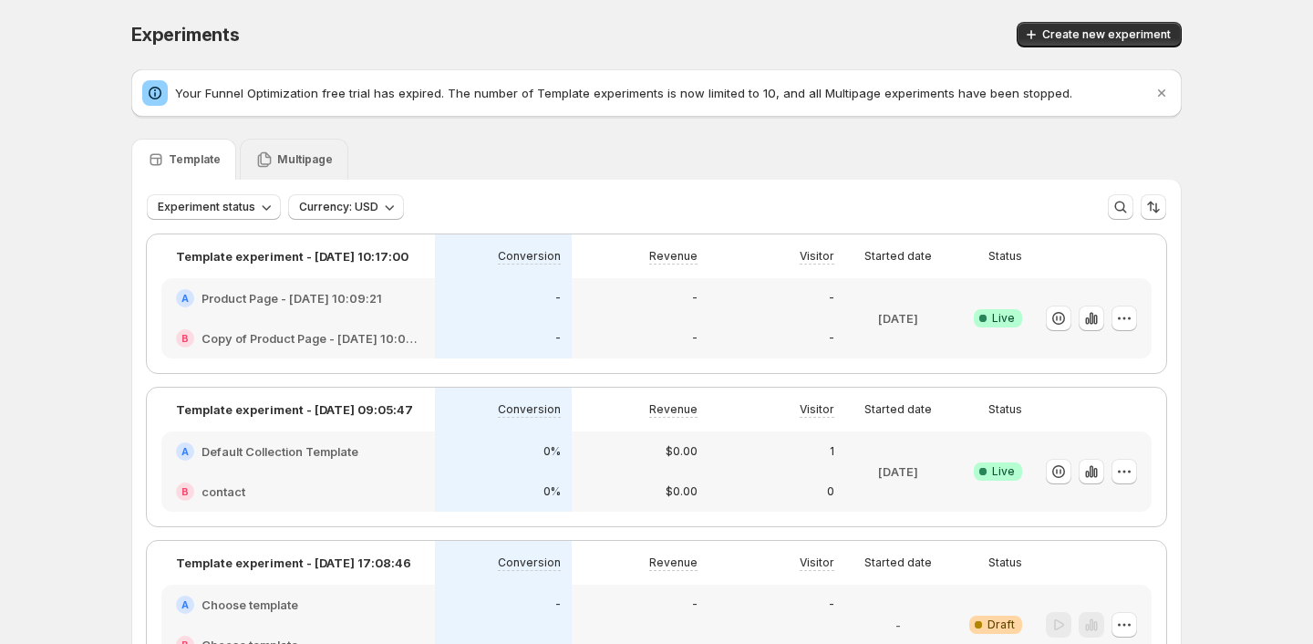
click at [277, 159] on p "Multipage" at bounding box center [305, 159] width 56 height 15
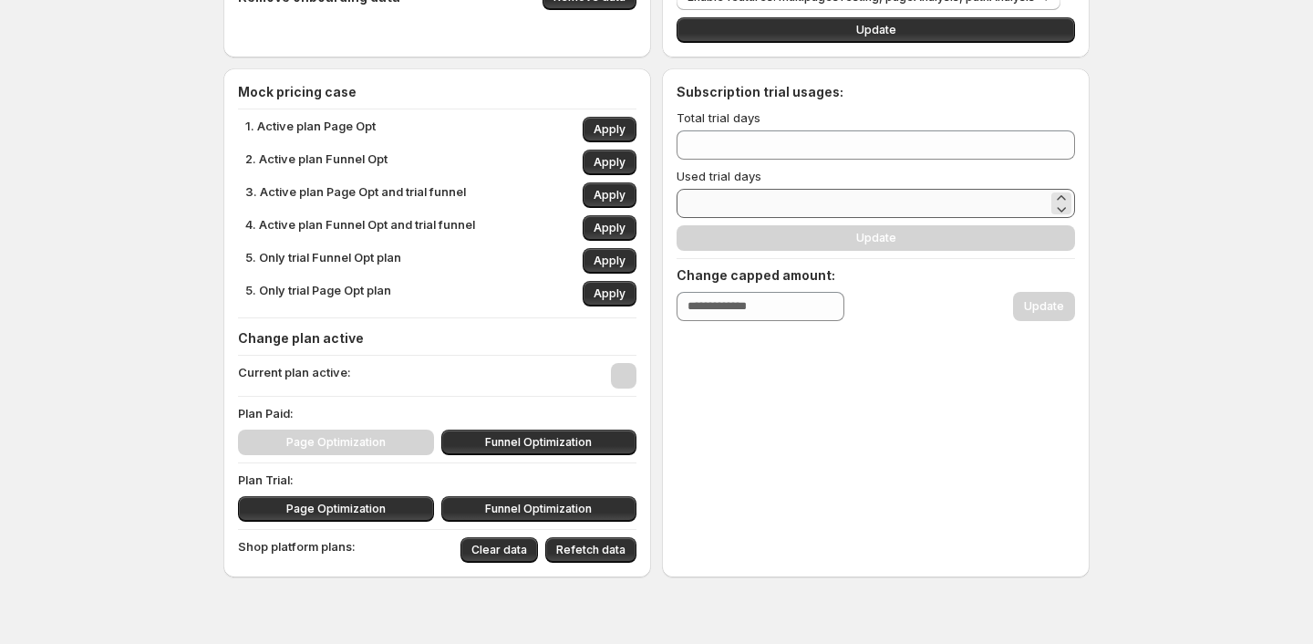
scroll to position [104, 0]
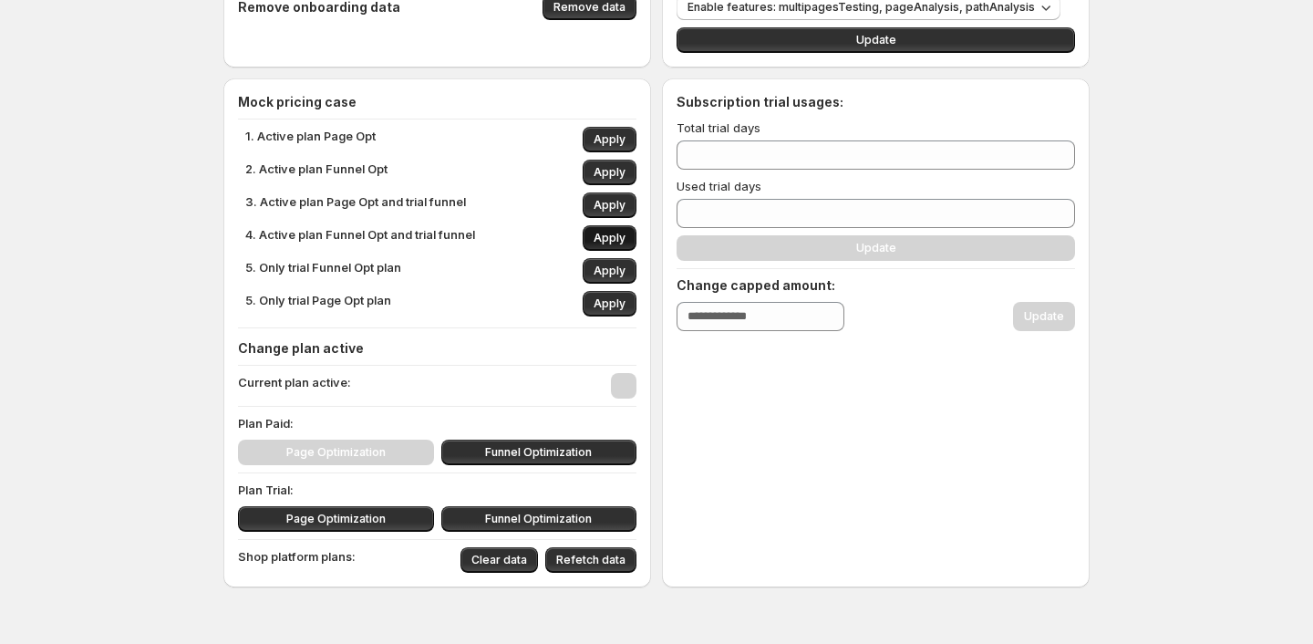
click at [615, 238] on span "Apply" at bounding box center [610, 238] width 32 height 15
type input "**"
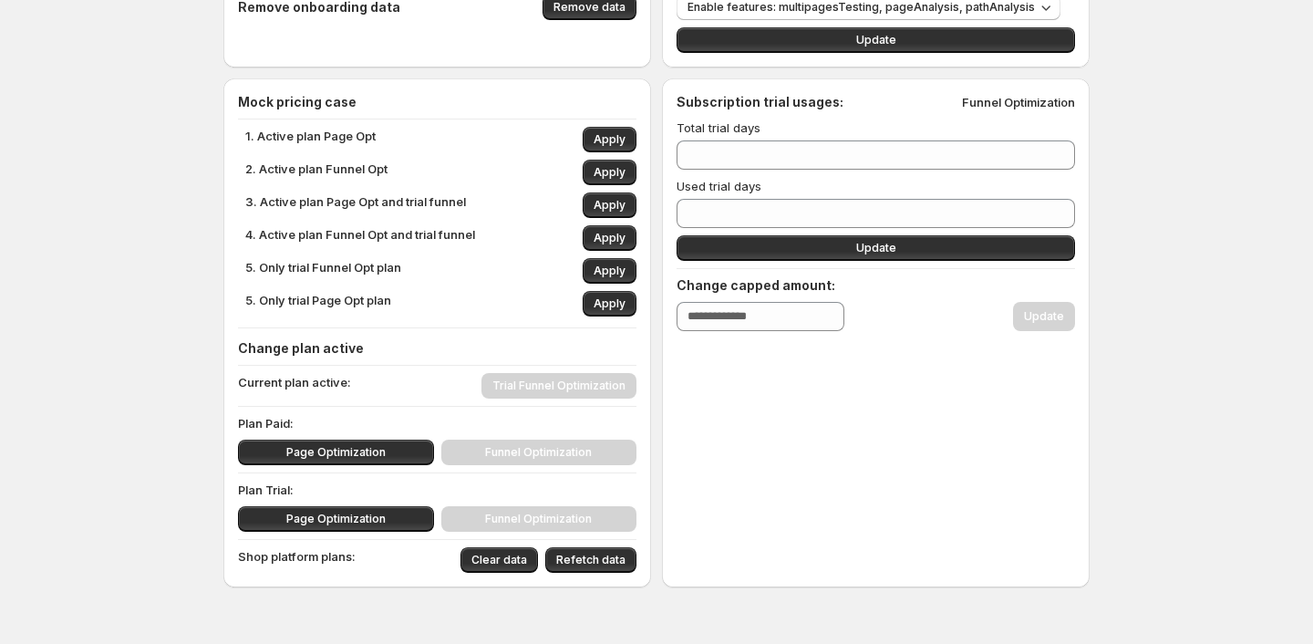
click at [67, 331] on div "Sync access token Handle sync Disconnect web pixel Disconnect Remove onboarding…" at bounding box center [656, 291] width 1313 height 790
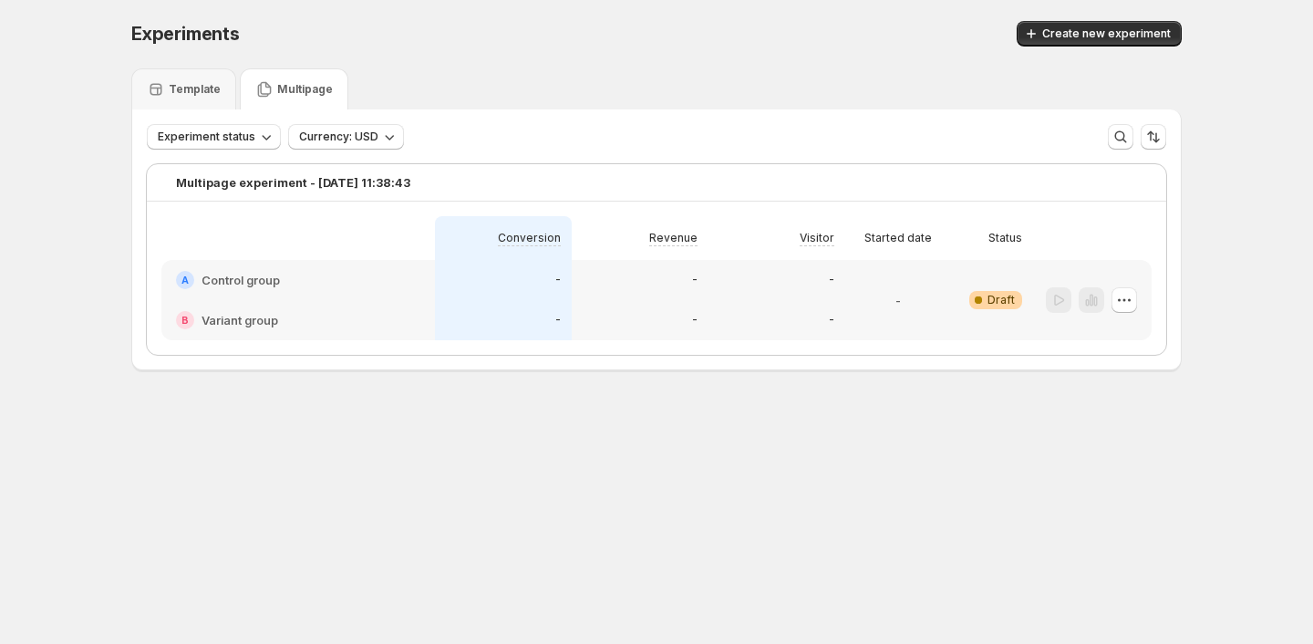
scroll to position [1, 0]
click at [425, 290] on div "A Control group" at bounding box center [298, 280] width 274 height 40
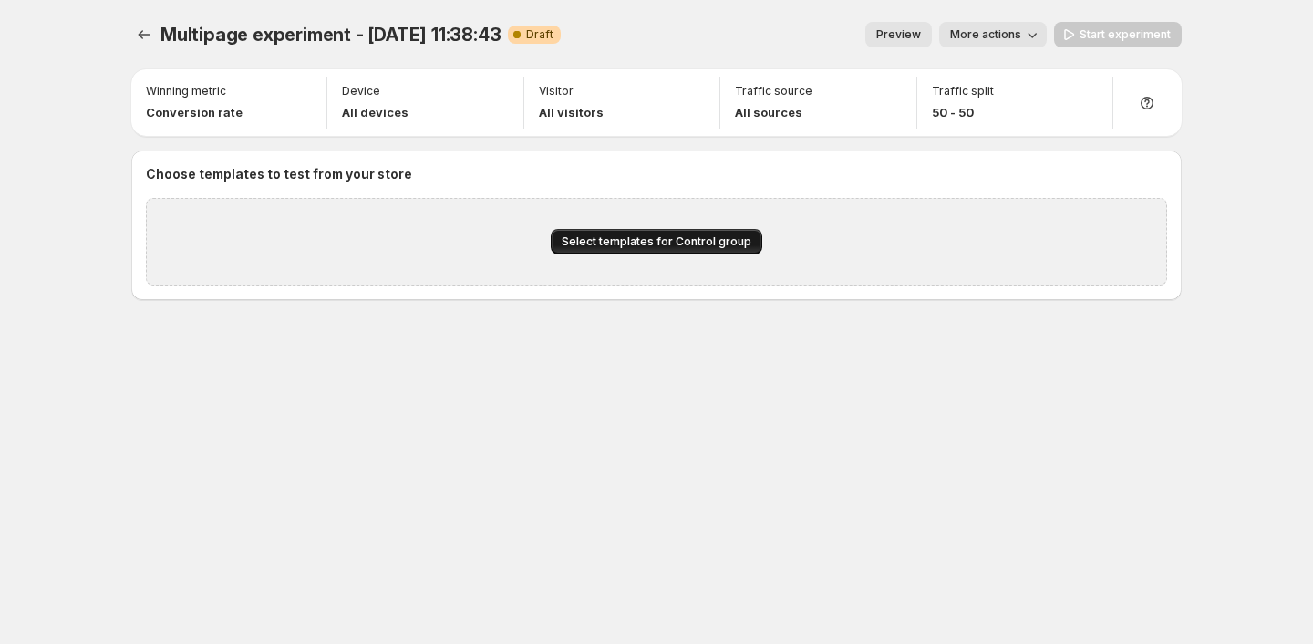
click at [613, 239] on span "Select templates for Control group" at bounding box center [657, 241] width 190 height 15
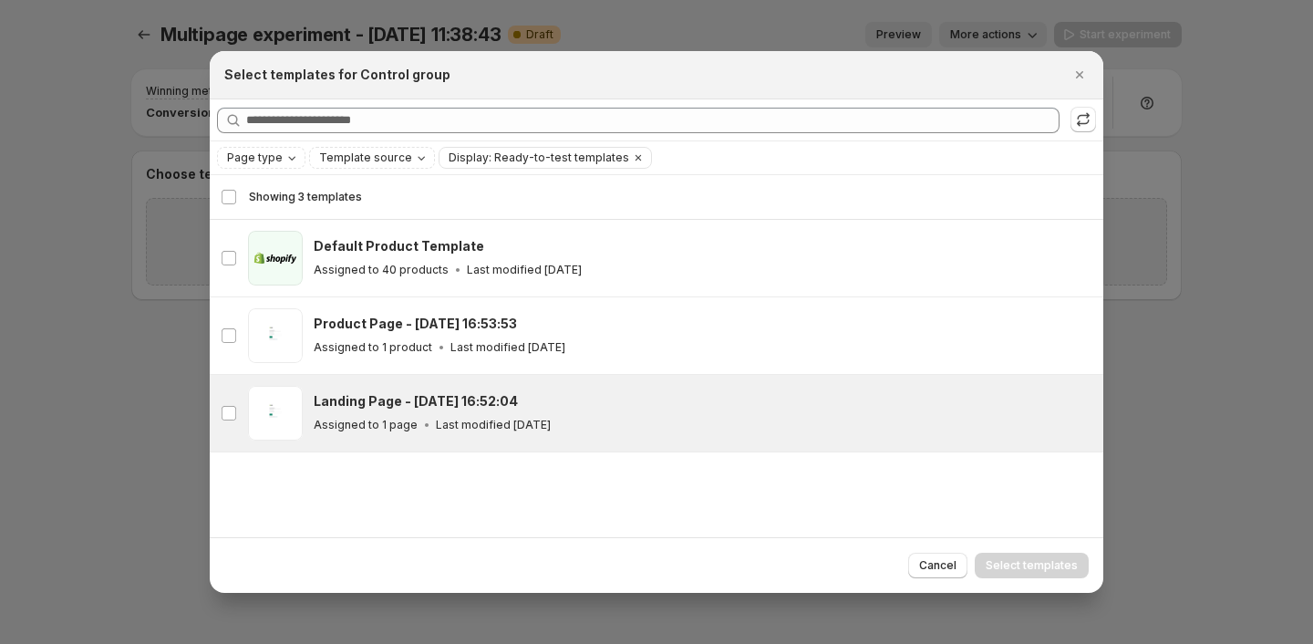
click at [625, 375] on div "gp-template-581039827659522732 Landing Page - Aug 22, 16:52:04 Assigned to 1 pa…" at bounding box center [657, 413] width 894 height 77
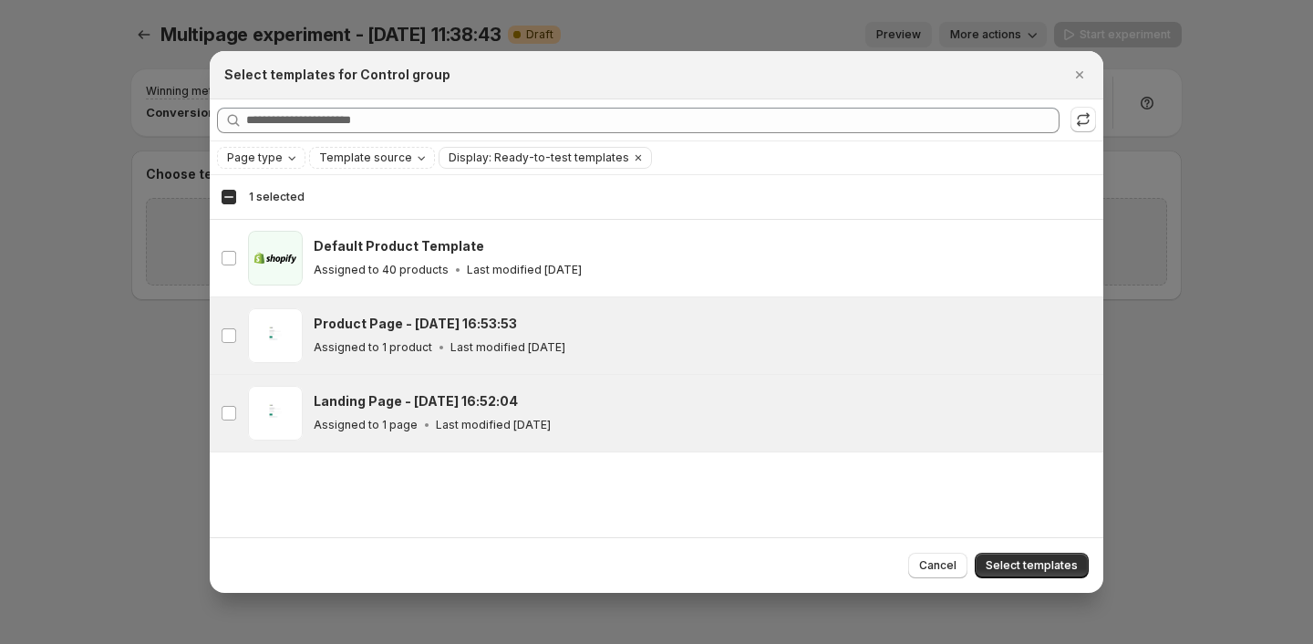
click at [605, 341] on div "Assigned to 1 product Last modified 3 days ago" at bounding box center [700, 347] width 773 height 18
click at [688, 207] on div "Select all 3 templates 2 selected" at bounding box center [657, 197] width 872 height 22
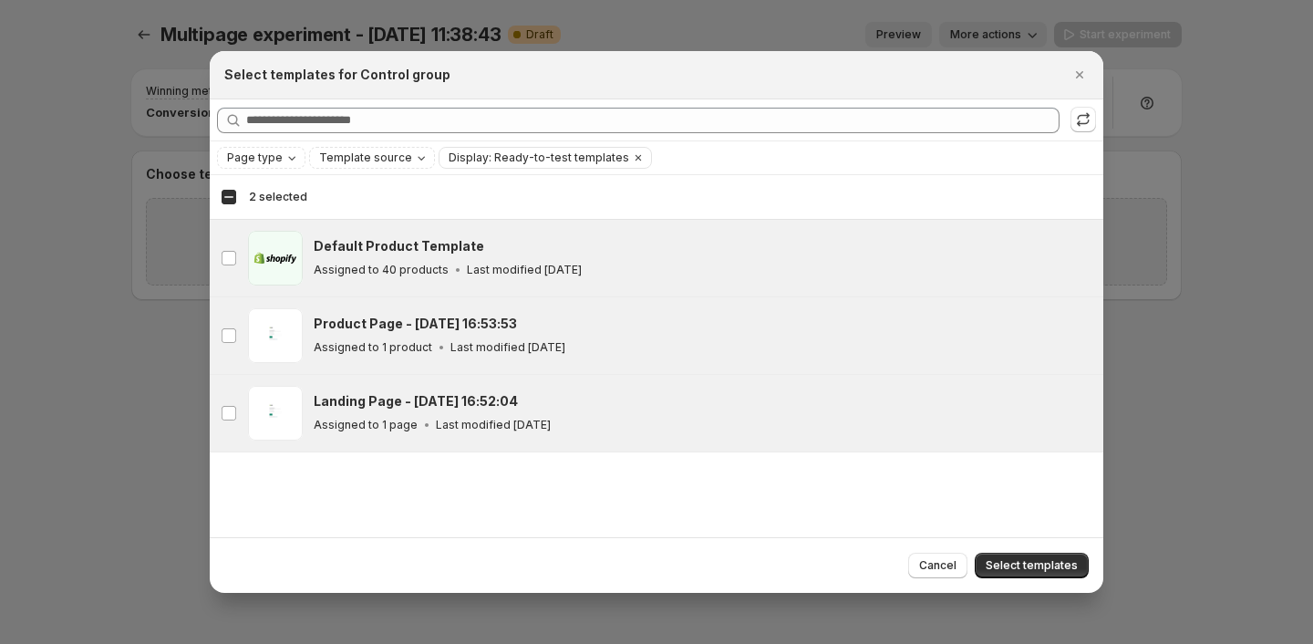
click at [698, 271] on div "Assigned to 40 products Last modified 25 days ago" at bounding box center [700, 270] width 773 height 18
click at [229, 198] on div "Deselect all 3 templates 3 selected" at bounding box center [264, 197] width 86 height 16
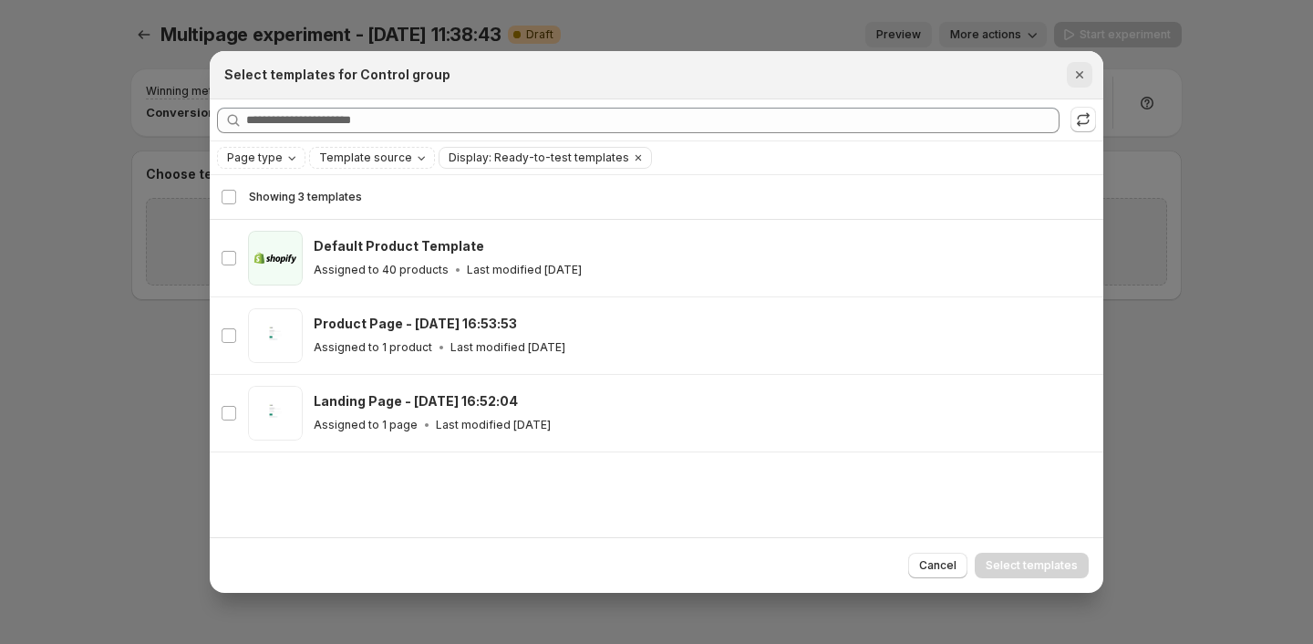
click at [1082, 76] on icon "Close" at bounding box center [1080, 75] width 18 height 18
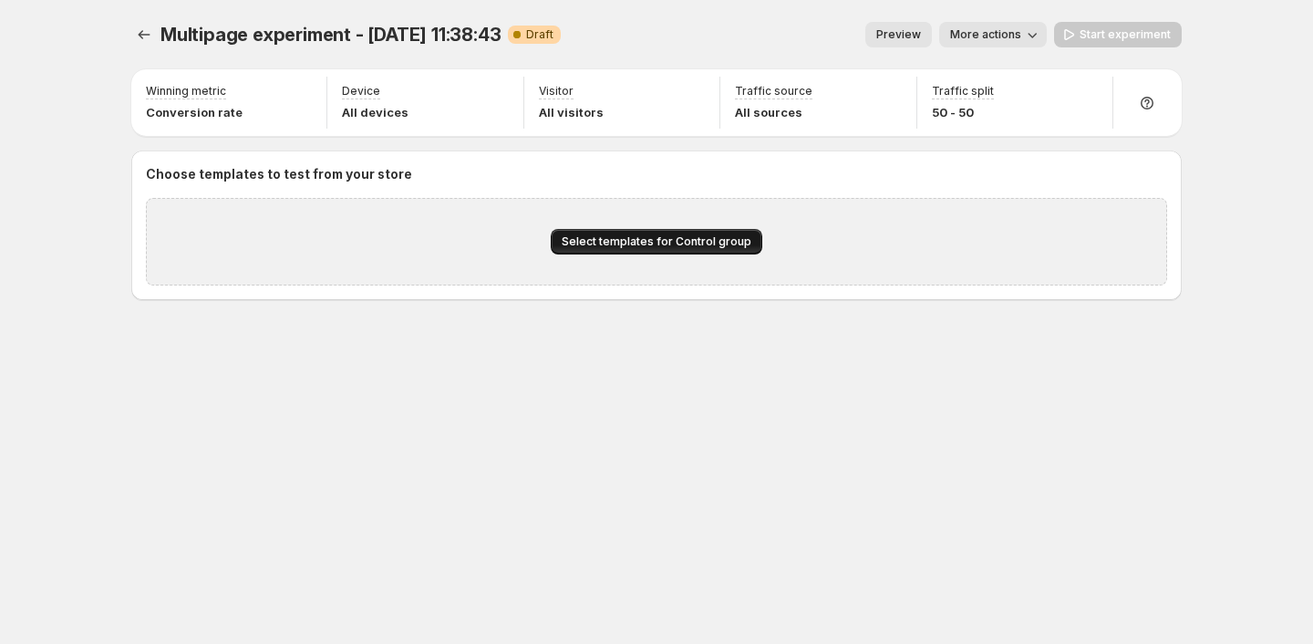
click at [683, 235] on span "Select templates for Control group" at bounding box center [657, 241] width 190 height 15
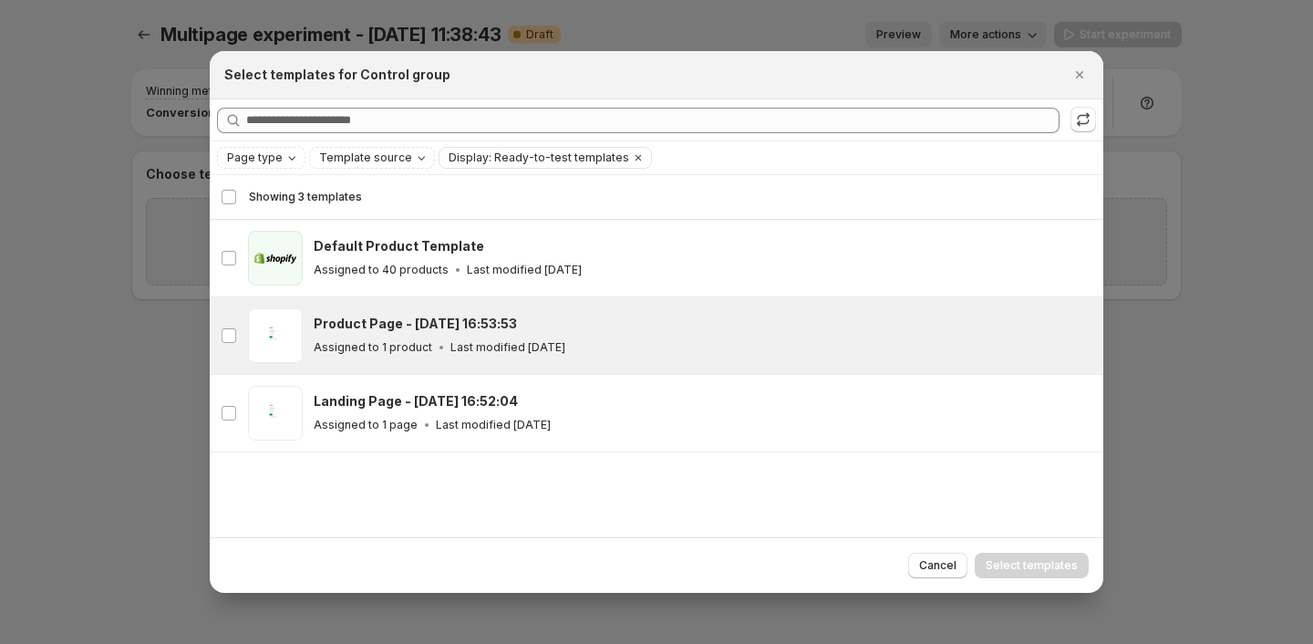
click at [538, 326] on div "Product Page - Aug 22, 16:53:53" at bounding box center [700, 324] width 773 height 18
click at [1022, 559] on span "Select templates" at bounding box center [1032, 565] width 92 height 15
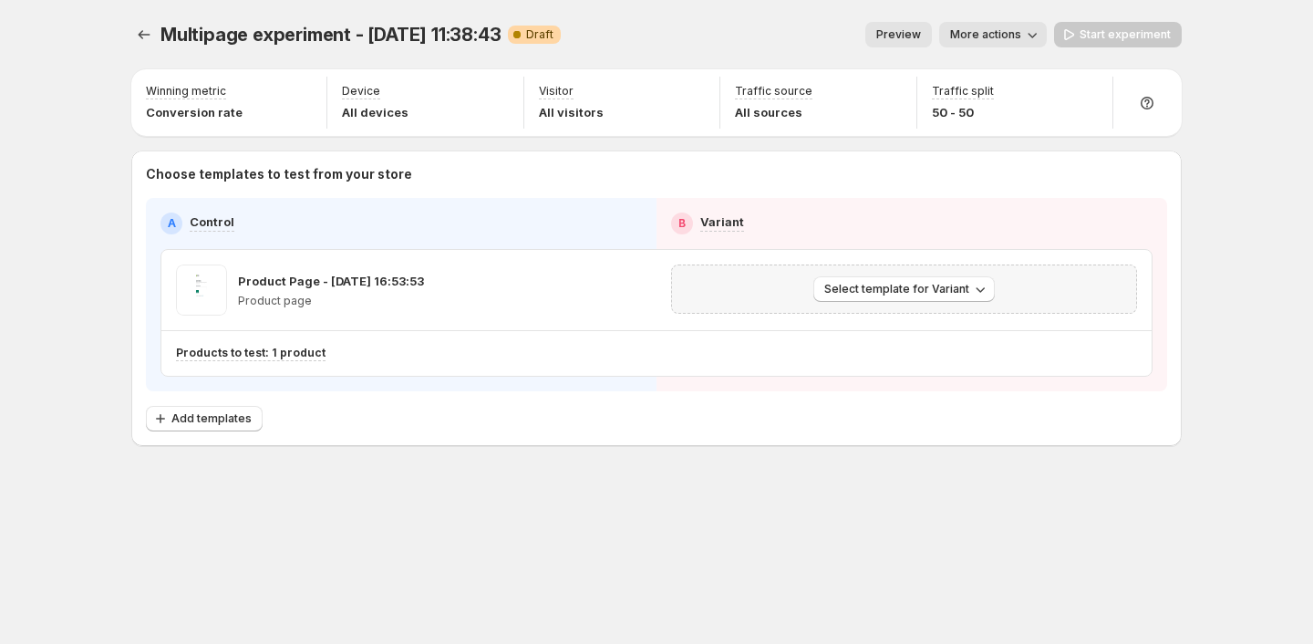
click at [856, 303] on div "Select template for Variant" at bounding box center [904, 288] width 466 height 49
click at [856, 298] on button "Select template for Variant" at bounding box center [903, 289] width 181 height 26
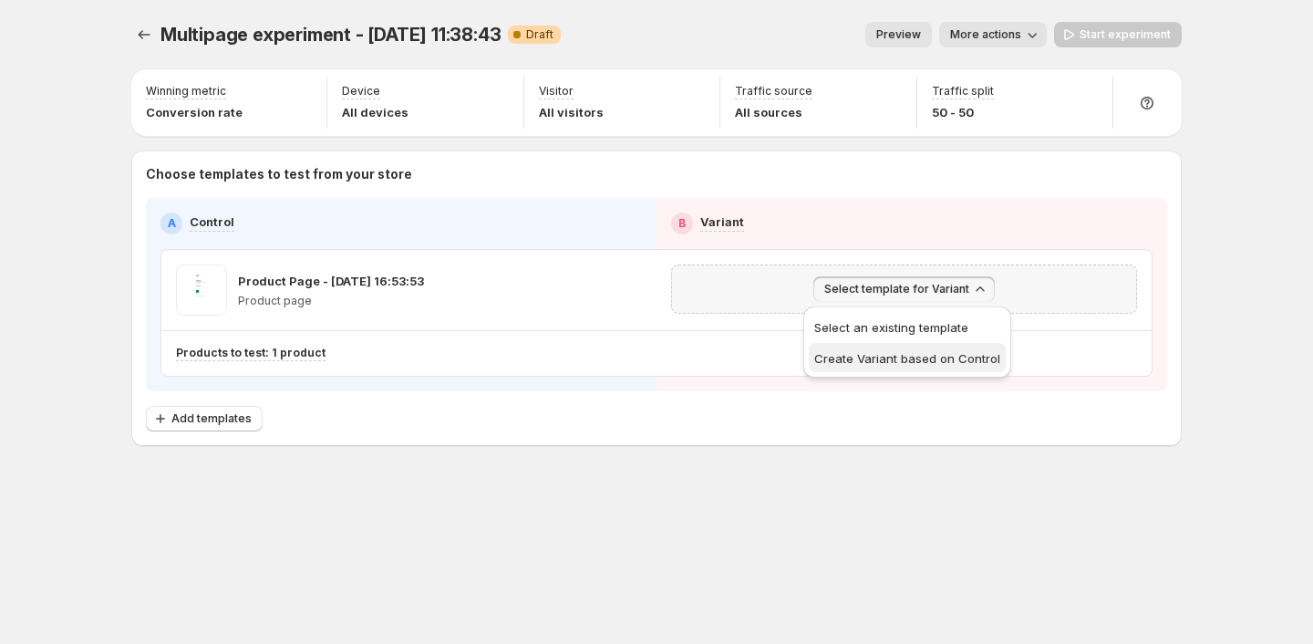
click at [868, 349] on span "Create Variant based on Control" at bounding box center [907, 358] width 186 height 18
